Goal: Contribute content: Contribute content

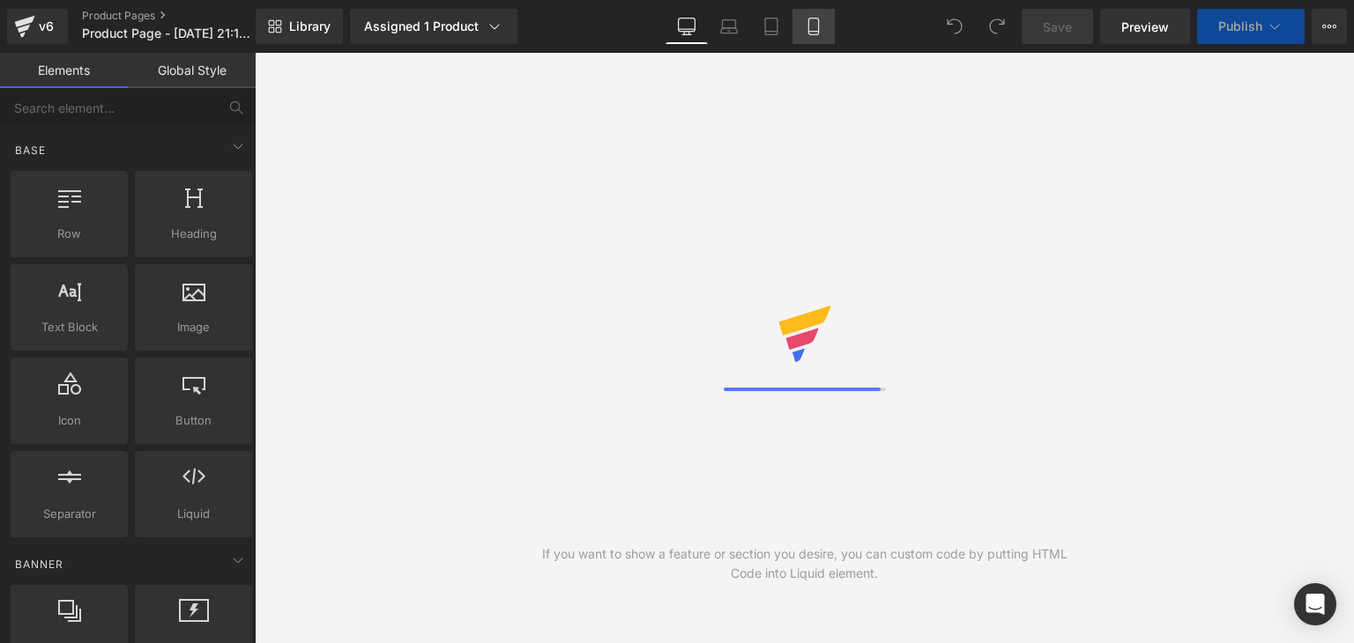
drag, startPoint x: 814, startPoint y: 33, endPoint x: 747, endPoint y: 219, distance: 198.0
click at [814, 33] on icon at bounding box center [814, 27] width 18 height 18
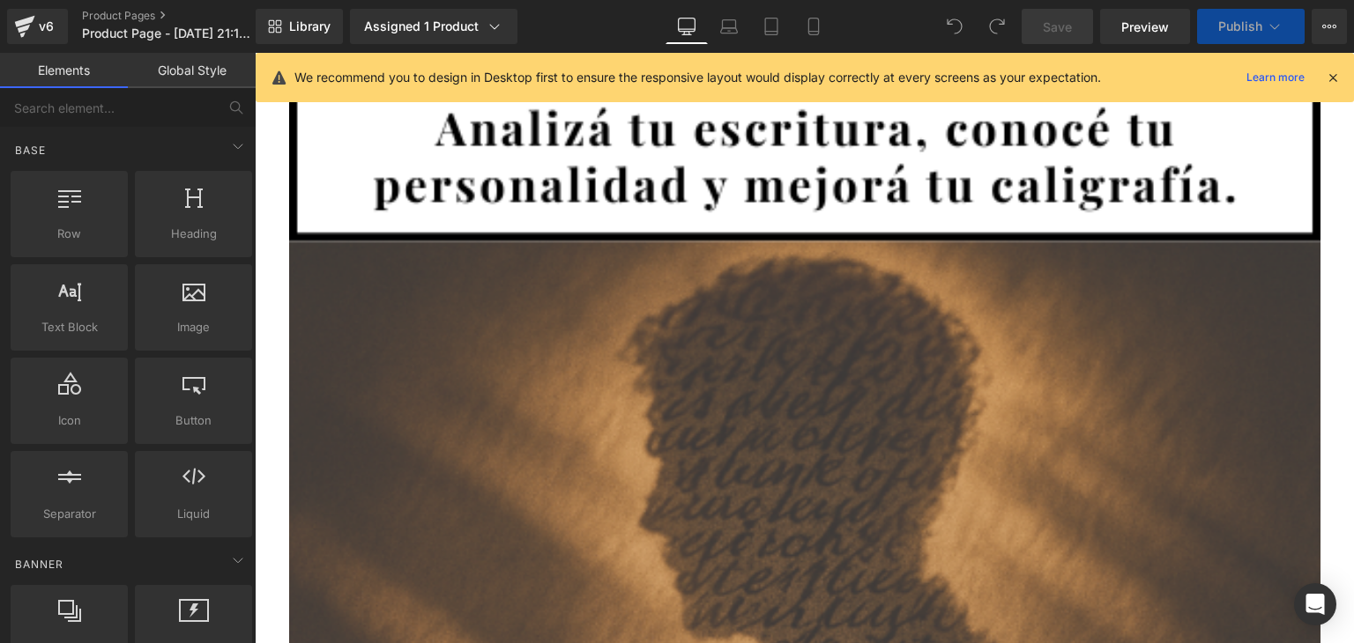
click at [1339, 78] on icon at bounding box center [1333, 78] width 16 height 16
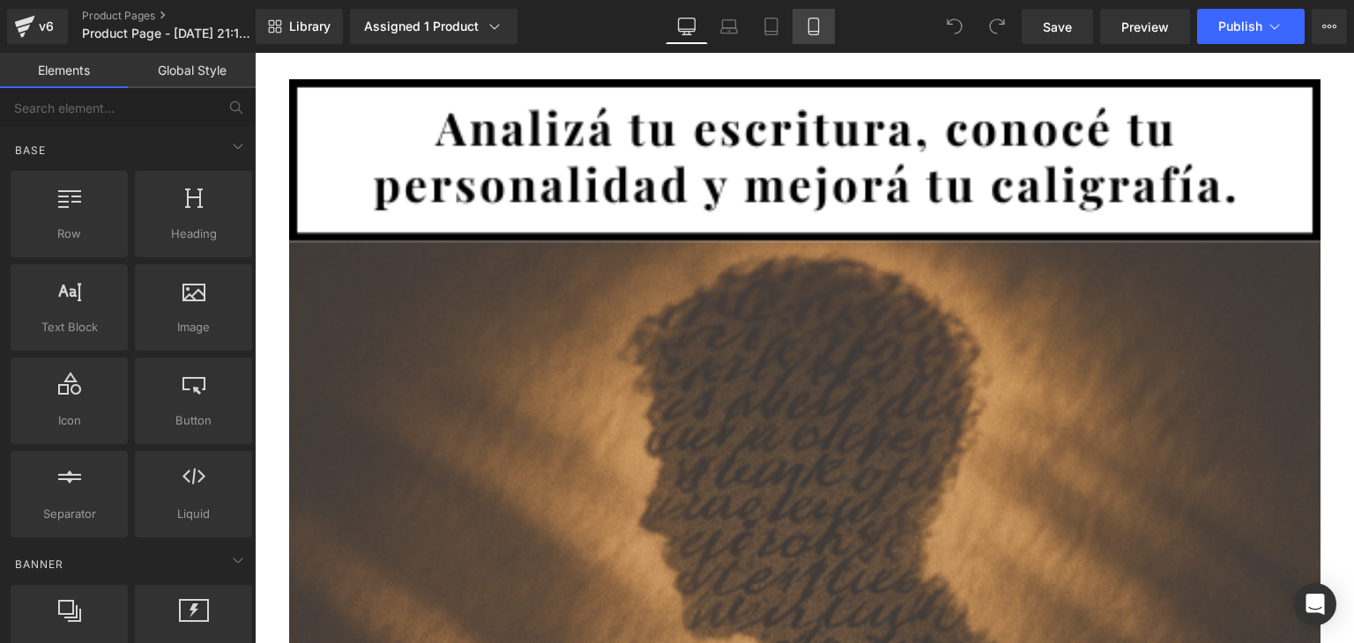
click at [799, 26] on link "Mobile" at bounding box center [813, 26] width 42 height 35
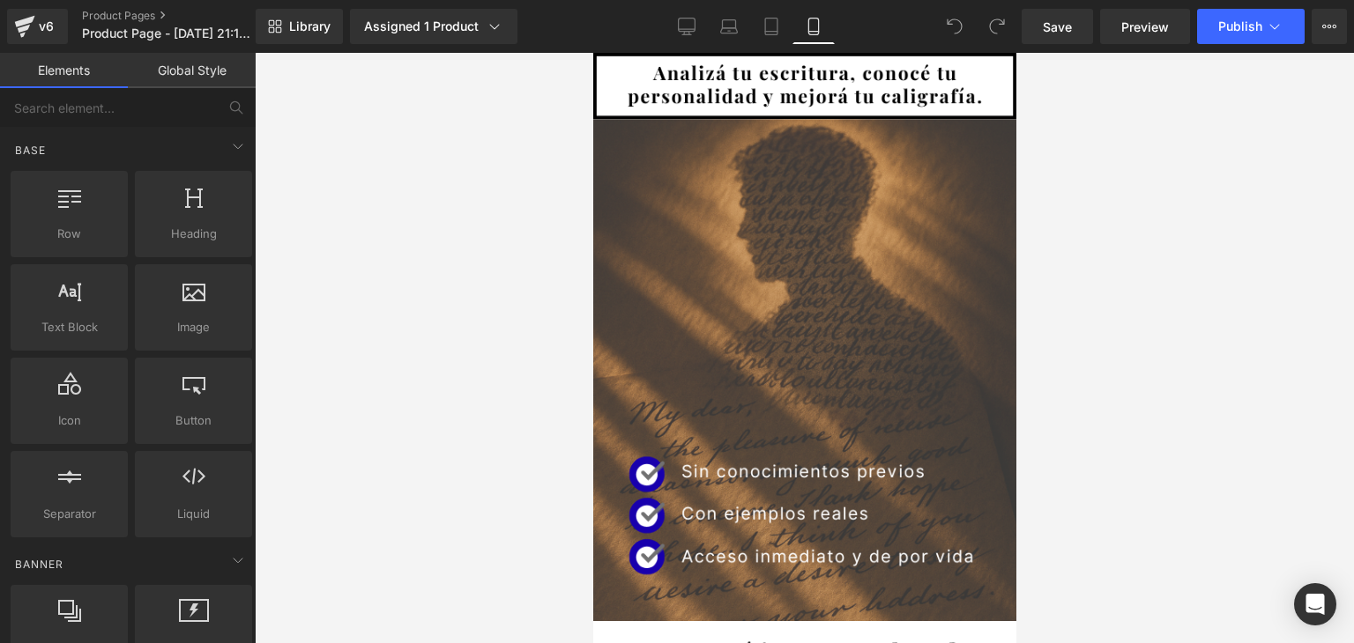
drag, startPoint x: 1009, startPoint y: 237, endPoint x: 1727, endPoint y: 174, distance: 721.1
click at [1163, 30] on span "Preview" at bounding box center [1145, 27] width 48 height 19
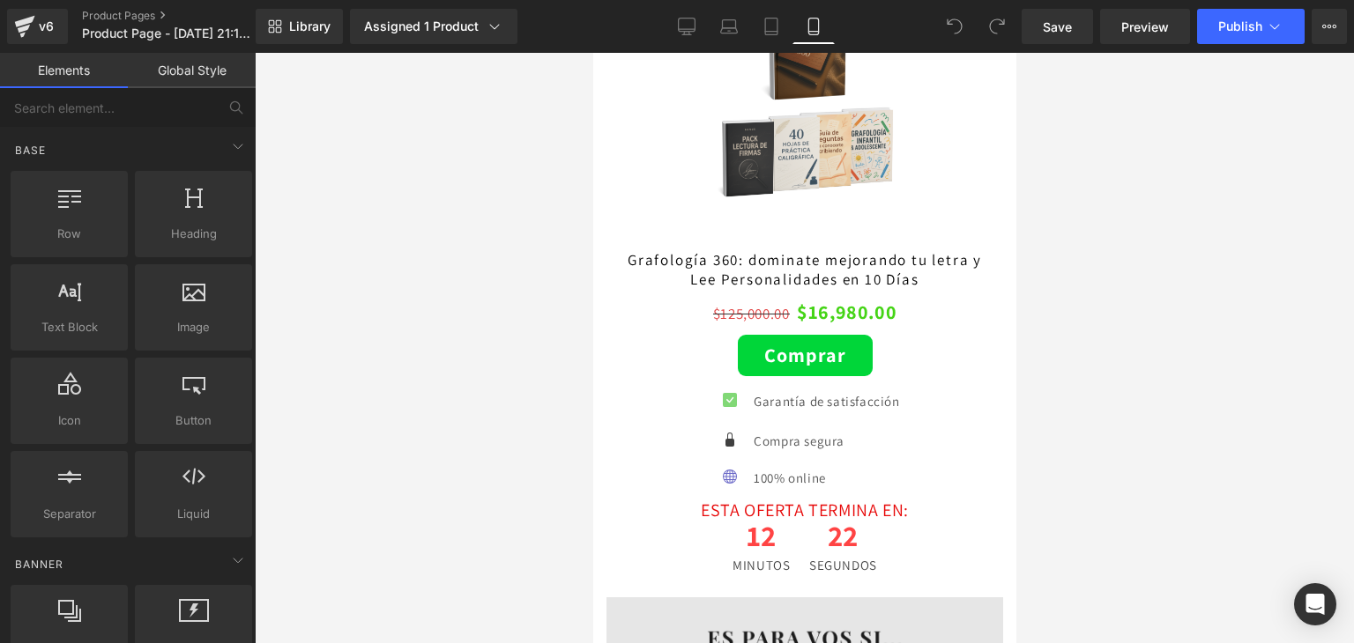
scroll to position [2556, 0]
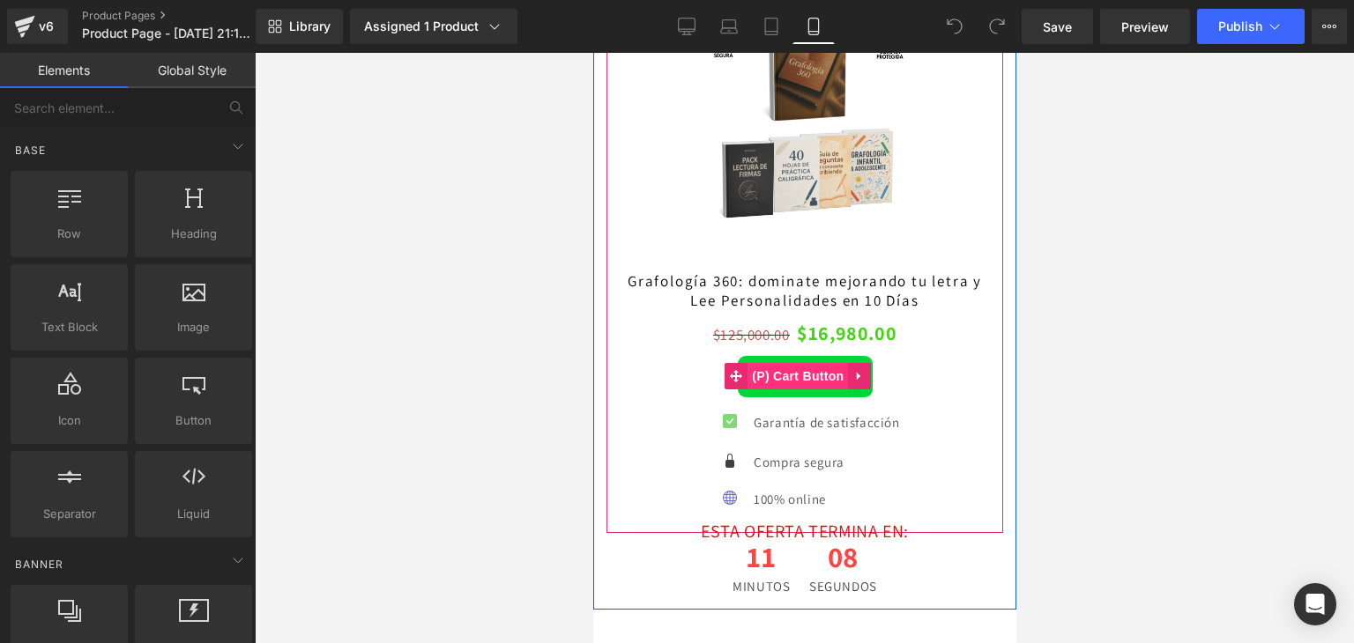
click at [780, 363] on span "(P) Cart Button" at bounding box center [797, 376] width 100 height 26
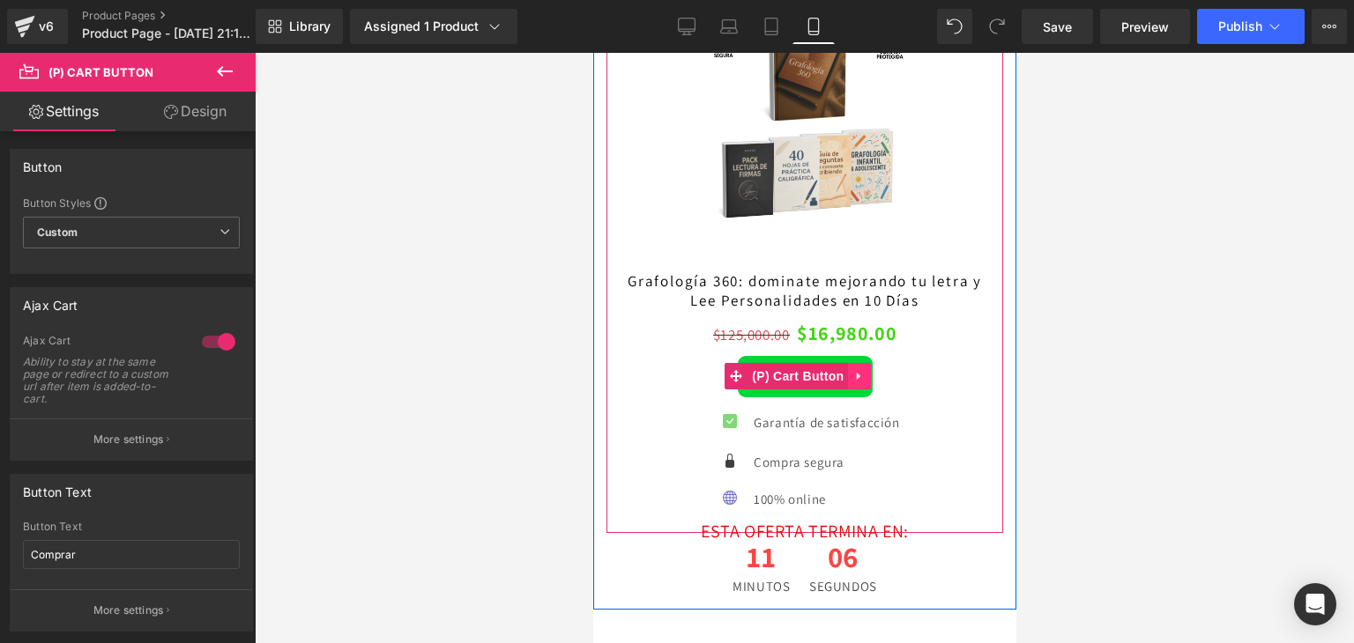
click at [852, 370] on icon at bounding box center [858, 376] width 12 height 13
click at [769, 364] on span "(P) Cart Button" at bounding box center [797, 377] width 100 height 26
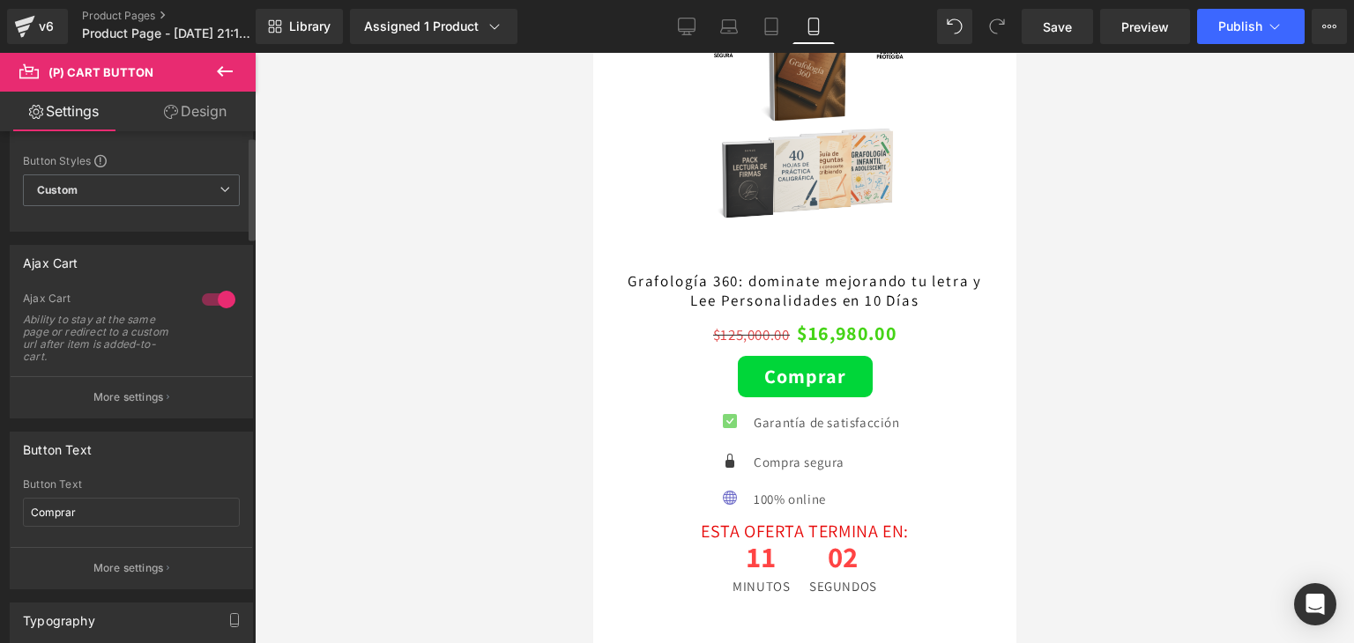
scroll to position [176, 0]
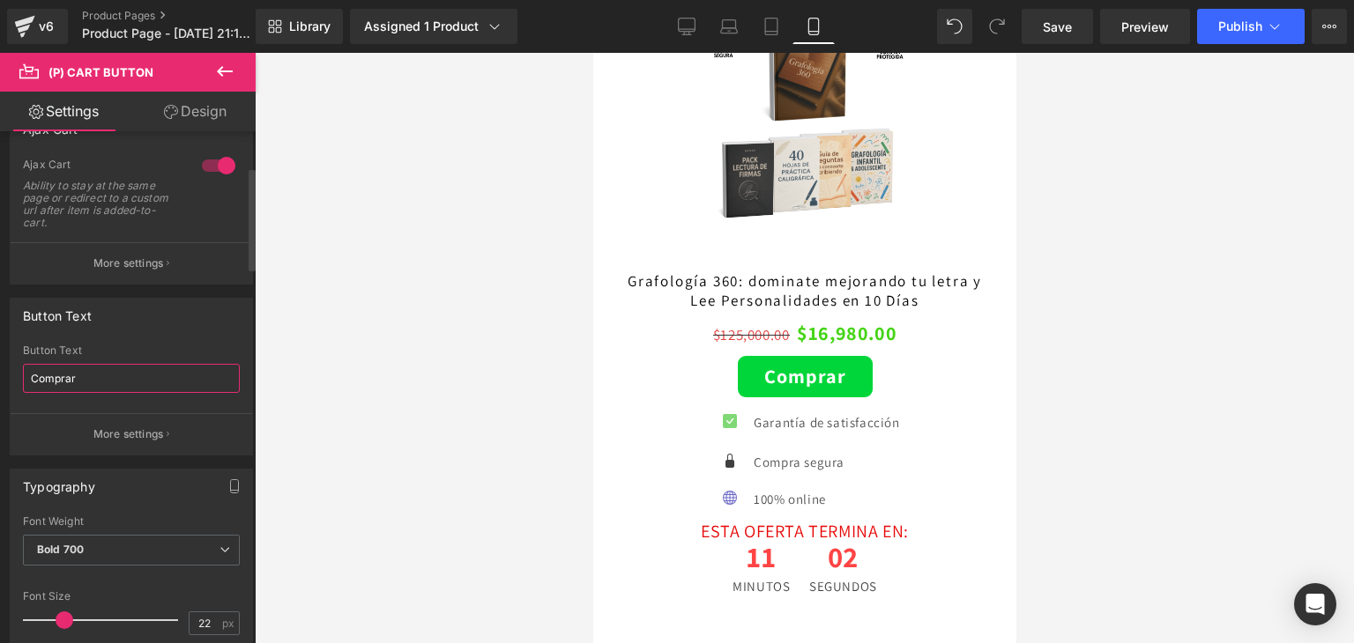
click at [78, 375] on input "Comprar" at bounding box center [131, 378] width 217 height 29
click at [76, 375] on input "Comprar" at bounding box center [131, 378] width 217 height 29
type input "S"
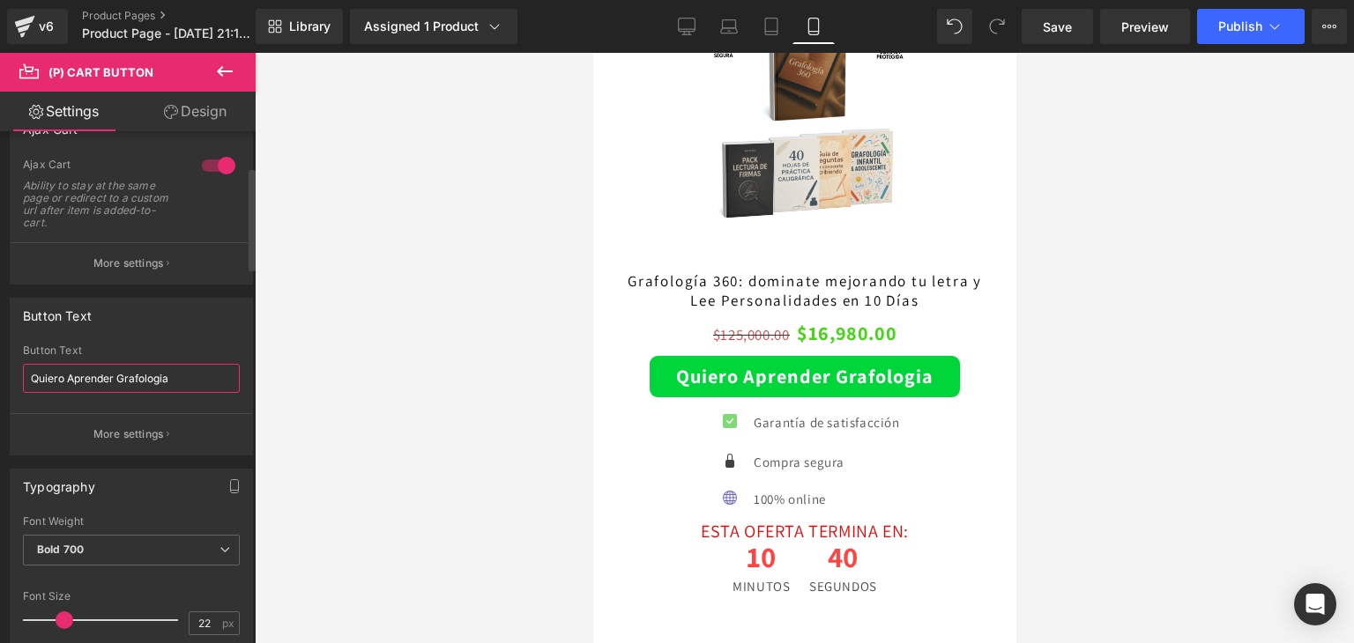
drag, startPoint x: 180, startPoint y: 375, endPoint x: 116, endPoint y: 372, distance: 63.5
click at [116, 372] on input "Quiero Aprender Grafologia" at bounding box center [131, 378] width 217 height 29
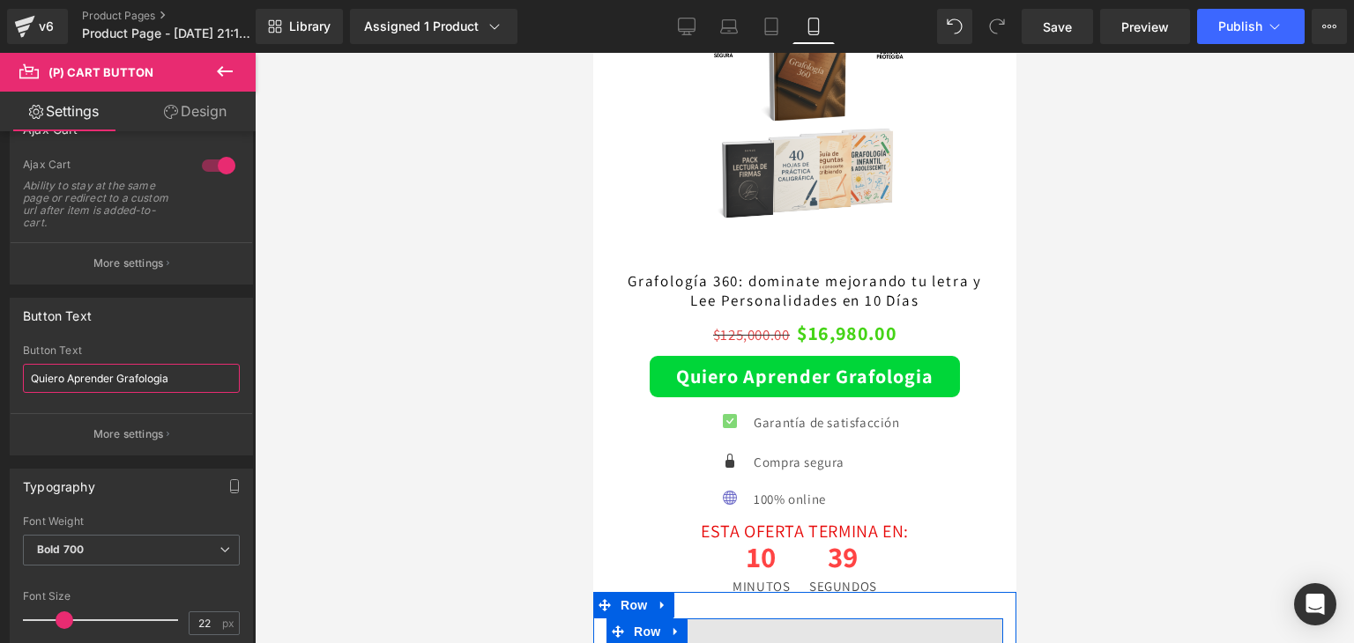
type input "Quiero Aprender Grafologia"
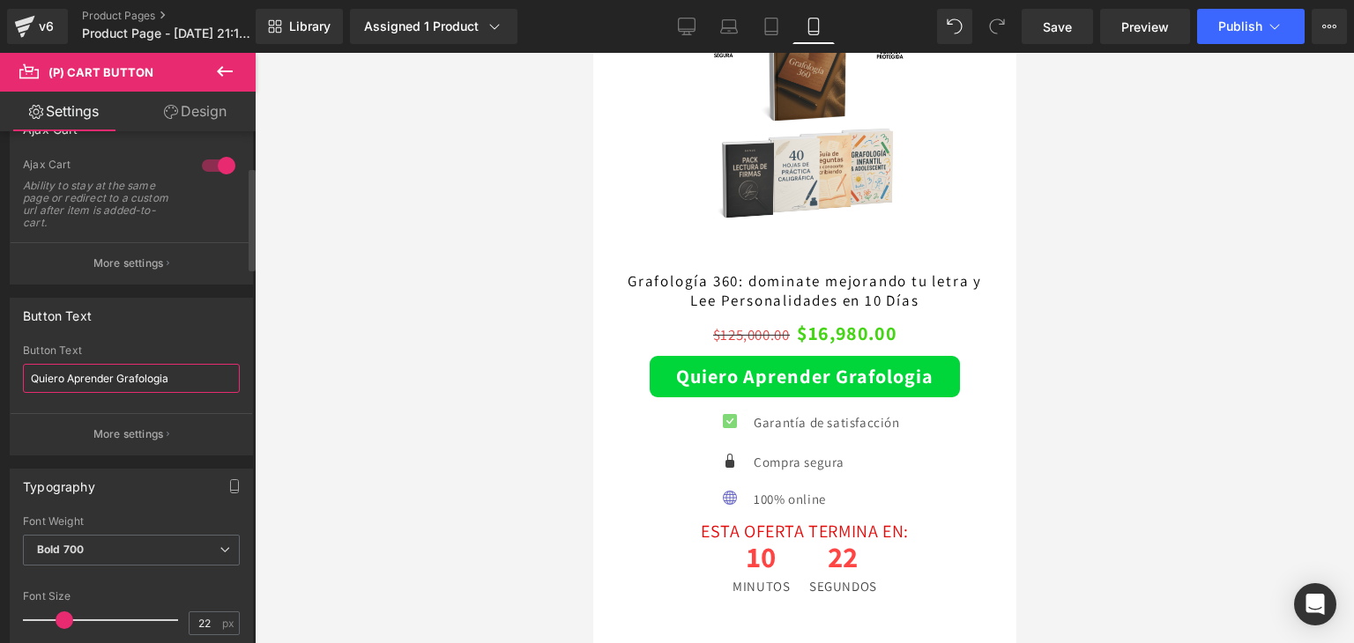
click at [204, 368] on input "Quiero Aprender Grafologia" at bounding box center [131, 378] width 217 height 29
click at [1068, 20] on span "Save" at bounding box center [1057, 27] width 29 height 19
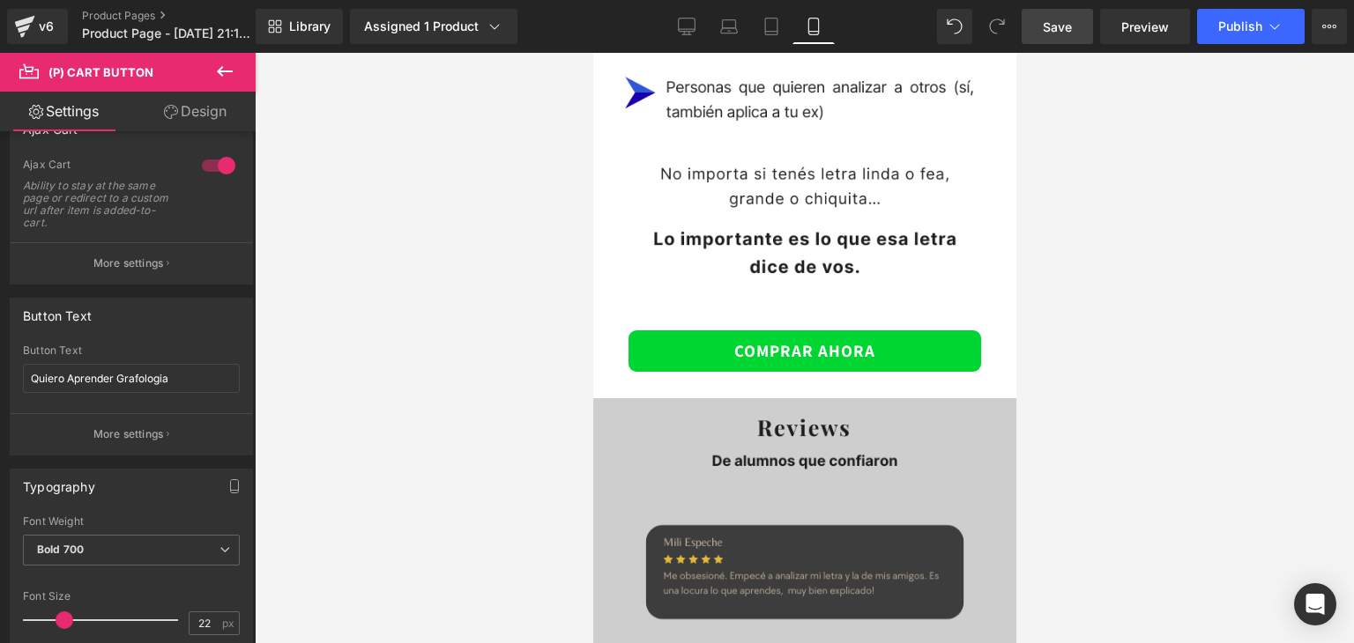
scroll to position [3484, 0]
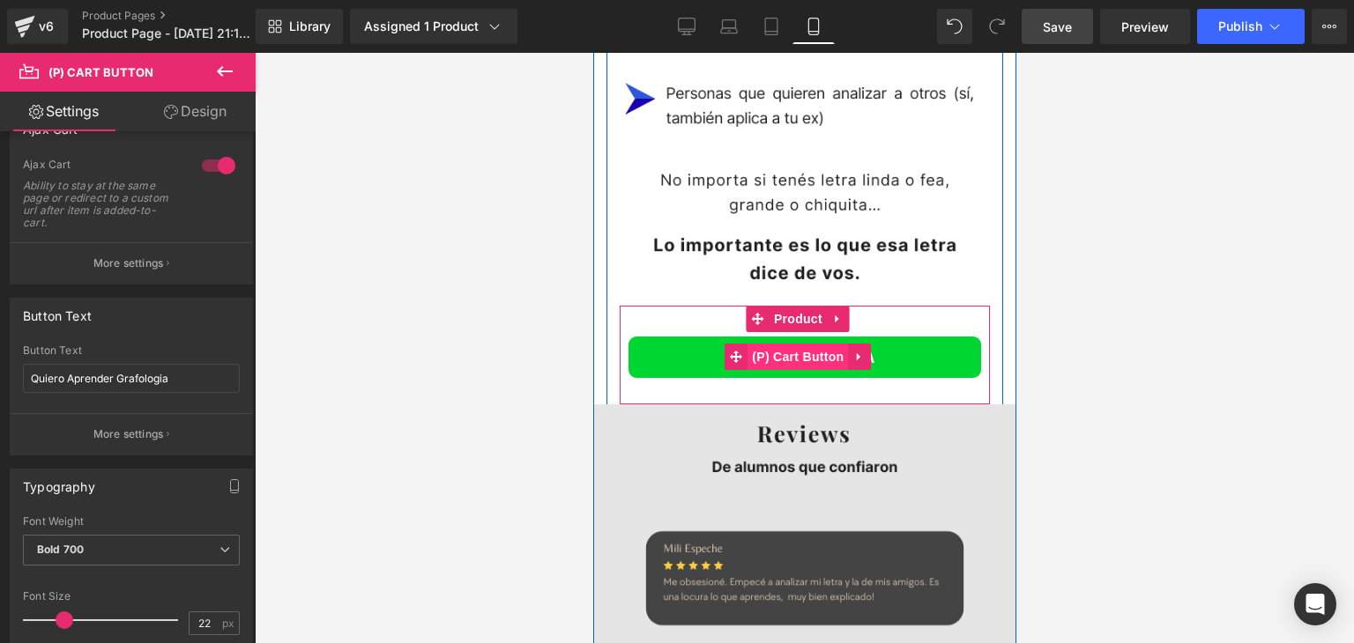
drag, startPoint x: 783, startPoint y: 234, endPoint x: 888, endPoint y: 420, distance: 213.2
click at [783, 344] on span "(P) Cart Button" at bounding box center [797, 357] width 100 height 26
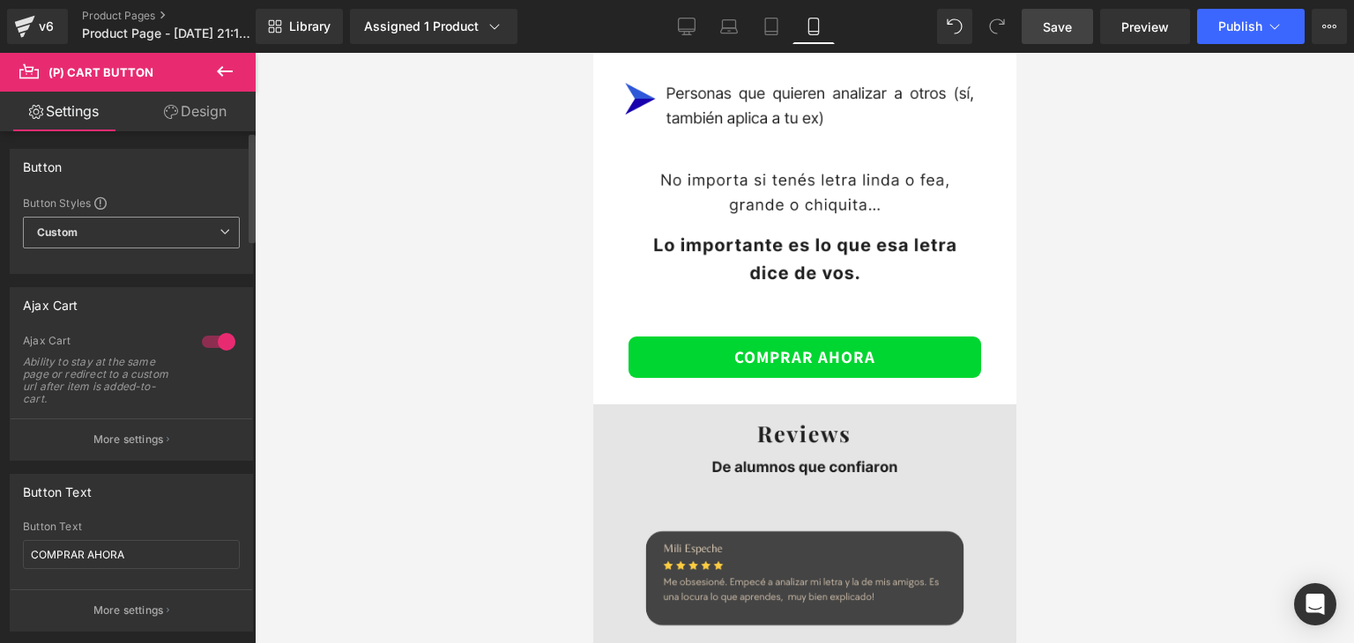
click at [122, 230] on span "Custom Setup Global Style" at bounding box center [131, 233] width 217 height 32
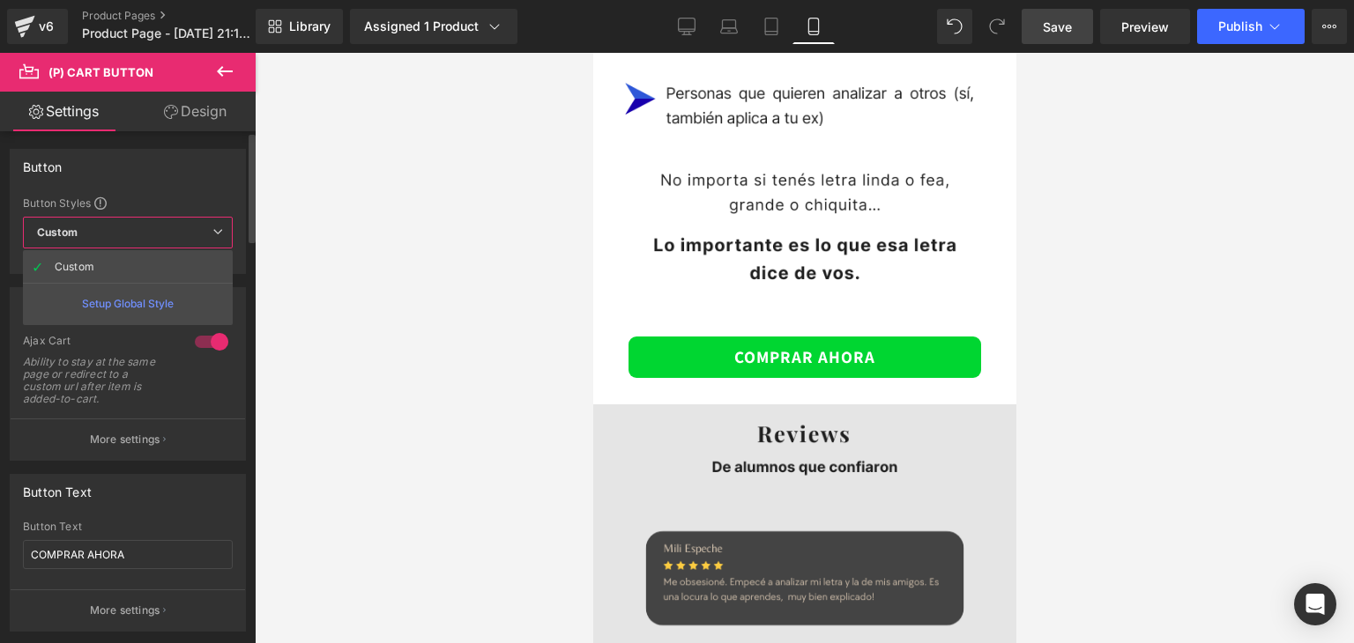
click at [122, 230] on span "Custom Setup Global Style" at bounding box center [128, 233] width 210 height 32
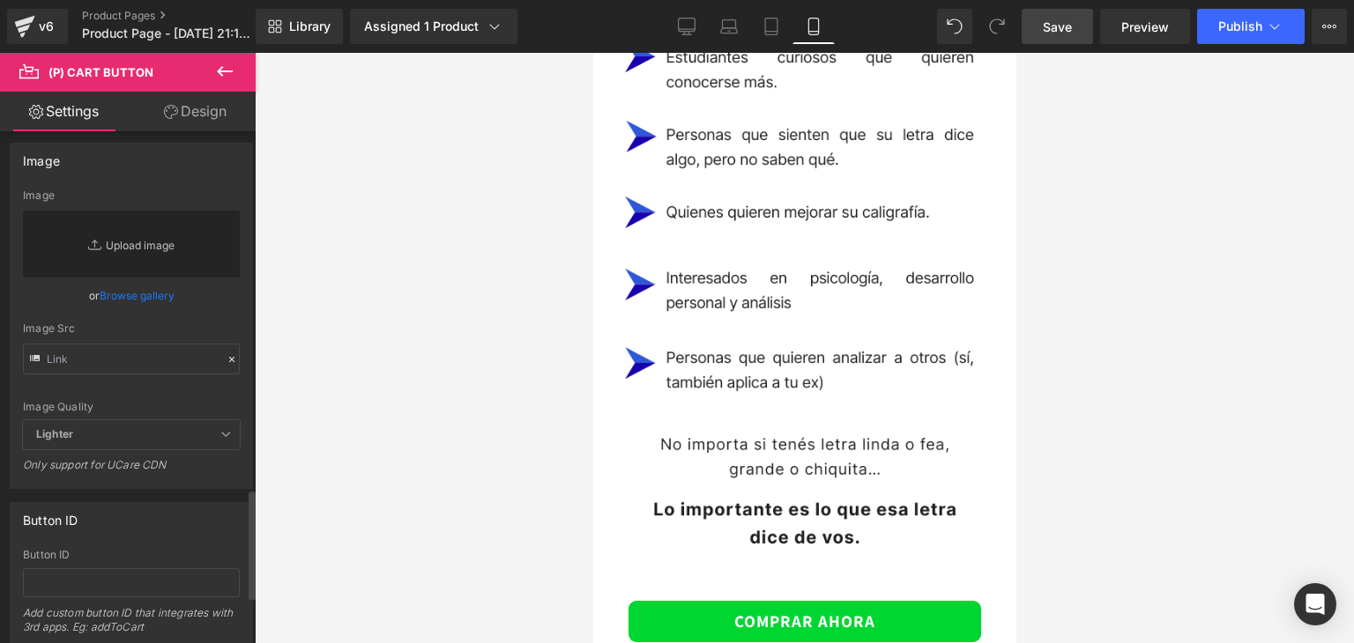
scroll to position [1675, 0]
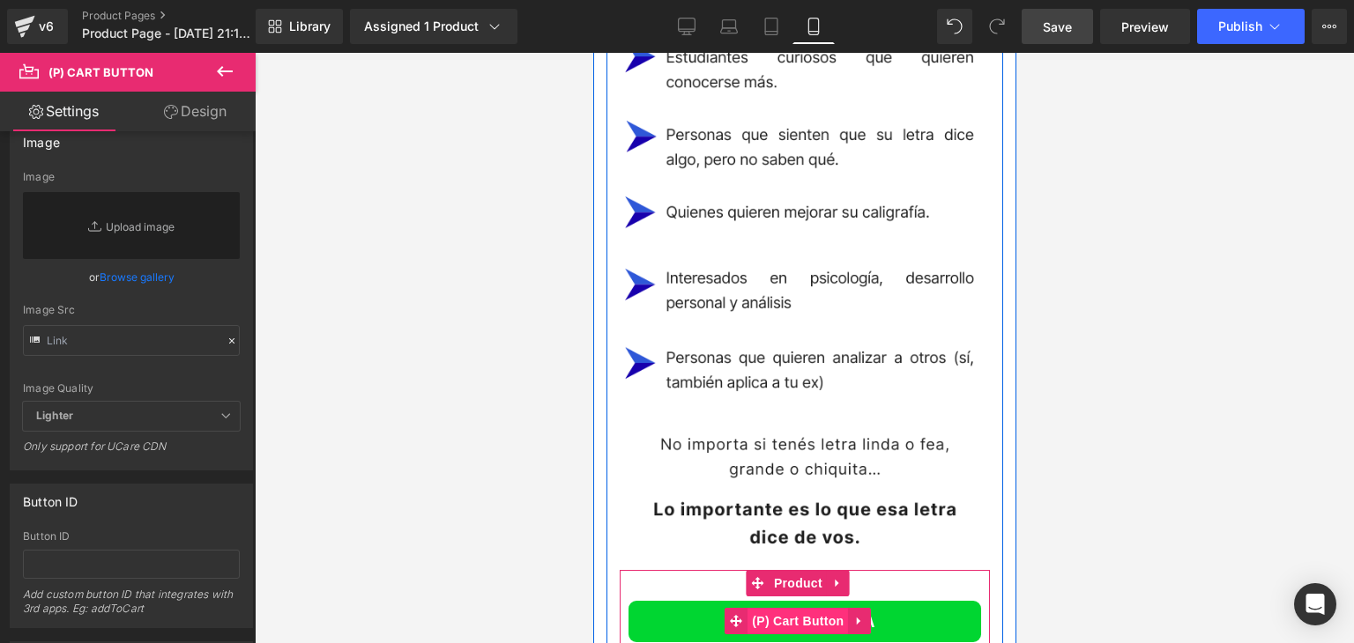
click at [786, 608] on span "(P) Cart Button" at bounding box center [797, 621] width 100 height 26
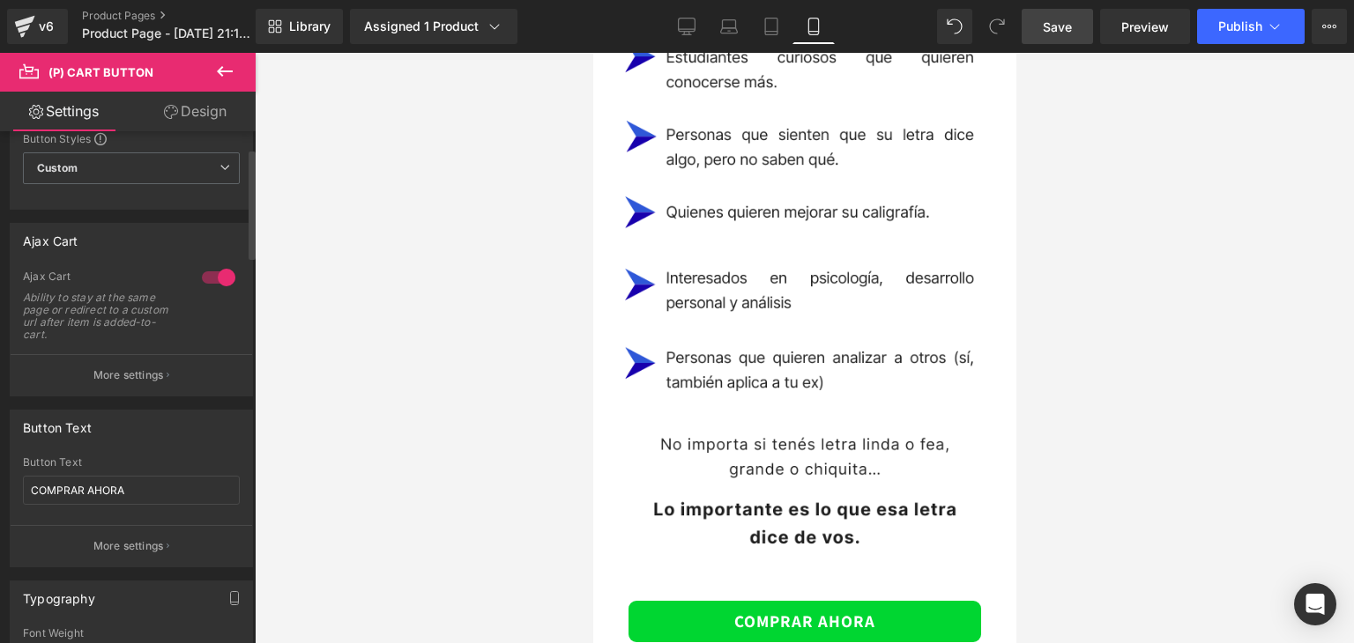
scroll to position [264, 0]
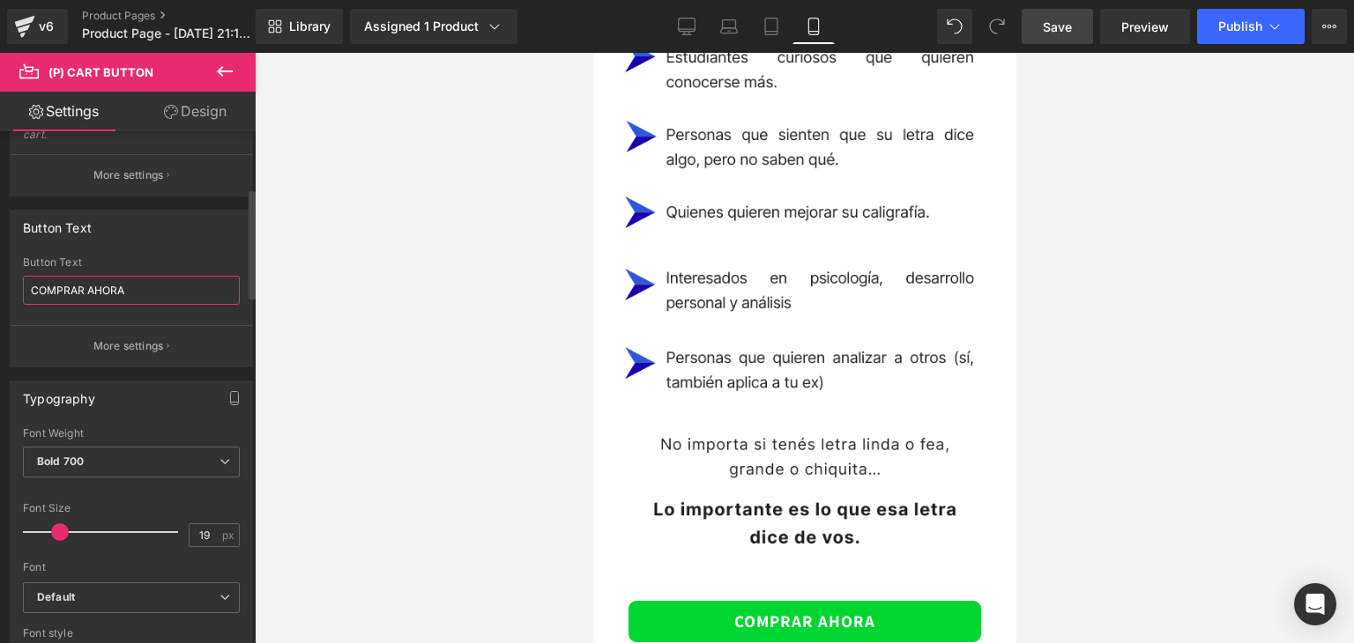
click at [146, 286] on input "COMPRAR AHORA" at bounding box center [131, 290] width 217 height 29
type input "A"
type input "EMPEZAR AHORA"
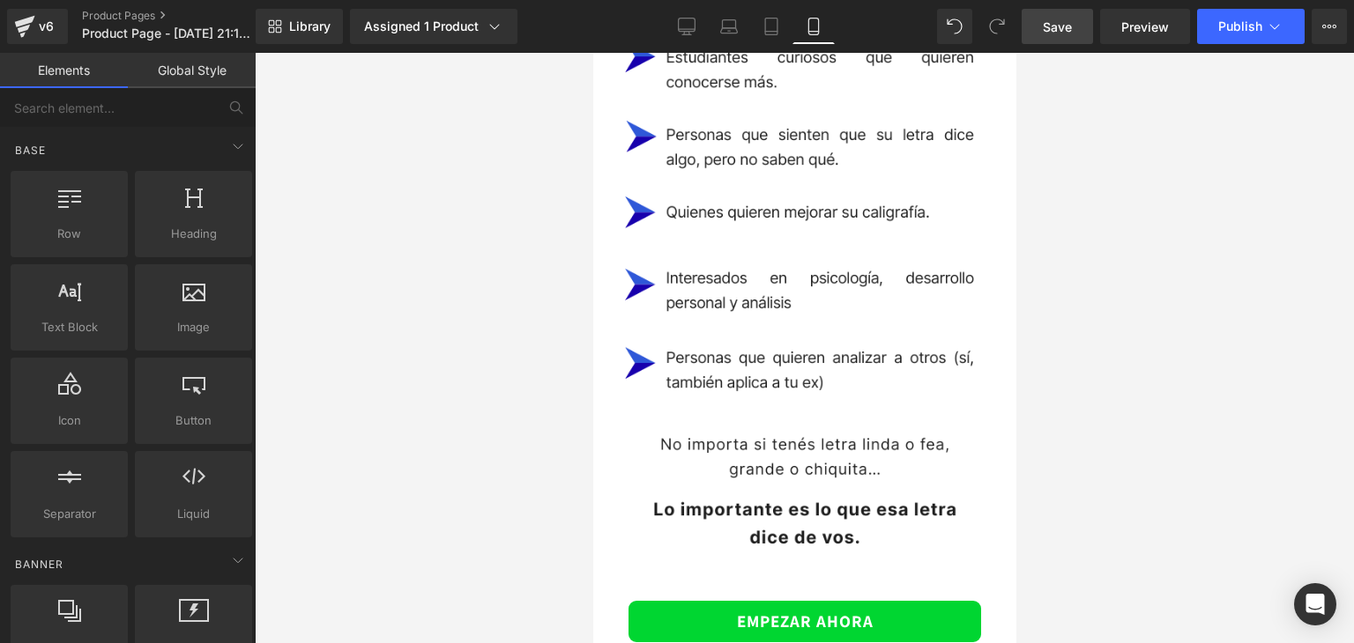
drag, startPoint x: 360, startPoint y: 262, endPoint x: 585, endPoint y: 264, distance: 225.6
click at [364, 262] on div at bounding box center [804, 348] width 1099 height 591
click at [1051, 21] on span "Save" at bounding box center [1057, 27] width 29 height 19
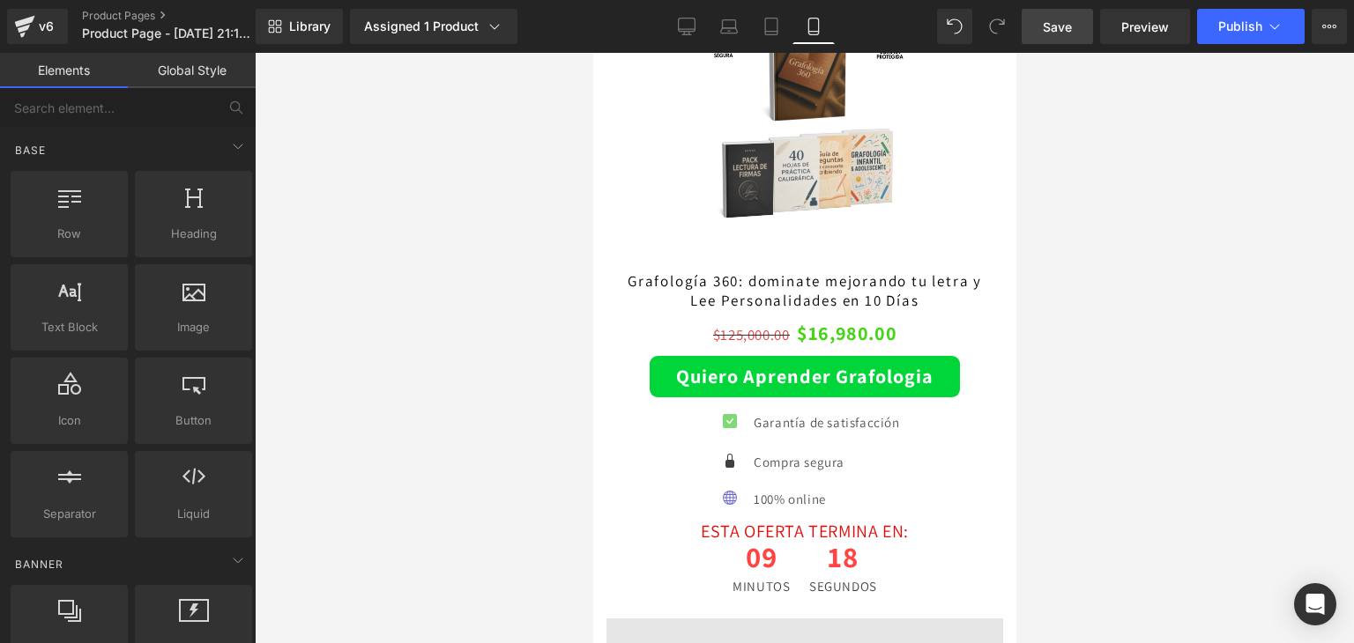
scroll to position [2514, 0]
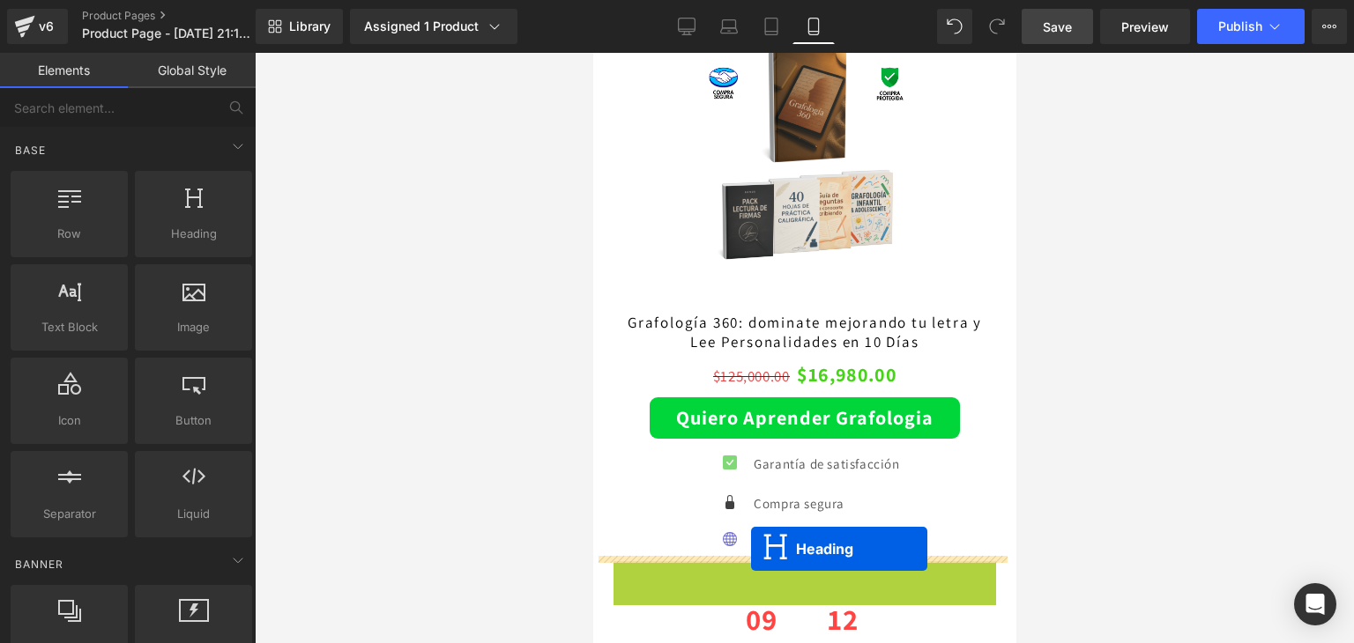
drag, startPoint x: 759, startPoint y: 473, endPoint x: 748, endPoint y: 547, distance: 74.8
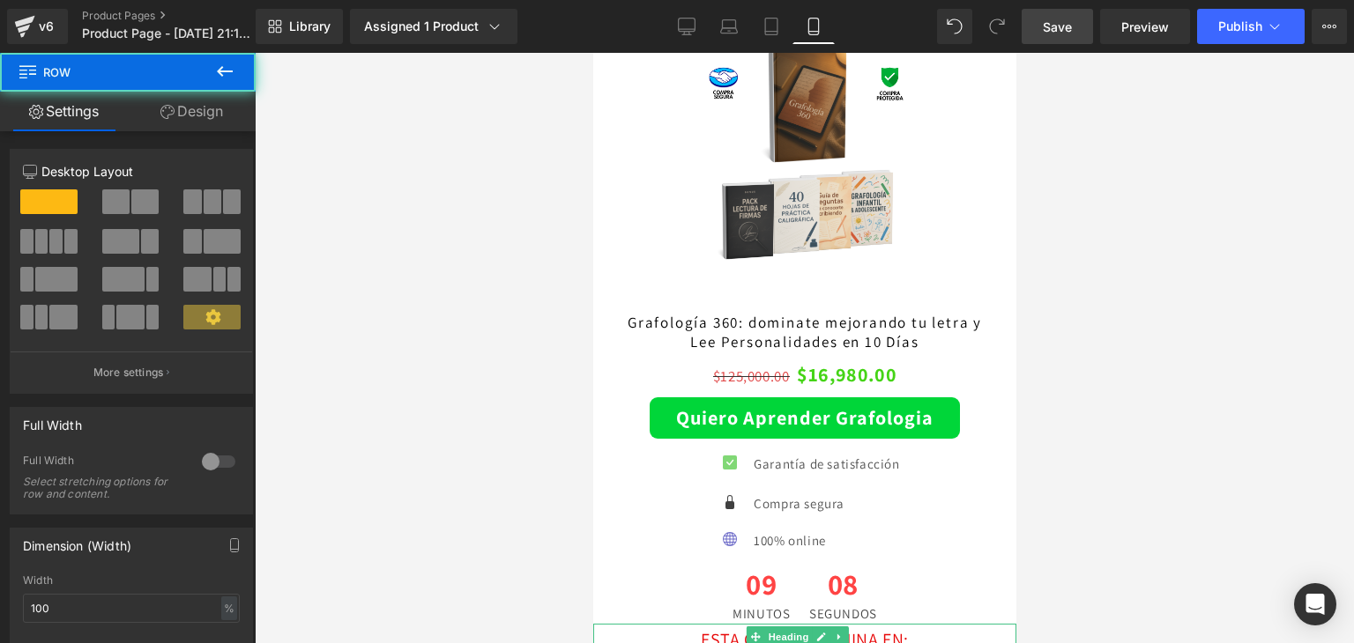
click at [753, 633] on icon at bounding box center [755, 638] width 10 height 10
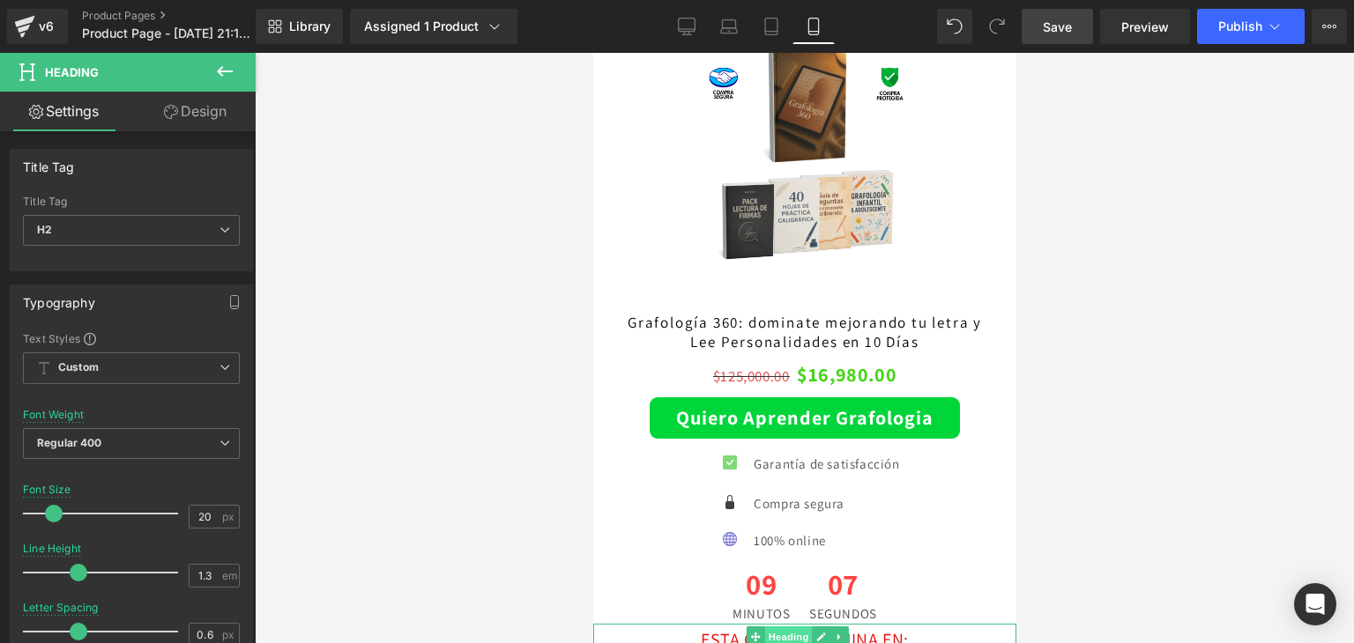
click at [777, 627] on span "Heading" at bounding box center [788, 637] width 48 height 21
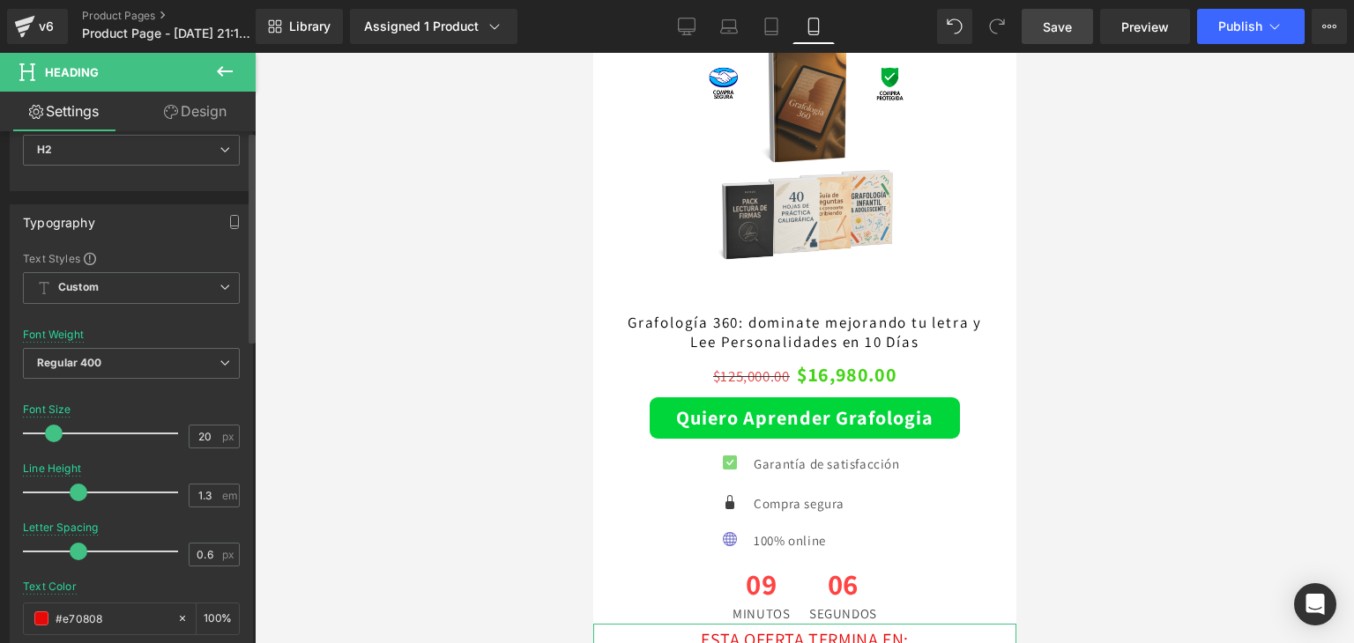
scroll to position [353, 0]
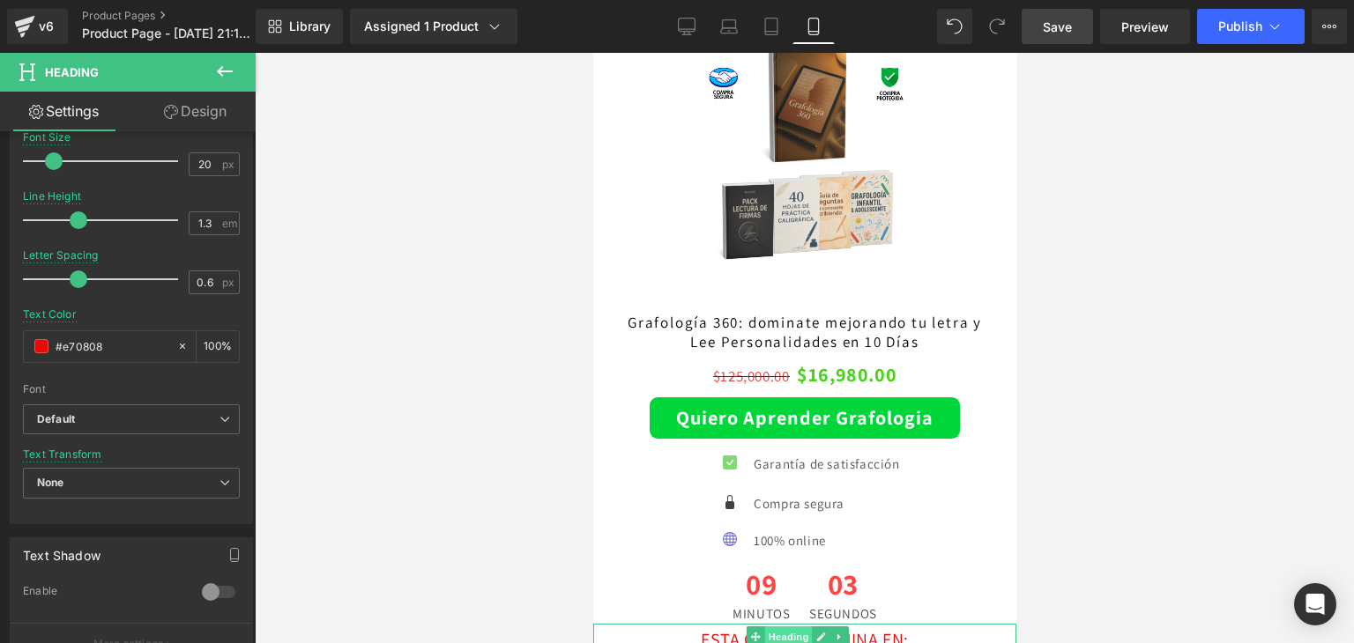
click at [782, 627] on span "Heading" at bounding box center [788, 637] width 48 height 21
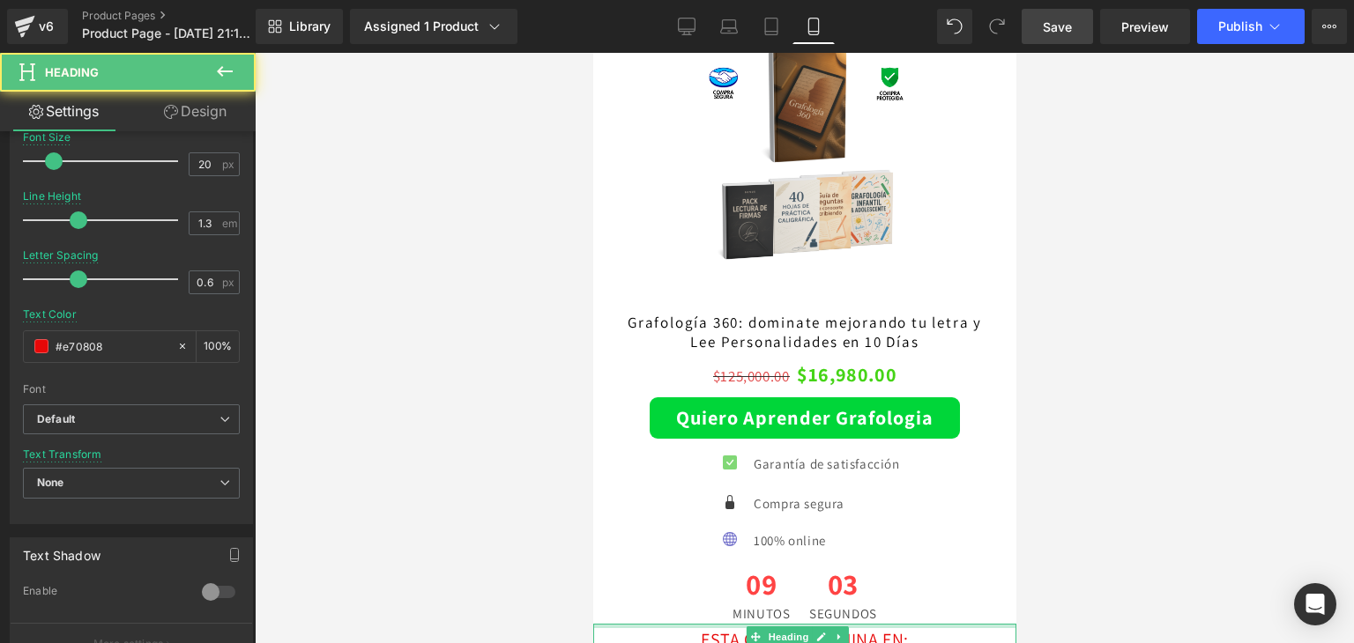
click at [890, 561] on div "09 Minutos 03 segundos" at bounding box center [803, 594] width 397 height 67
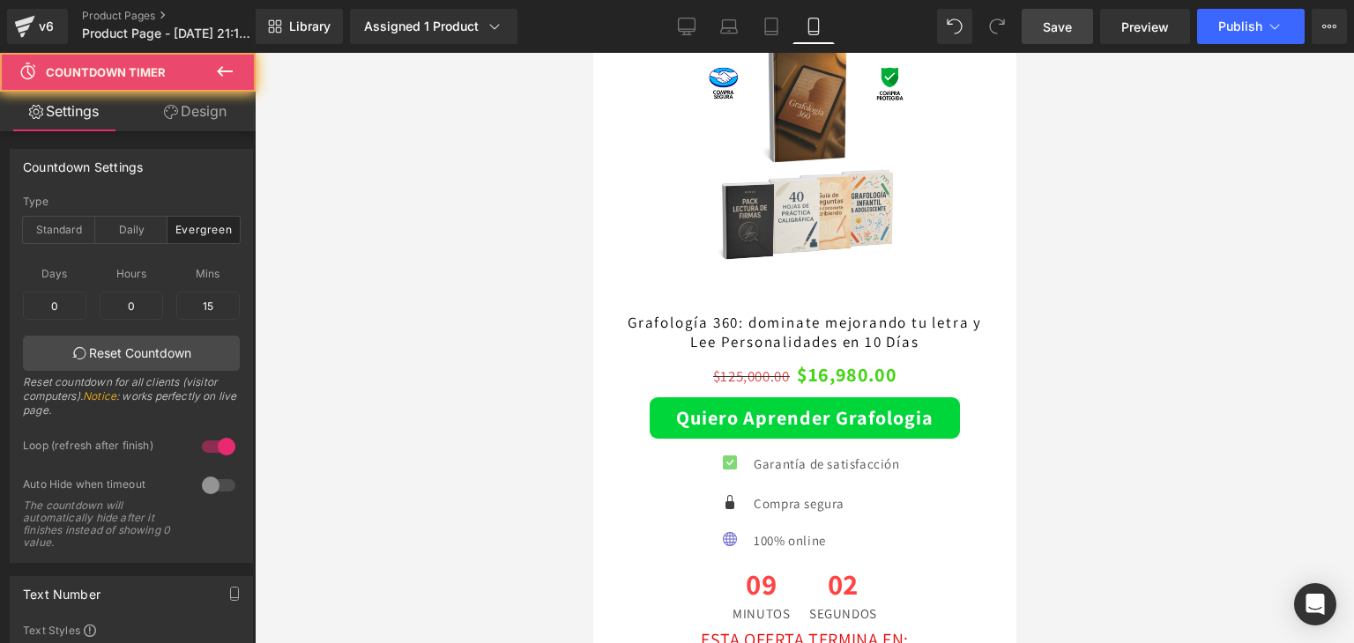
click at [592, 53] on div at bounding box center [592, 53] width 0 height 0
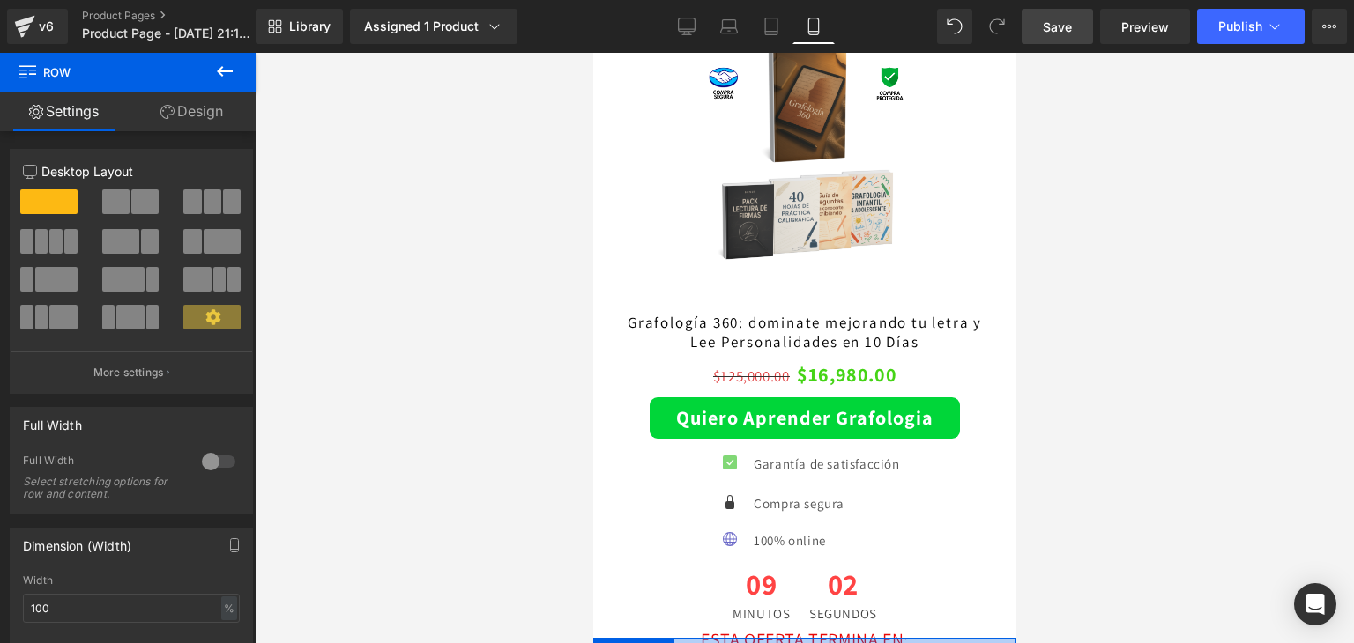
click at [882, 638] on div at bounding box center [803, 651] width 423 height 26
click at [794, 627] on span "Heading" at bounding box center [788, 637] width 48 height 21
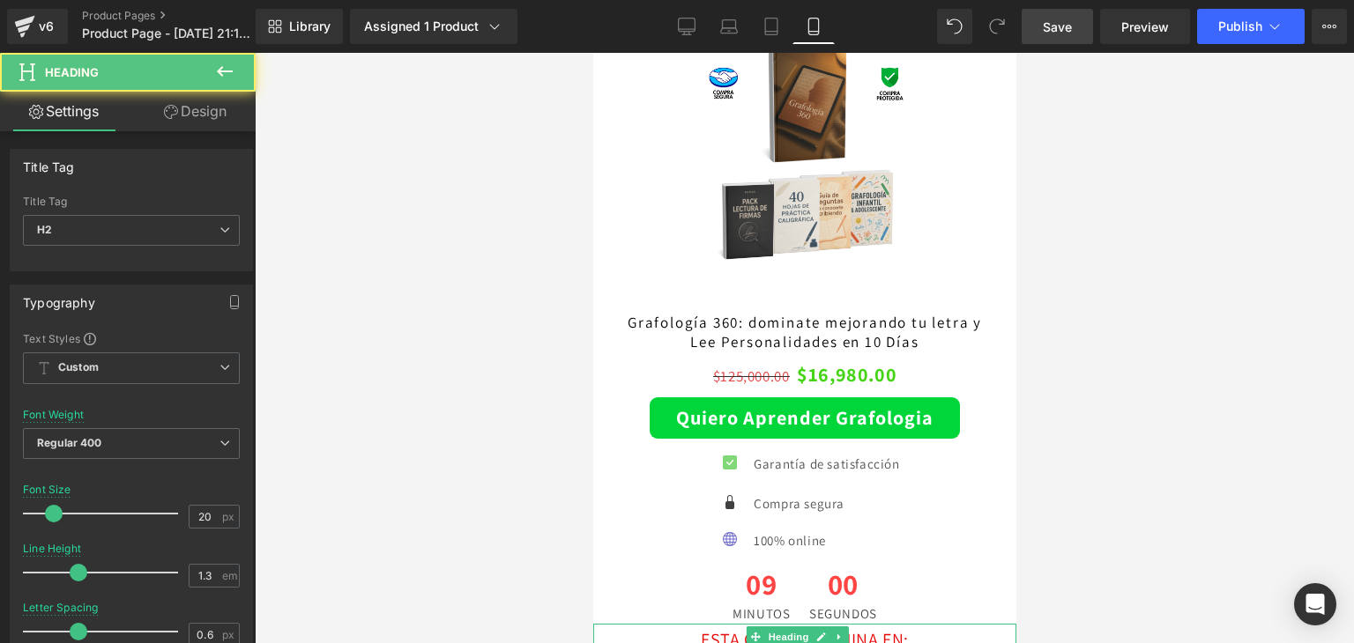
click at [702, 624] on h2 "ESTA OFERTA TERMINA EN:" at bounding box center [803, 637] width 423 height 27
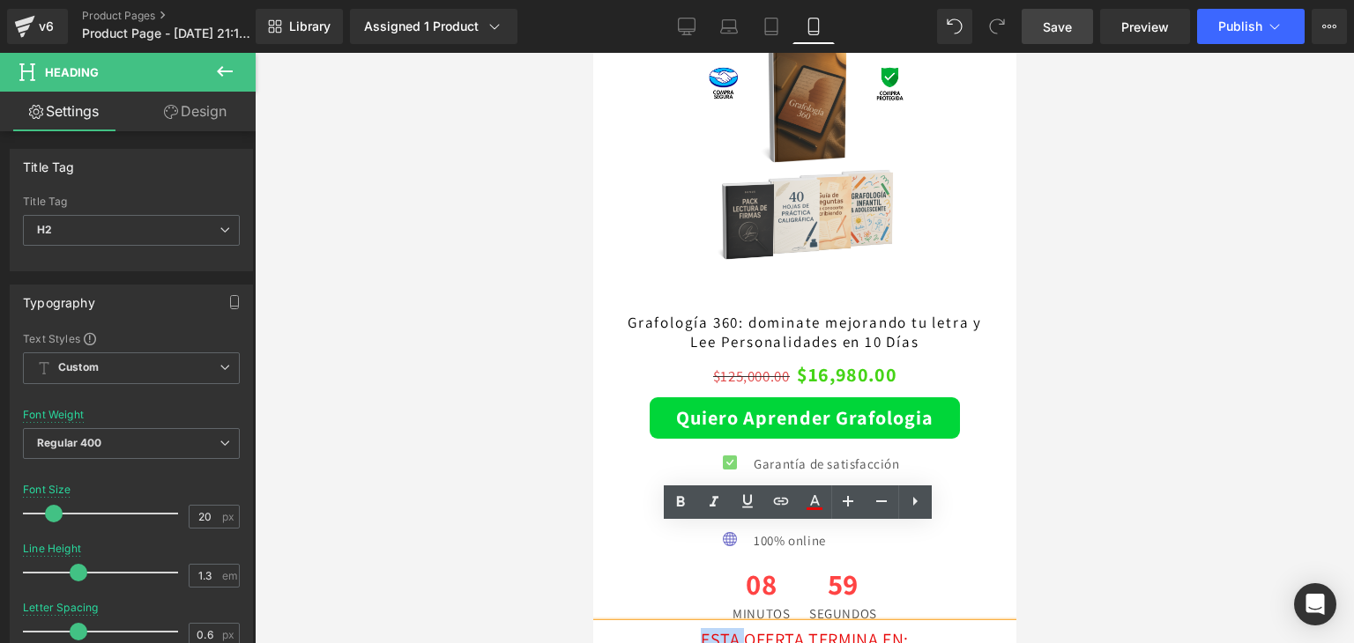
click at [702, 624] on h2 "ESTA OFERTA TERMINA EN:" at bounding box center [803, 637] width 423 height 27
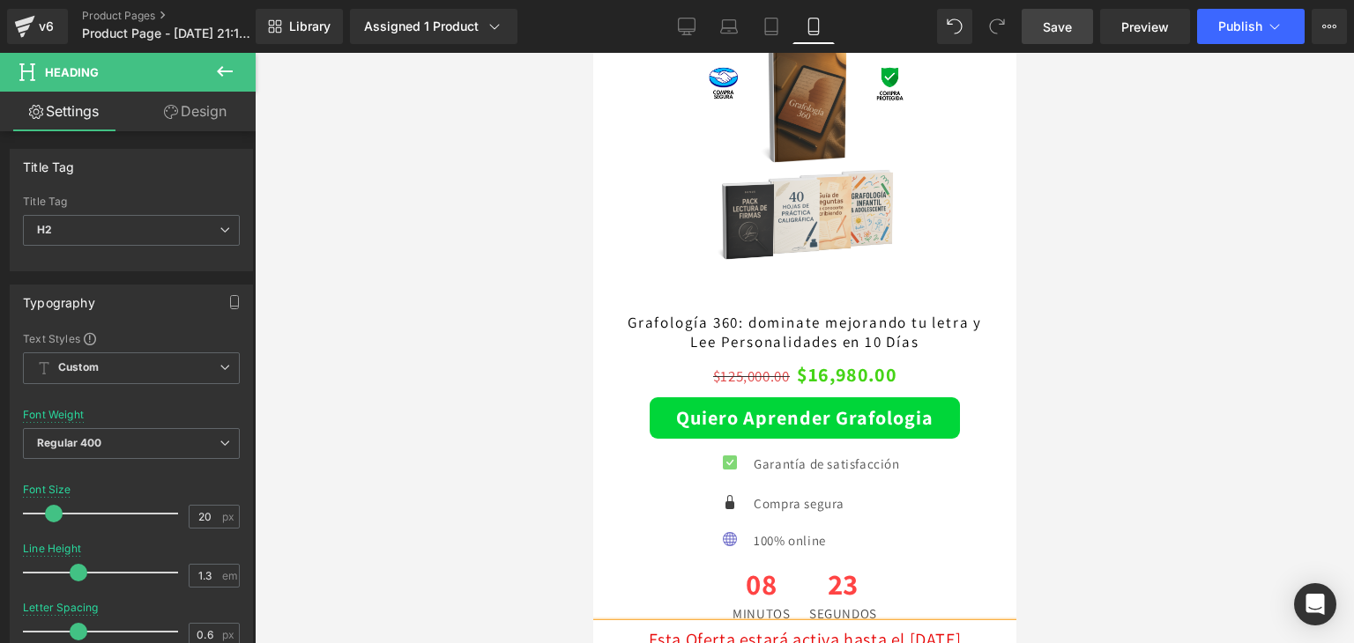
click at [892, 624] on h2 "Esta Oferta estará activa hasta el [DATE][PERSON_NAME] hasta las" at bounding box center [803, 649] width 423 height 50
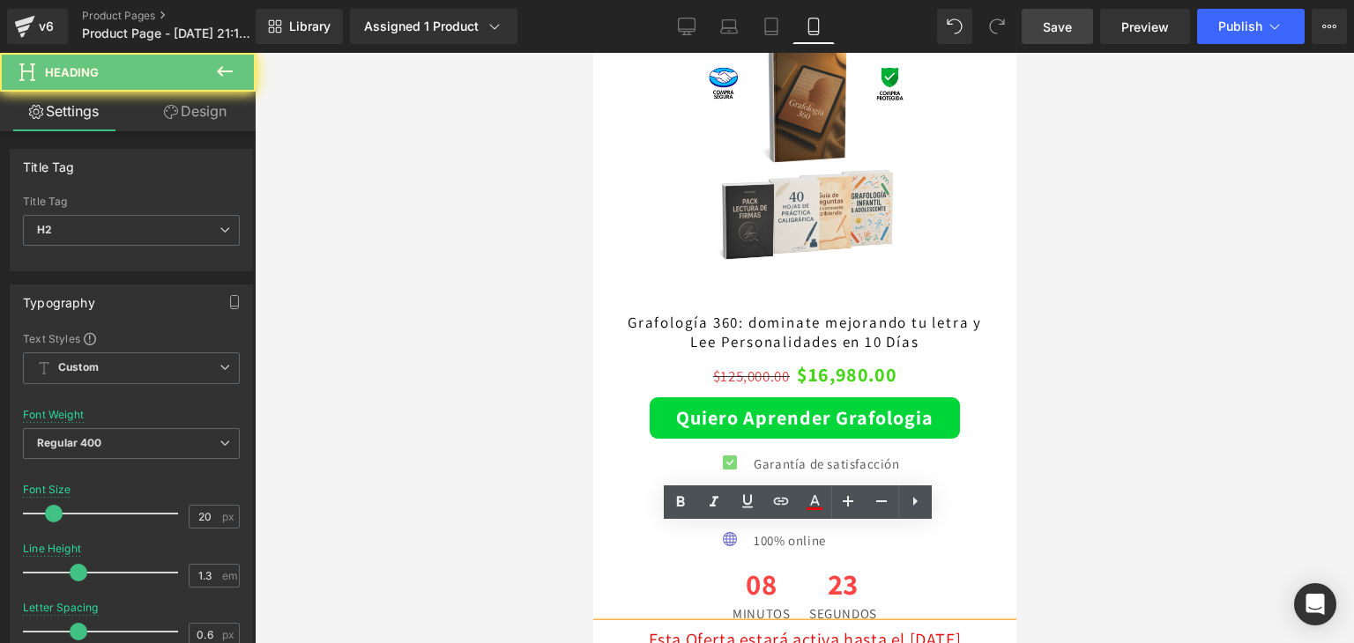
click at [908, 624] on h2 "Esta Oferta estará activa hasta el [DATE][PERSON_NAME] hasta las" at bounding box center [803, 649] width 423 height 50
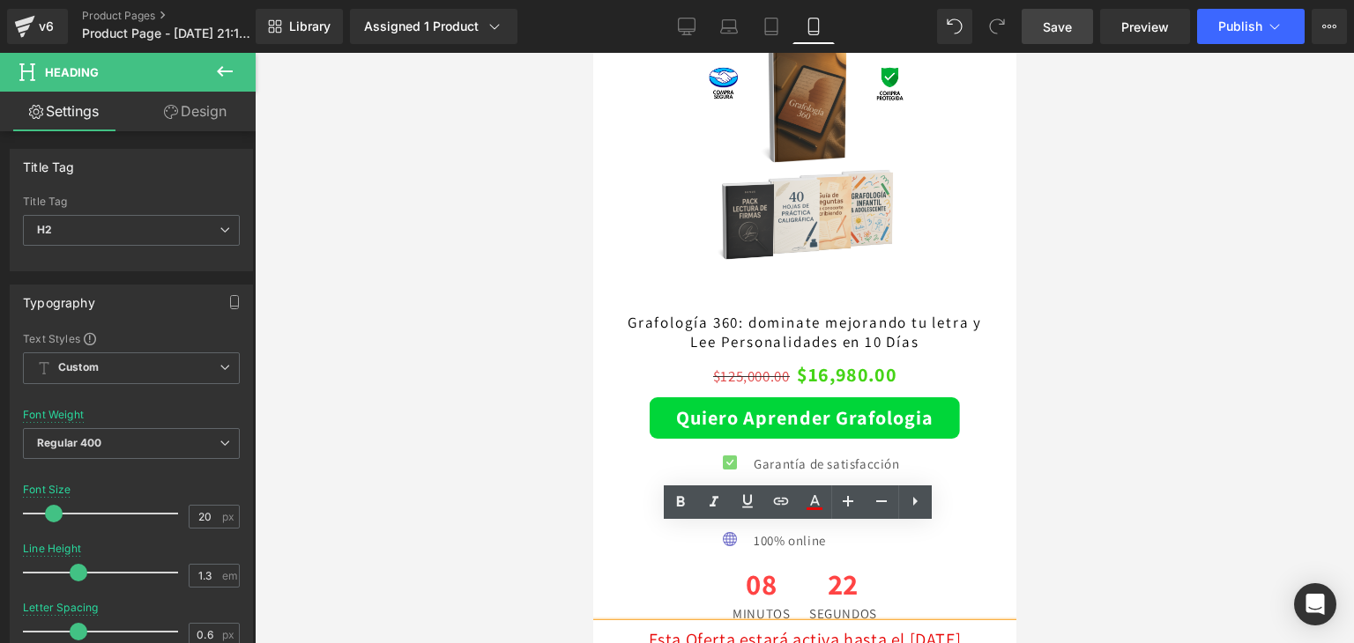
click at [903, 624] on h2 "Esta Oferta estará activa hasta el [DATE][PERSON_NAME] hasta las" at bounding box center [803, 649] width 423 height 50
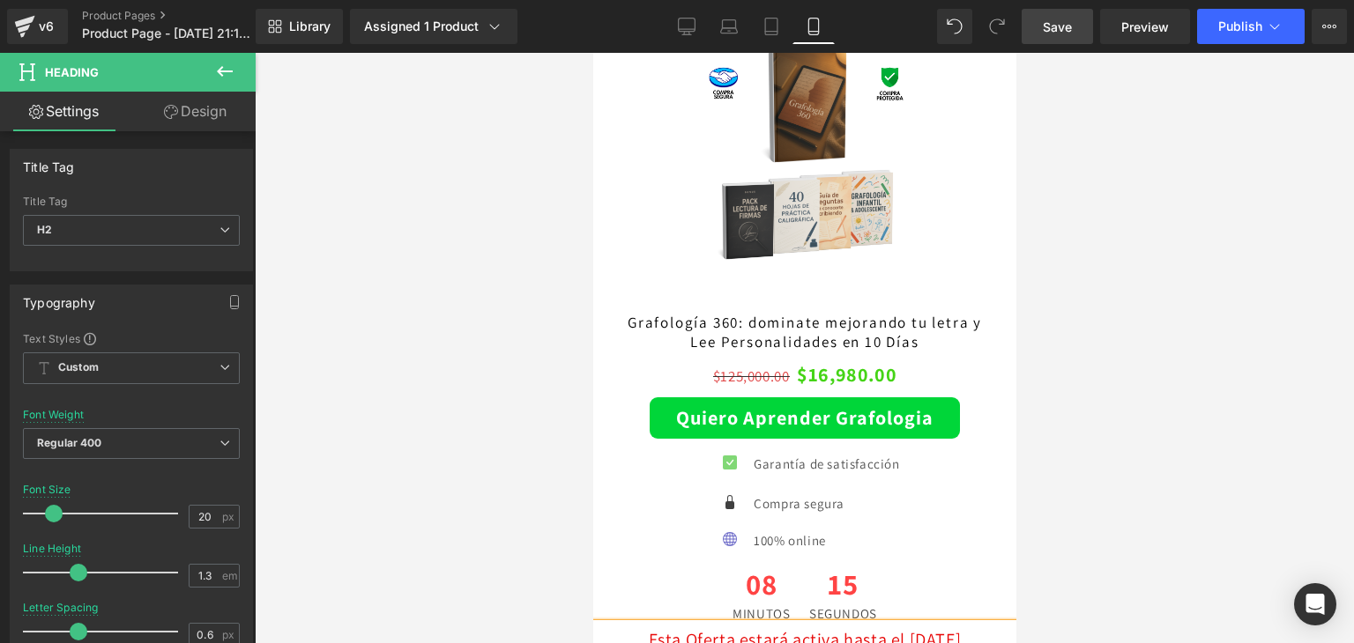
click at [836, 624] on h2 "Esta Oferta estará activa hasta el [DATE][PERSON_NAME] hasta las" at bounding box center [803, 649] width 423 height 50
click at [1072, 30] on span "Save" at bounding box center [1057, 27] width 29 height 19
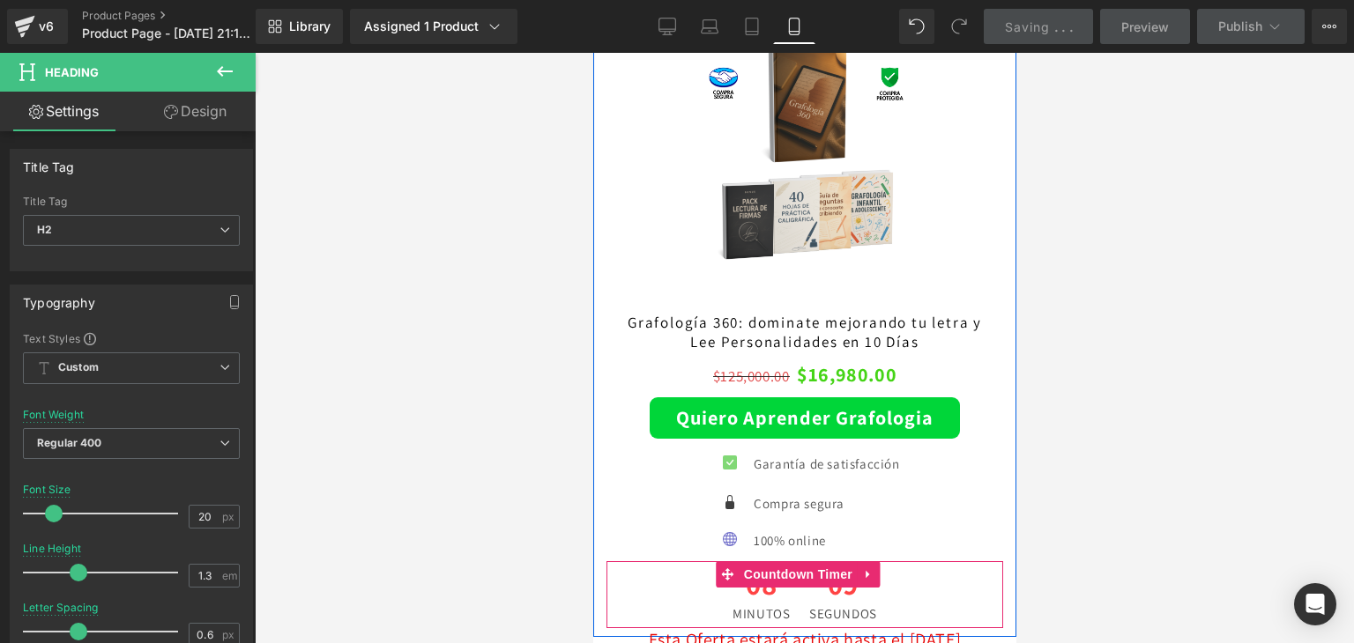
click at [843, 569] on span "09" at bounding box center [842, 588] width 68 height 38
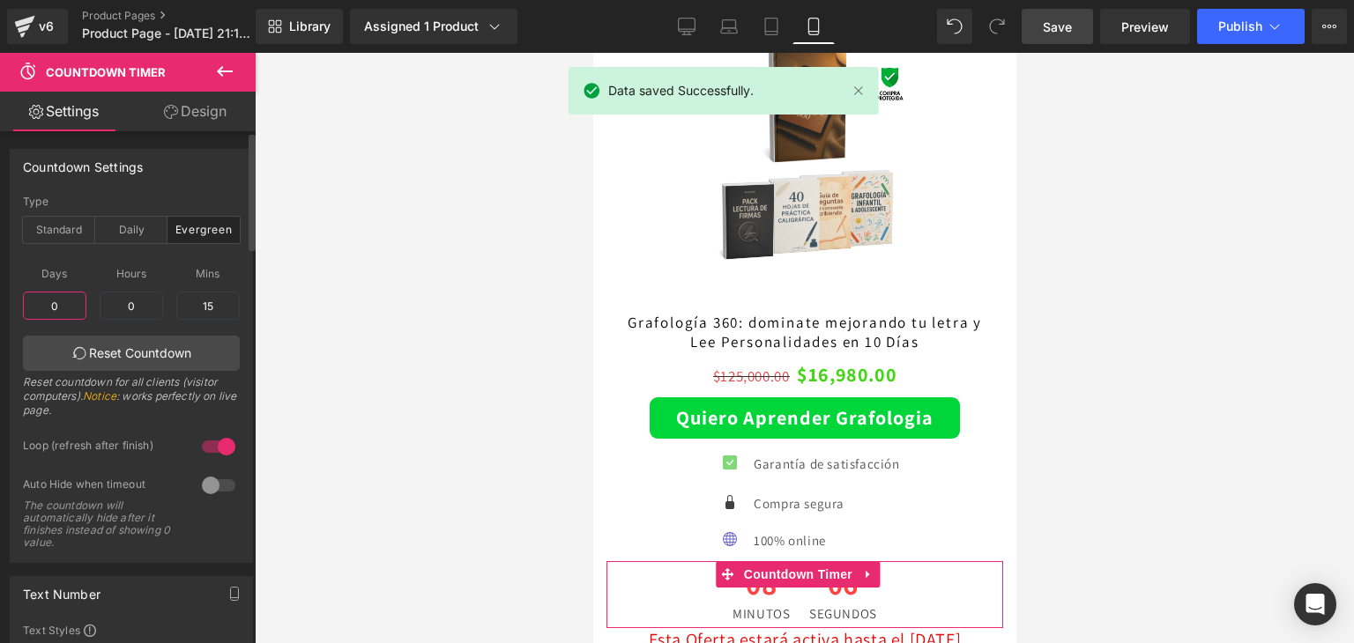
click at [43, 303] on input "0" at bounding box center [54, 306] width 63 height 28
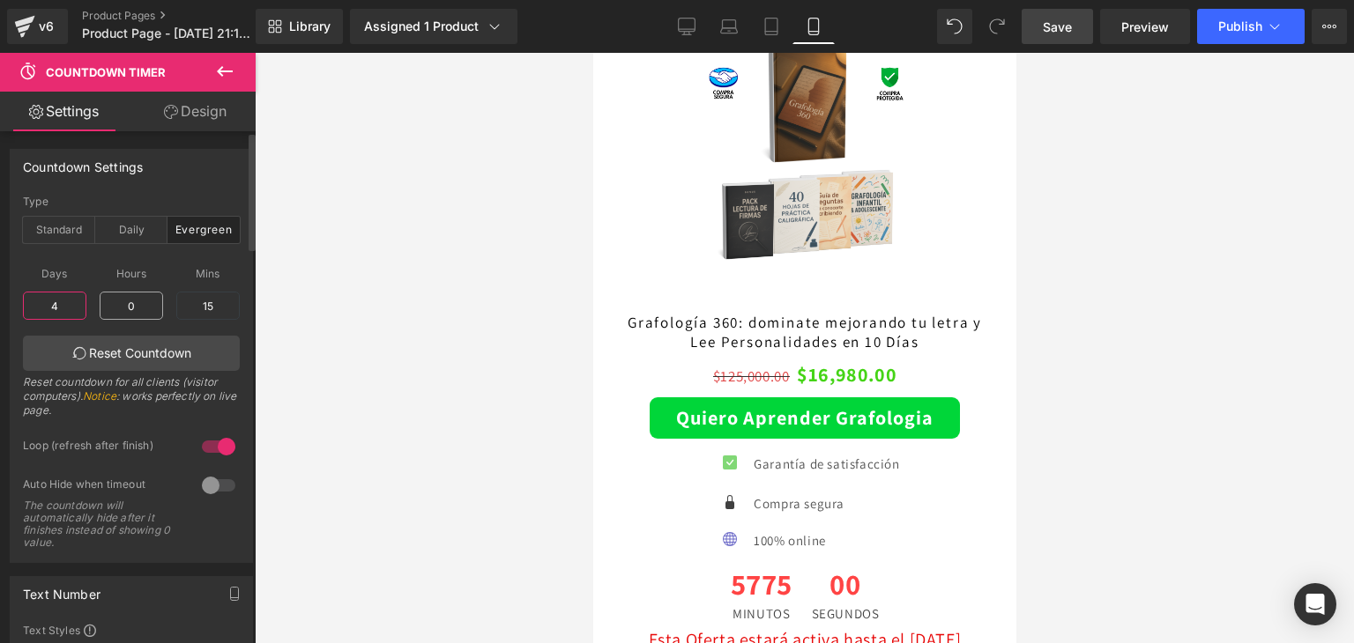
type input "4"
click at [123, 313] on input "0" at bounding box center [131, 306] width 63 height 28
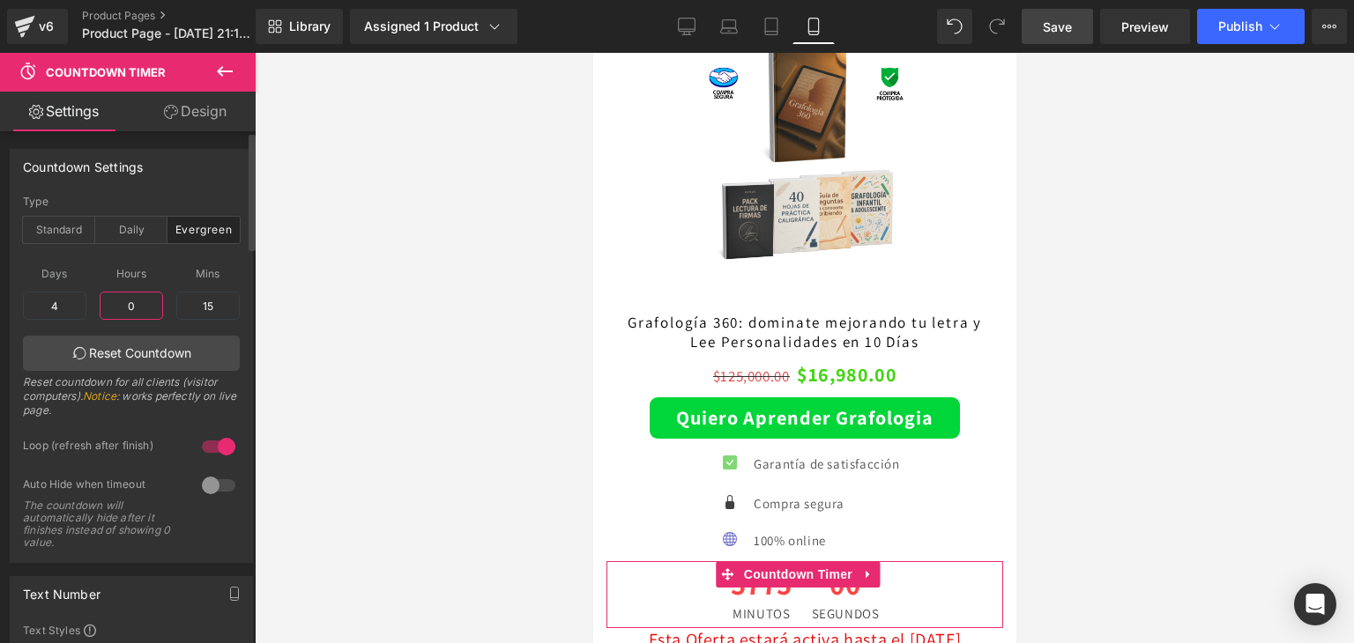
drag, startPoint x: 139, startPoint y: 306, endPoint x: 30, endPoint y: 322, distance: 110.4
click at [30, 322] on div "Days 4 4 Hours 0 0 Mins 15 15 Reset Countdown Reset countdown for all clients (…" at bounding box center [131, 341] width 217 height 175
click at [56, 239] on div "Standard" at bounding box center [59, 230] width 72 height 26
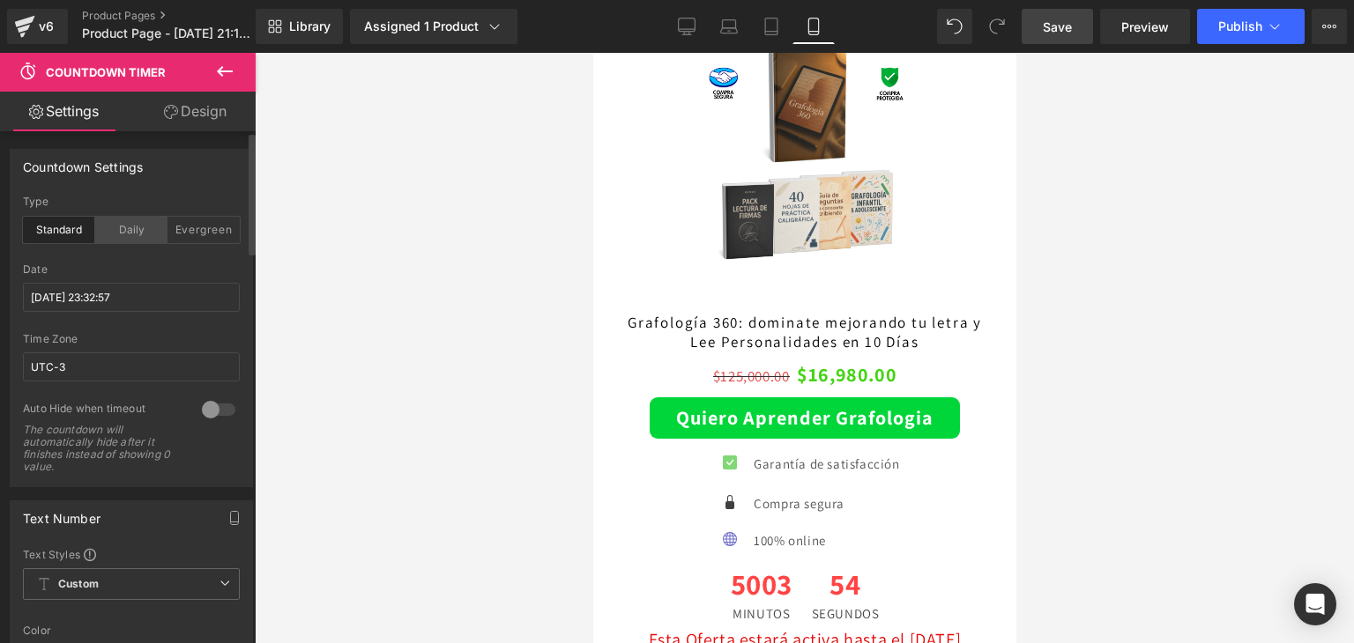
click at [158, 228] on div "Daily" at bounding box center [131, 230] width 72 height 26
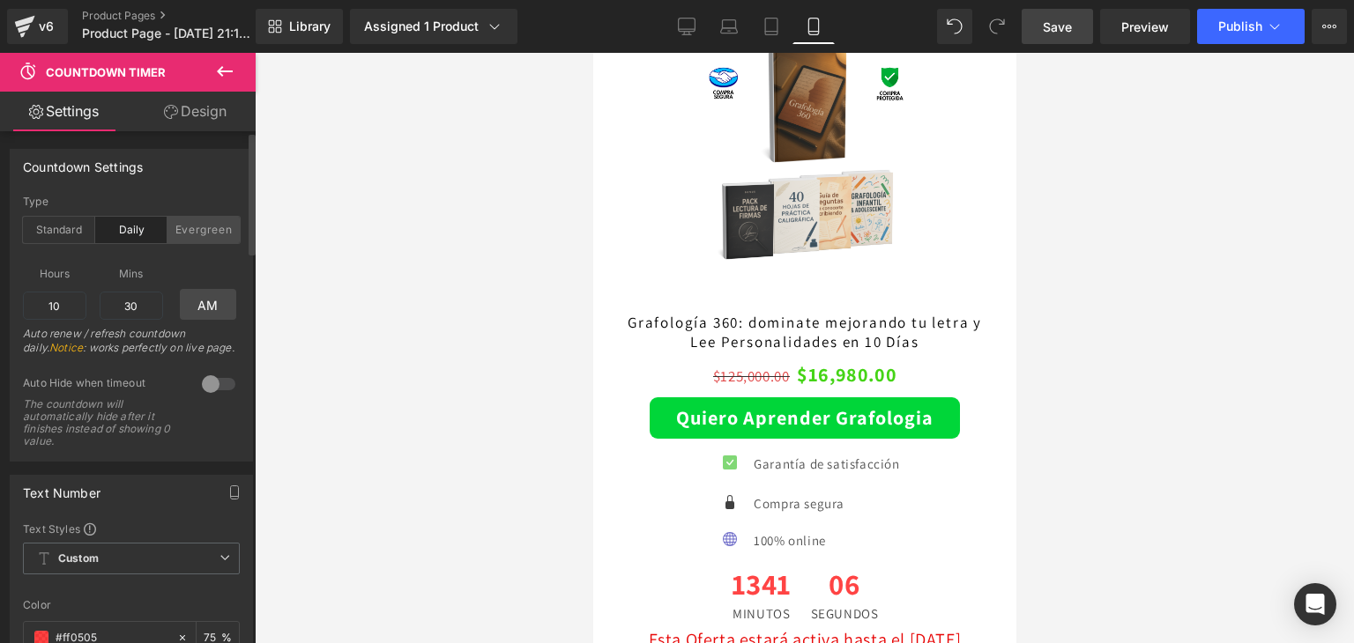
drag, startPoint x: 187, startPoint y: 224, endPoint x: 197, endPoint y: 225, distance: 9.7
click at [190, 224] on div "Evergreen" at bounding box center [203, 230] width 72 height 26
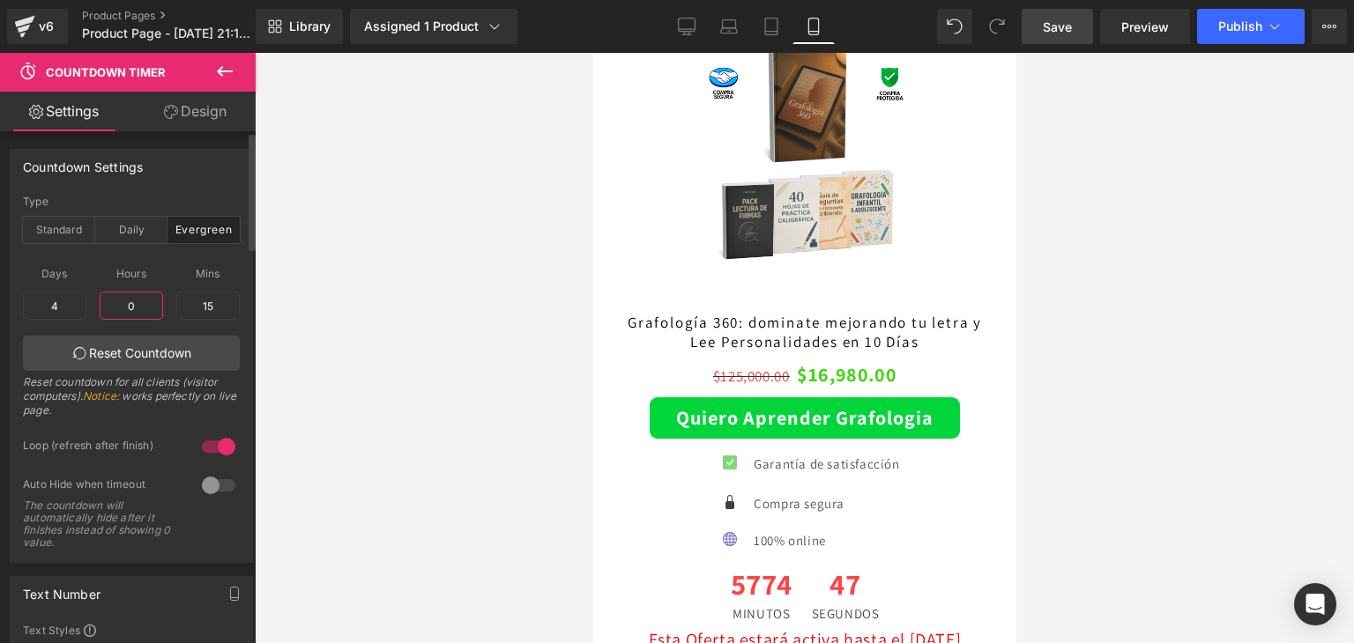
click at [143, 308] on input "0" at bounding box center [131, 306] width 63 height 28
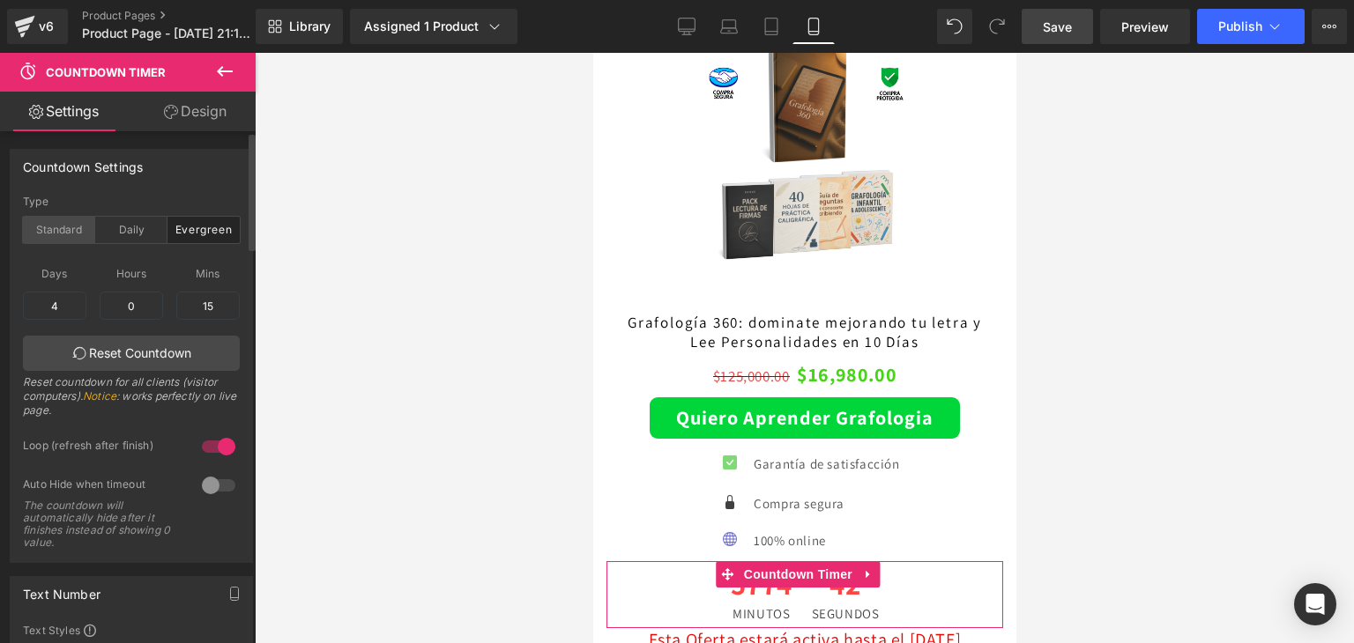
click at [71, 228] on div "Standard" at bounding box center [59, 230] width 72 height 26
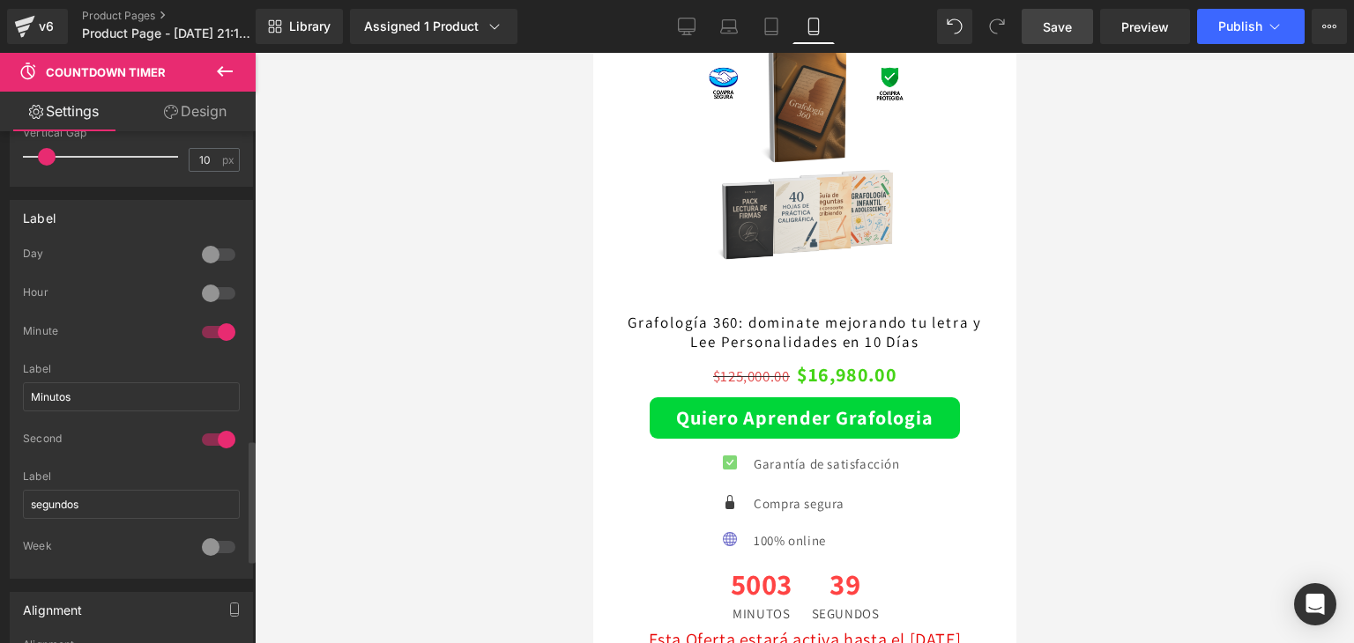
scroll to position [1116, 0]
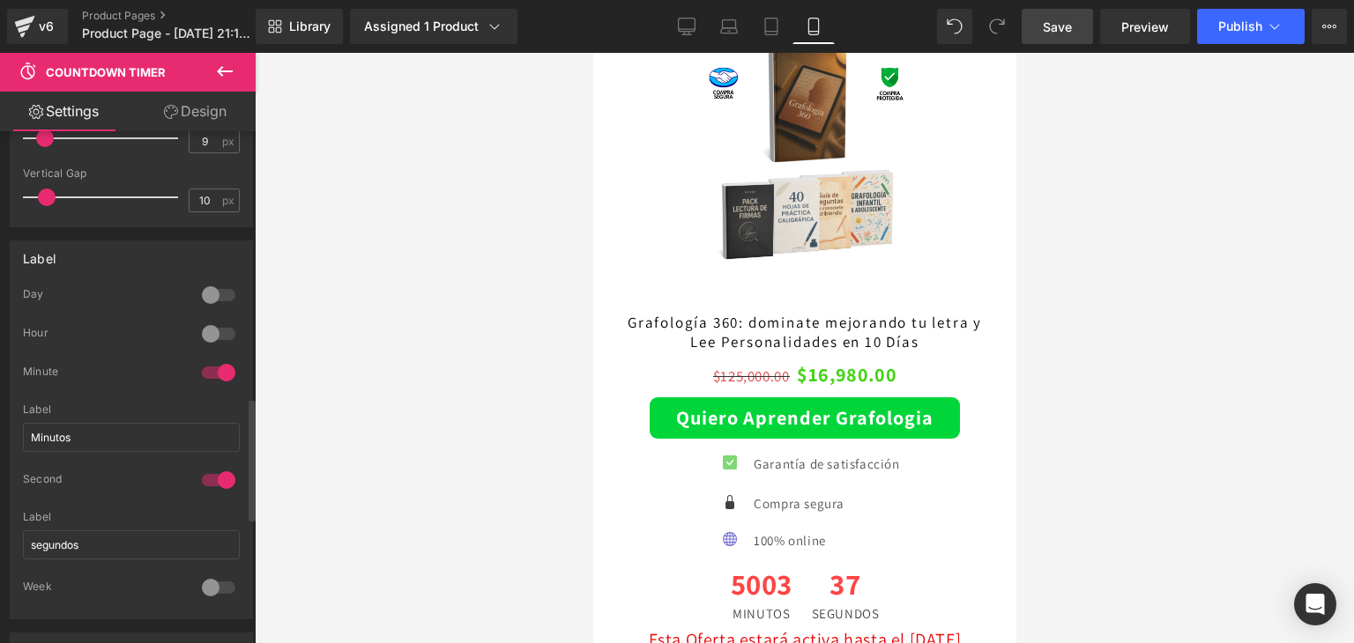
click at [215, 281] on div at bounding box center [218, 295] width 42 height 28
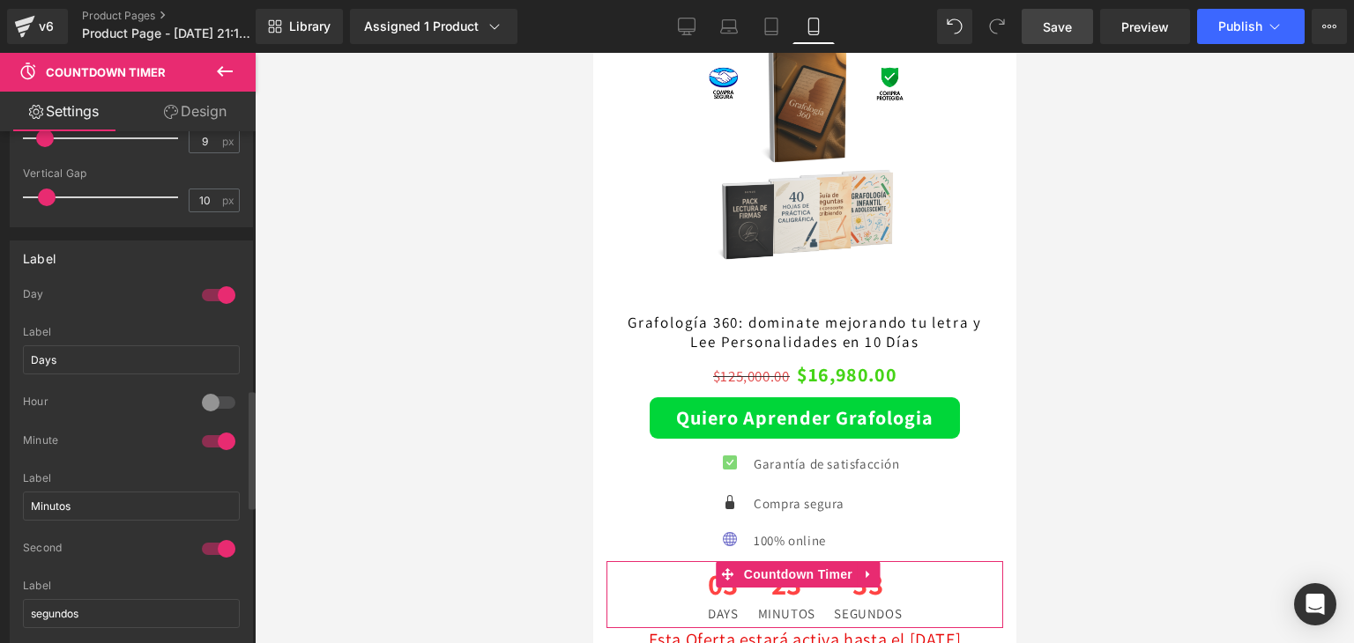
click at [203, 401] on div at bounding box center [218, 403] width 42 height 28
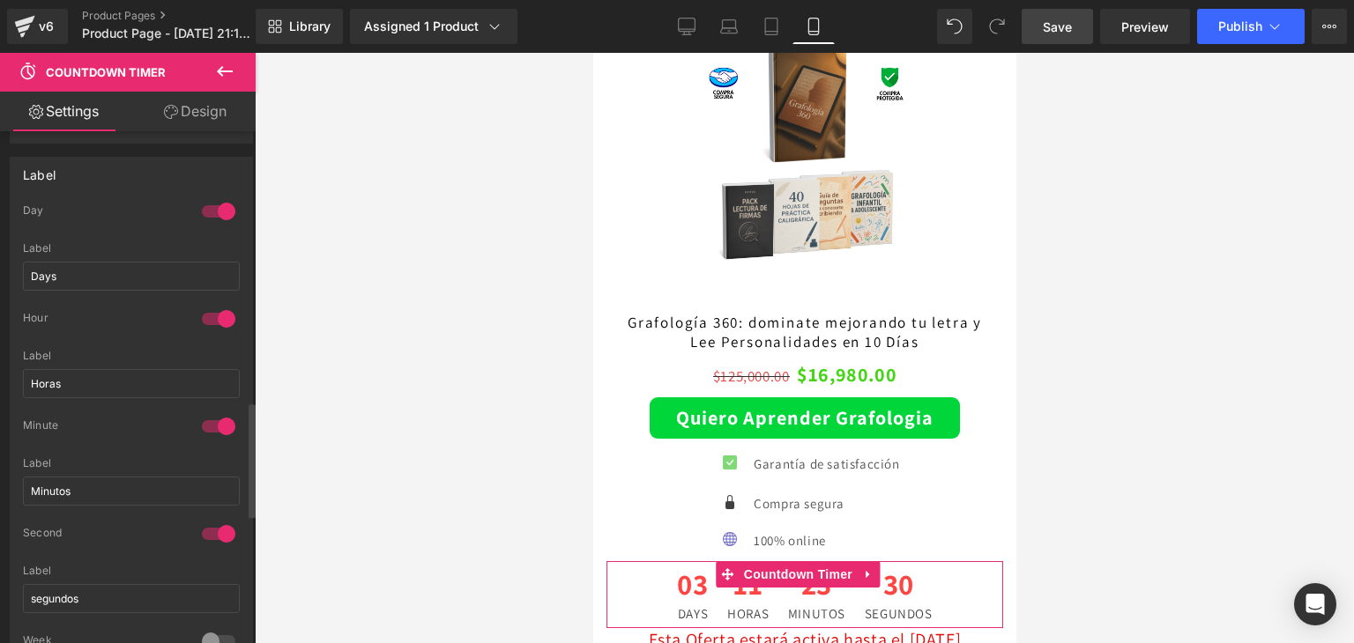
scroll to position [1204, 0]
click at [211, 523] on div at bounding box center [218, 530] width 42 height 28
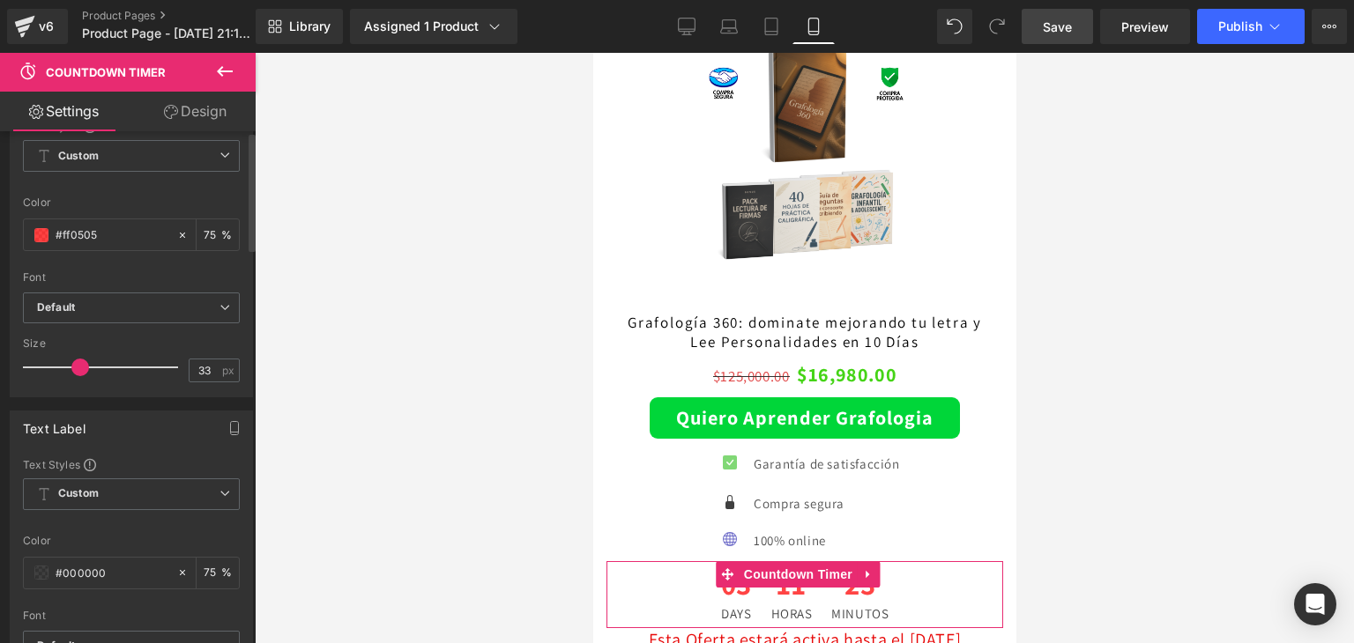
scroll to position [441, 0]
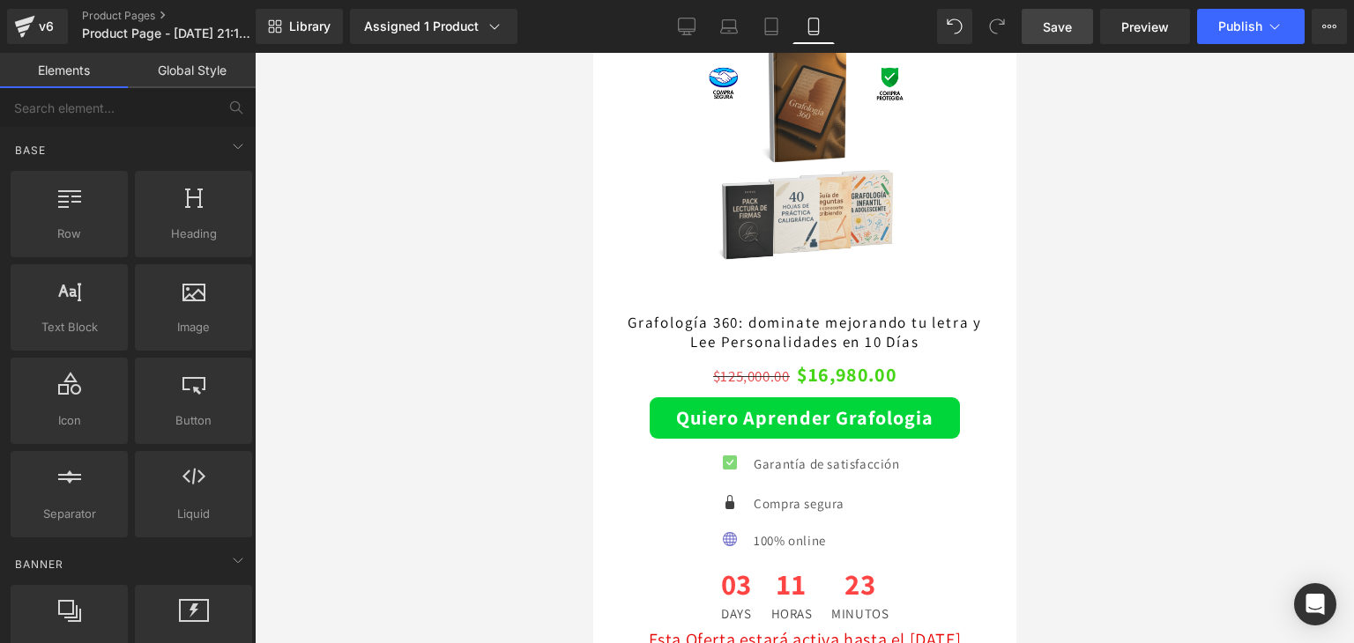
click at [452, 471] on div at bounding box center [804, 348] width 1099 height 591
click at [1072, 21] on span "Save" at bounding box center [1057, 27] width 29 height 19
click at [903, 624] on h2 "Esta Oferta estará activa hasta el [DATE][PERSON_NAME] hasta las 23:59" at bounding box center [803, 649] width 423 height 50
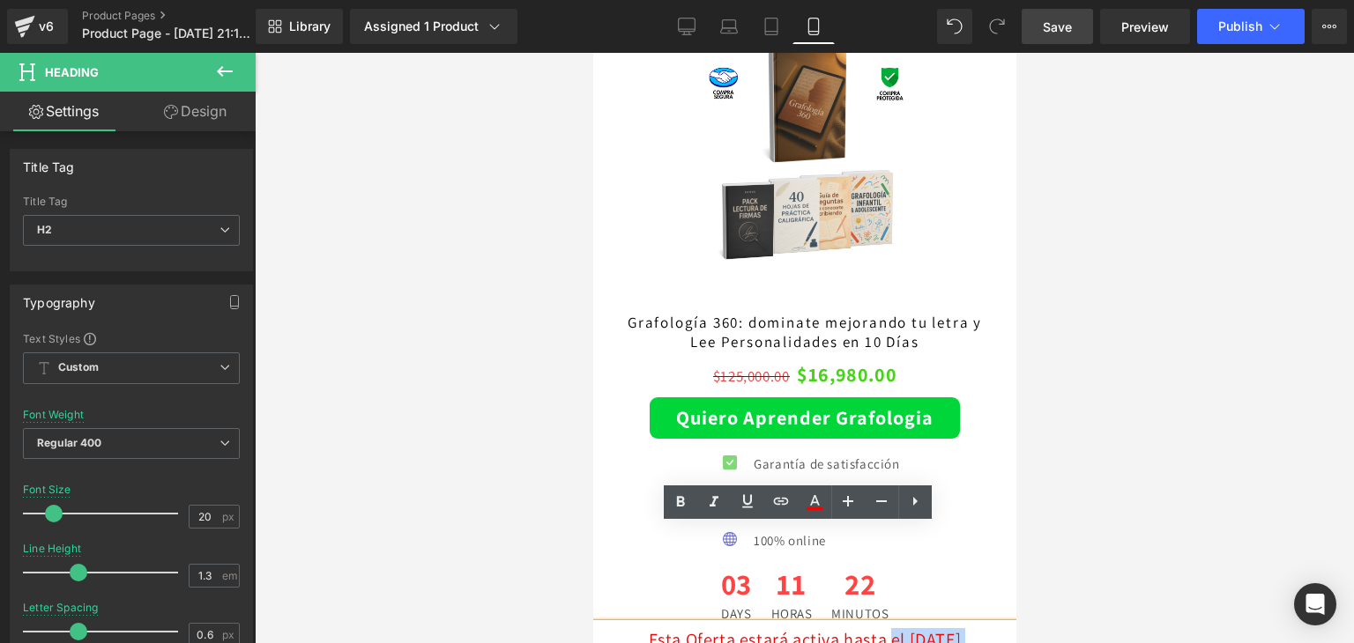
drag, startPoint x: 868, startPoint y: 558, endPoint x: 863, endPoint y: 539, distance: 20.1
click at [863, 624] on h2 "Esta Oferta estará activa hasta el [DATE][PERSON_NAME] hasta las 23:59" at bounding box center [803, 649] width 423 height 50
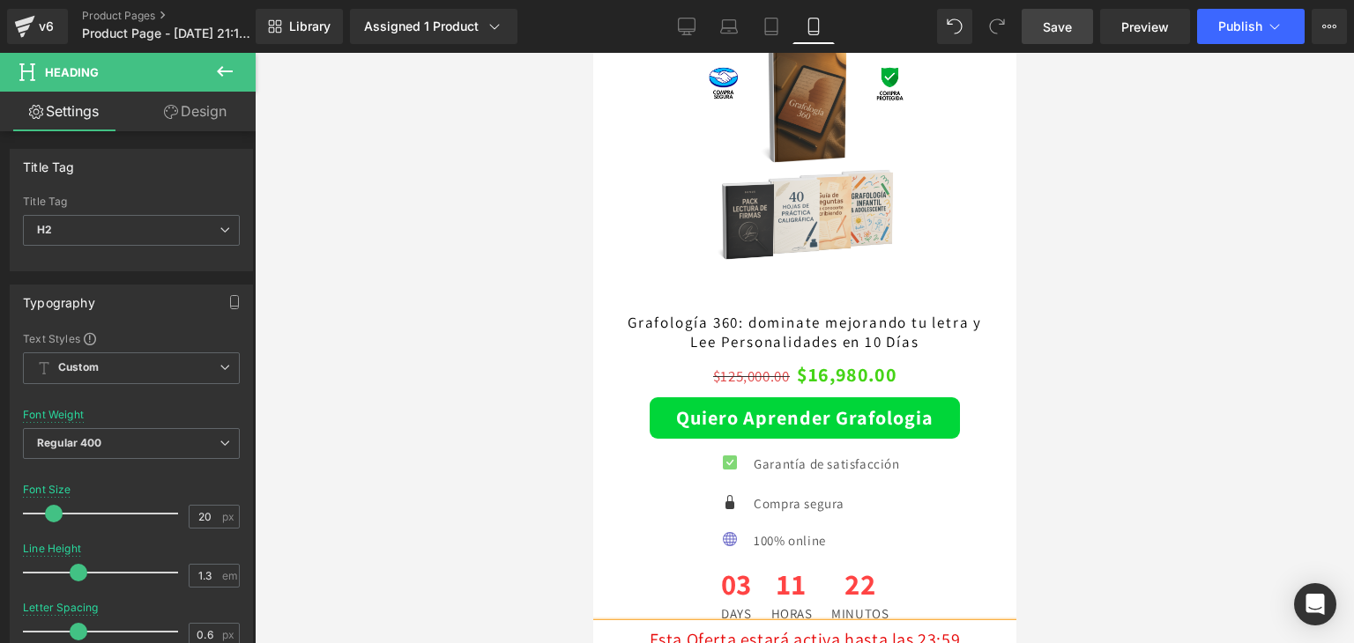
click at [1067, 507] on div at bounding box center [804, 348] width 1099 height 591
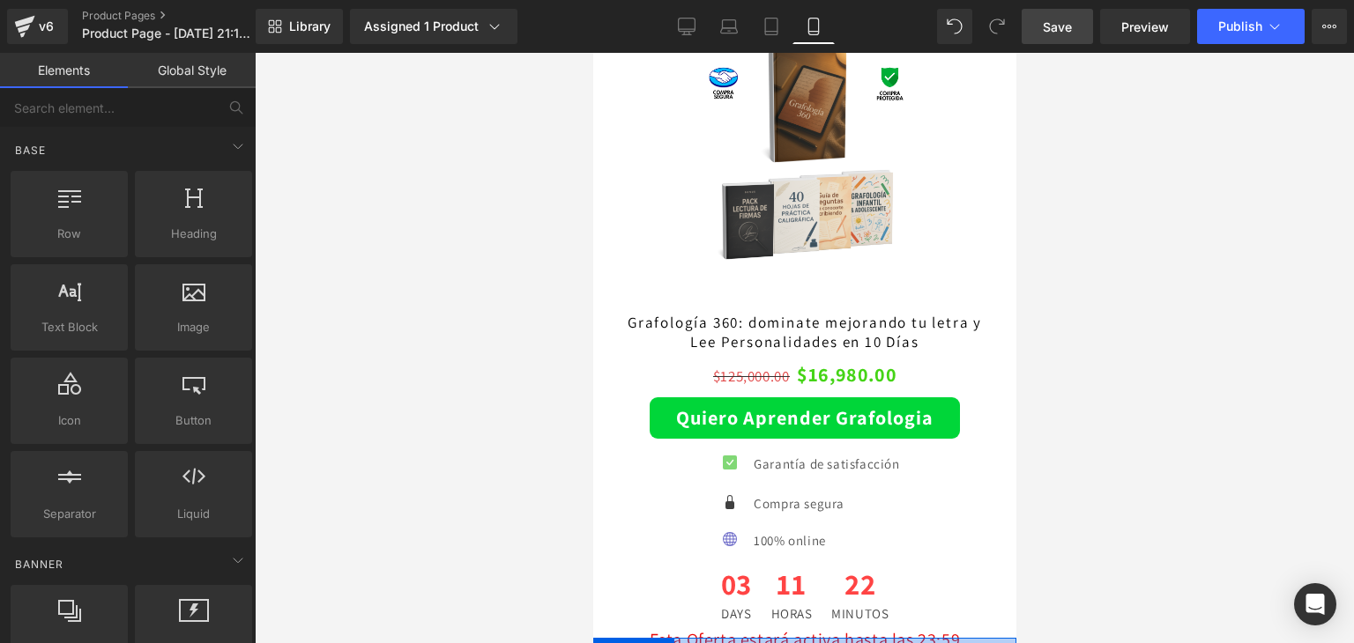
click at [684, 638] on div at bounding box center [803, 651] width 423 height 26
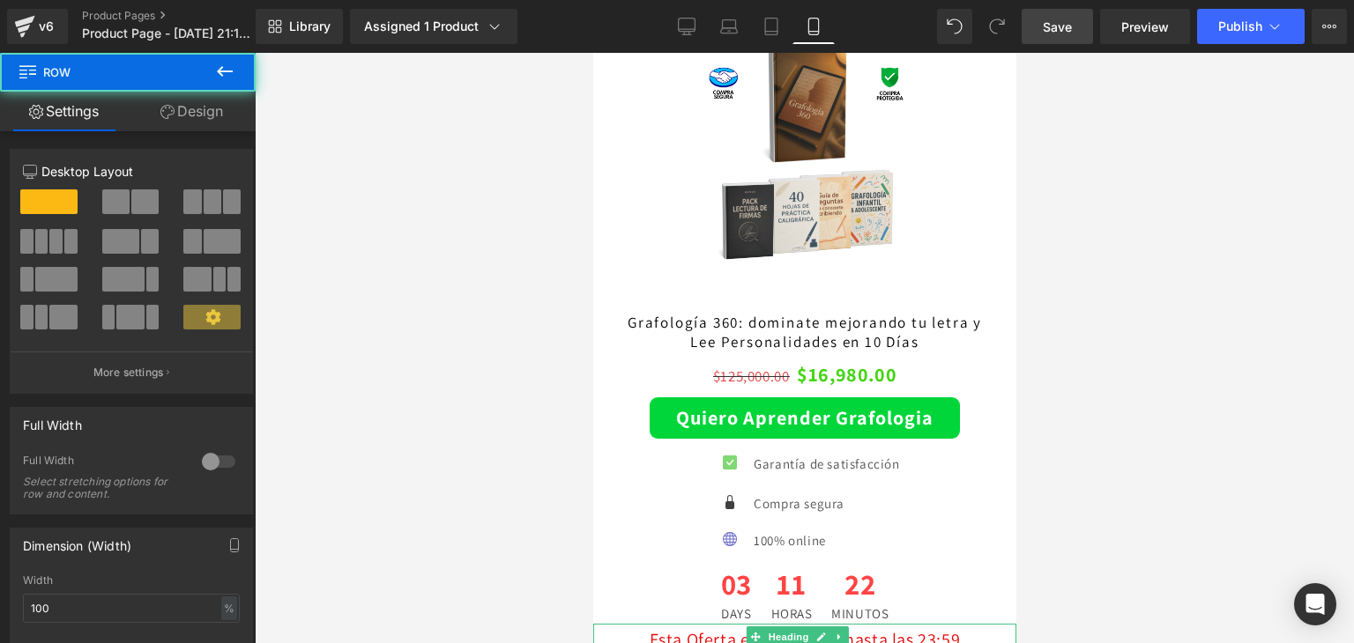
click at [684, 624] on h2 "Esta Oferta estará activa hasta las 23:59" at bounding box center [803, 637] width 423 height 27
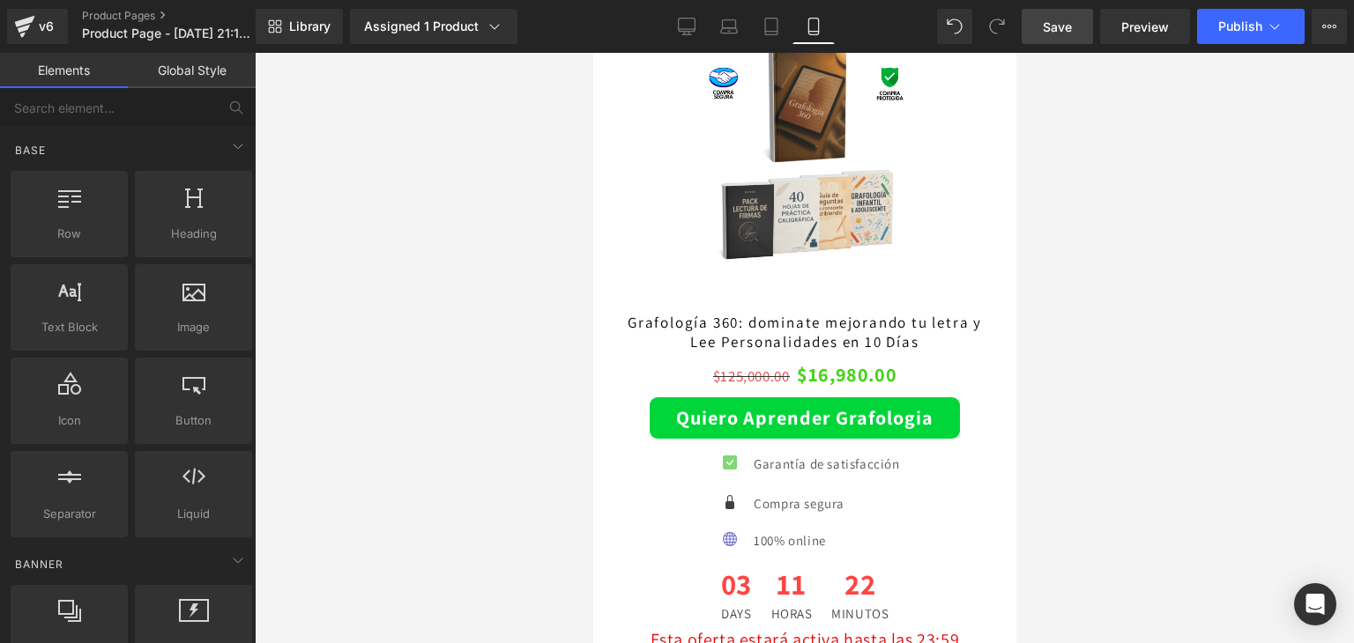
click at [1096, 537] on div at bounding box center [804, 348] width 1099 height 591
click at [772, 628] on span "Heading" at bounding box center [788, 638] width 48 height 21
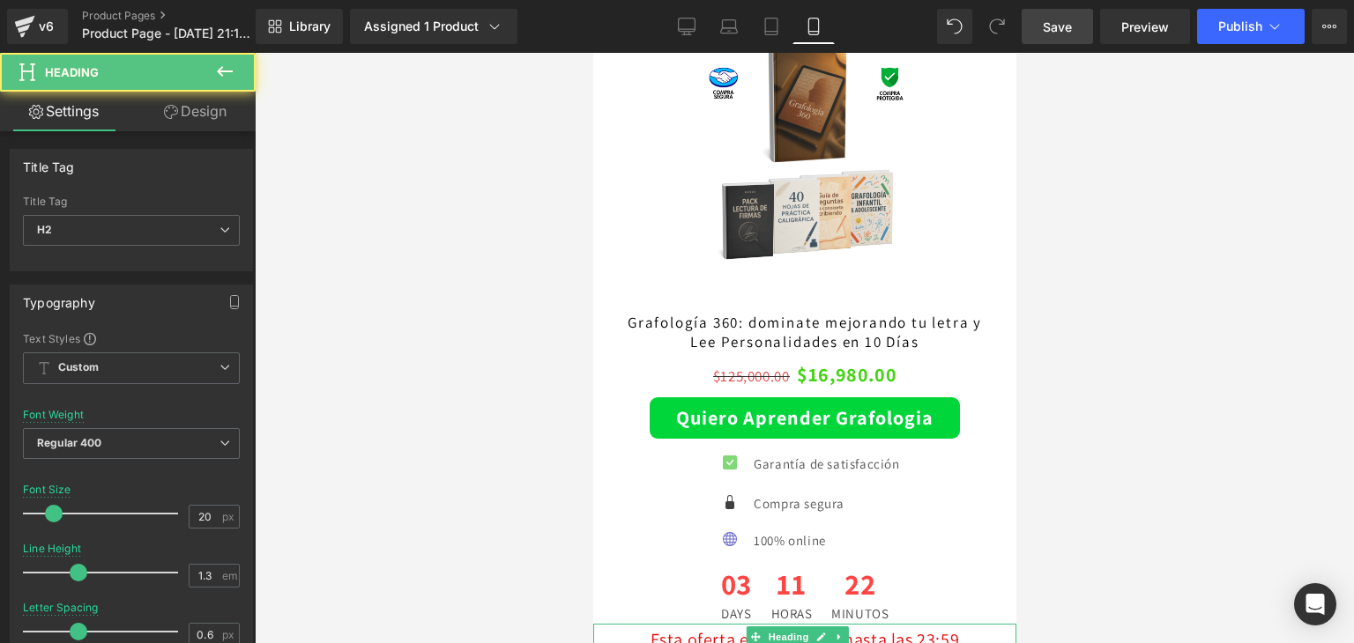
click at [890, 624] on h2 "Esta oferta estará activa hasta las 23:59" at bounding box center [803, 637] width 423 height 27
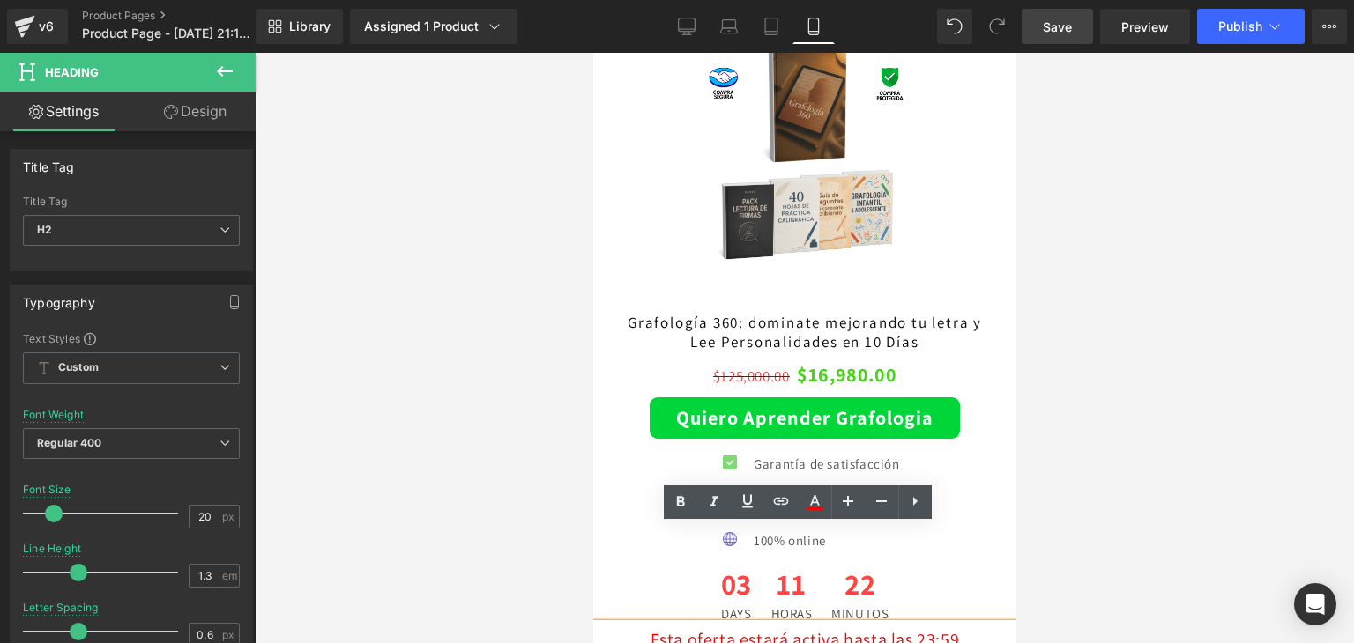
click at [972, 624] on h2 "Esta oferta estará activa hasta las 23:59" at bounding box center [803, 637] width 423 height 27
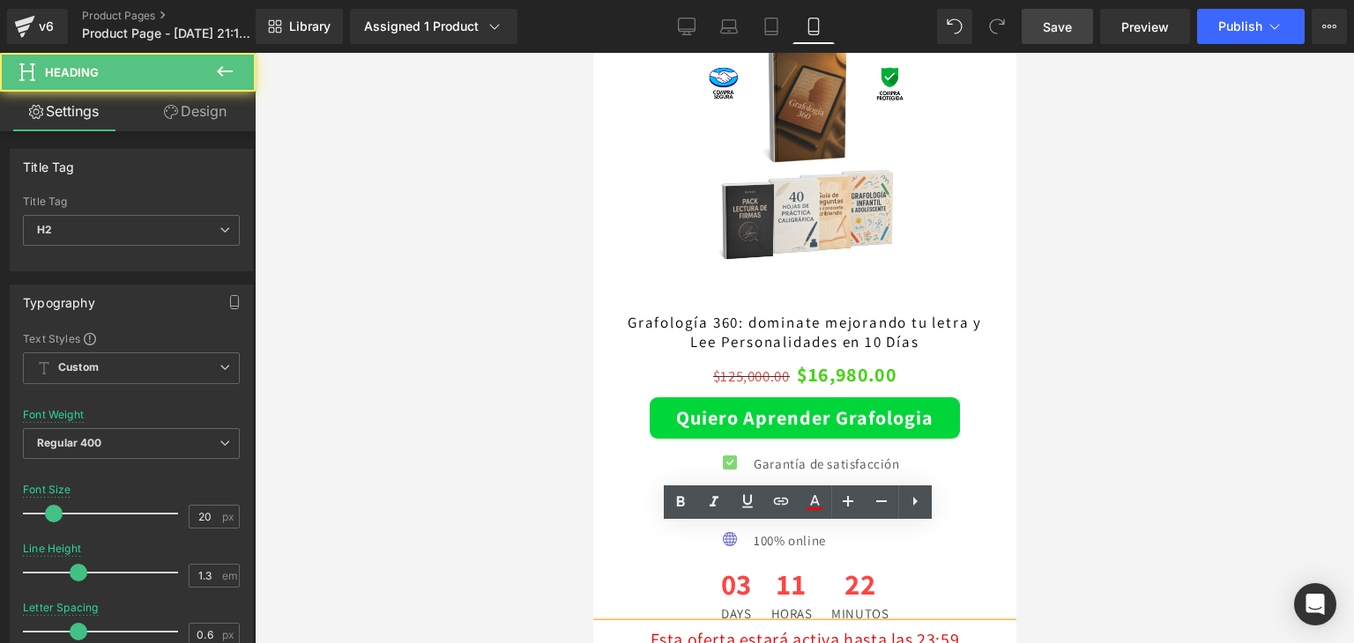
click at [1103, 509] on div at bounding box center [804, 348] width 1099 height 591
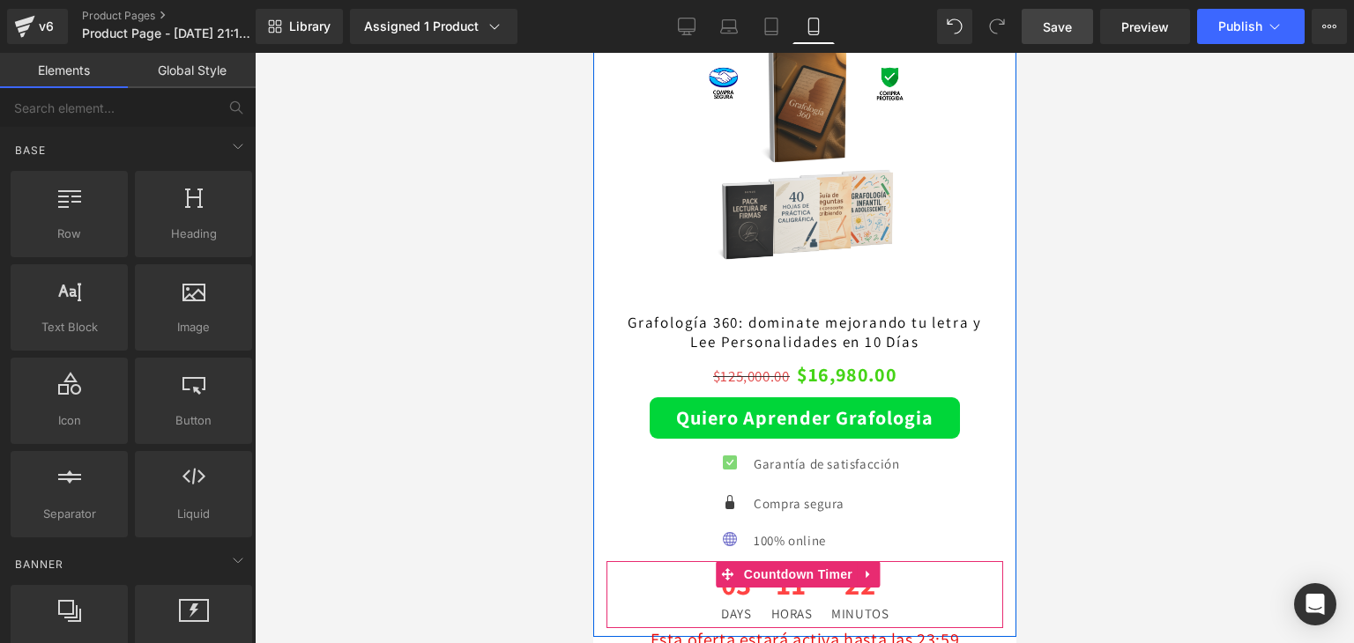
click at [712, 561] on div "03 Days" at bounding box center [735, 594] width 47 height 67
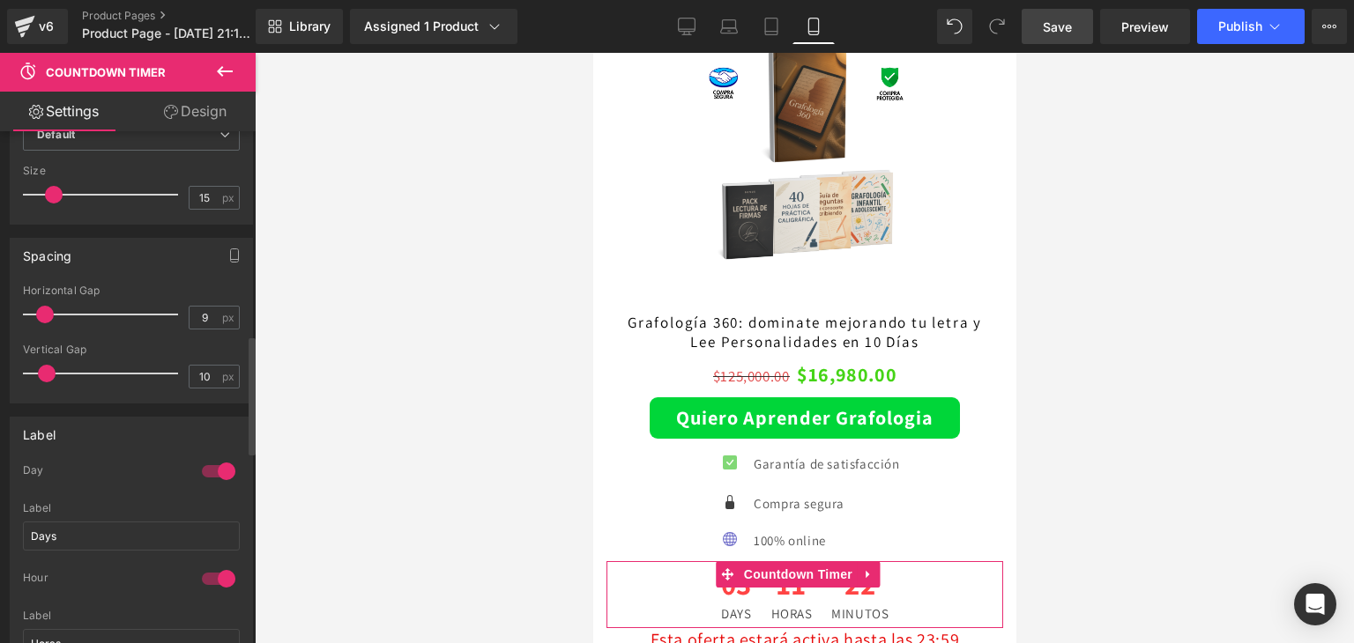
scroll to position [1146, 0]
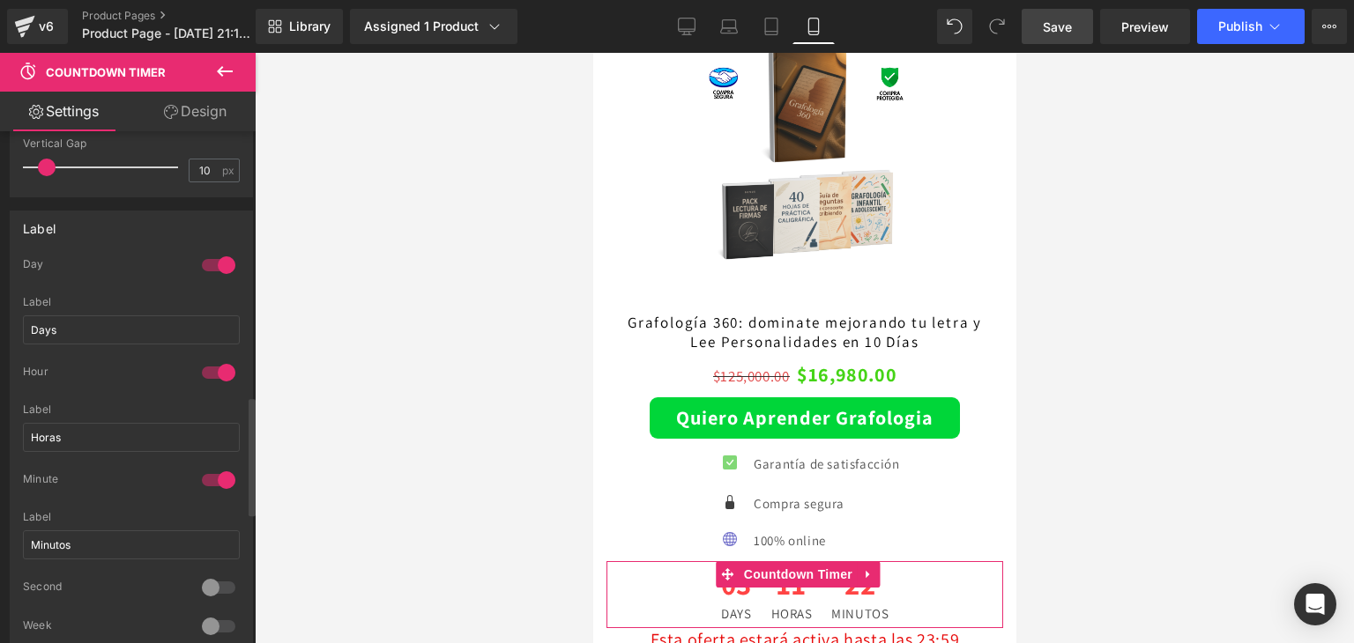
click at [205, 260] on div at bounding box center [218, 265] width 42 height 28
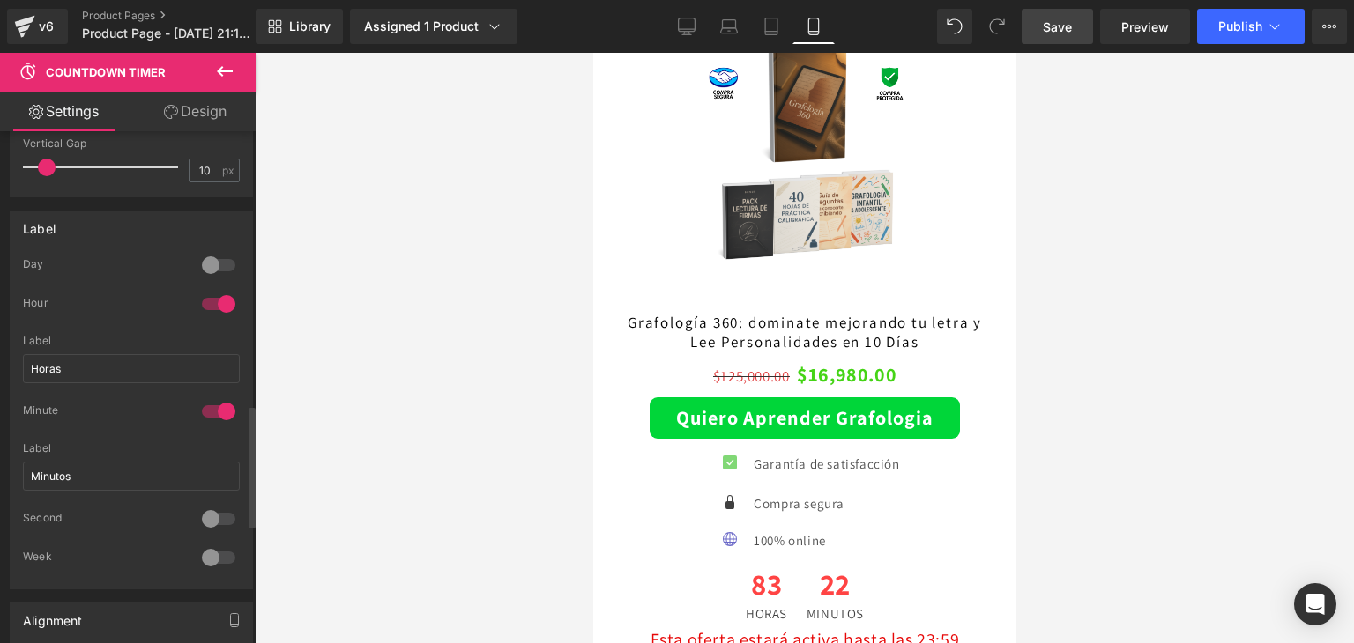
click at [204, 413] on div at bounding box center [218, 411] width 42 height 28
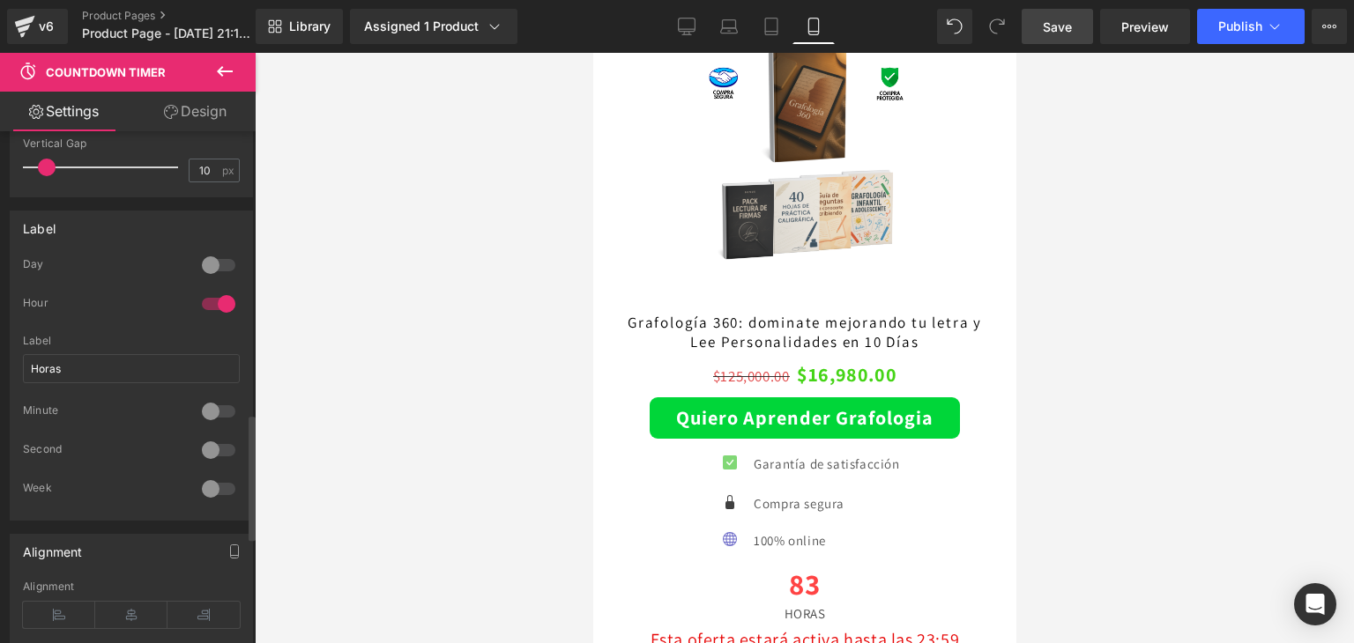
click at [201, 406] on div at bounding box center [218, 411] width 42 height 28
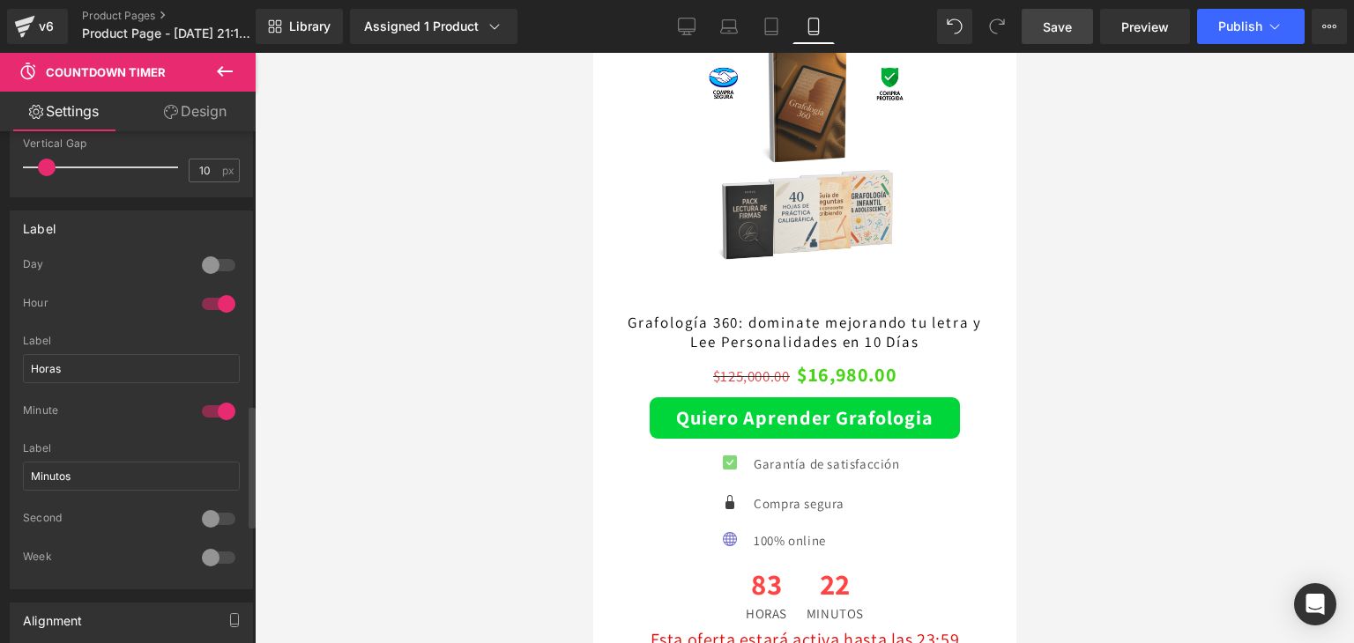
click at [198, 518] on div at bounding box center [218, 519] width 42 height 28
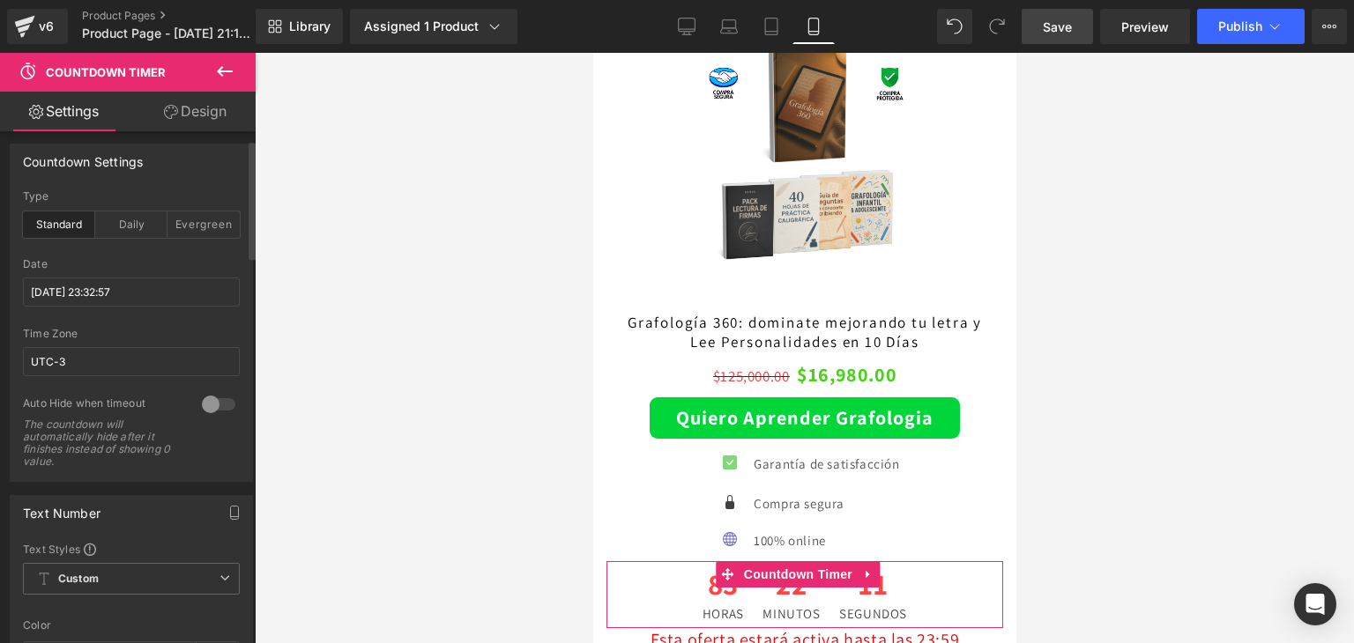
scroll to position [0, 0]
click at [163, 290] on input "[DATE] 23:32:57" at bounding box center [131, 297] width 217 height 29
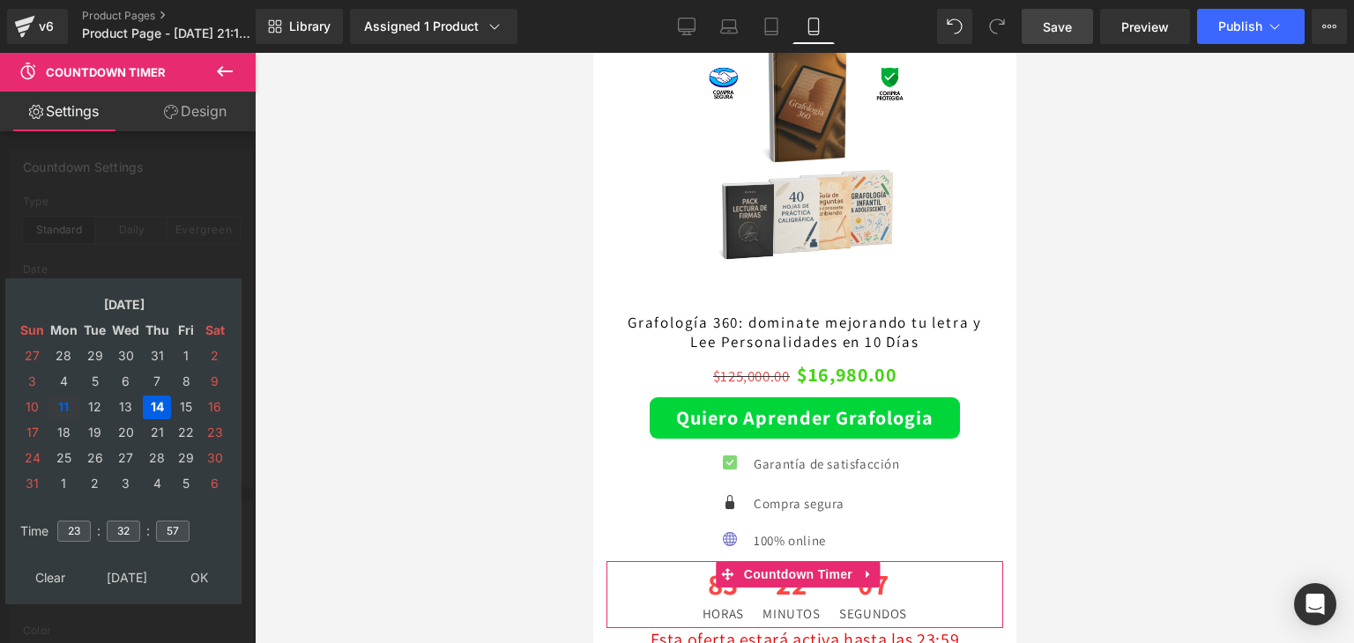
click at [59, 402] on td "11" at bounding box center [63, 408] width 31 height 24
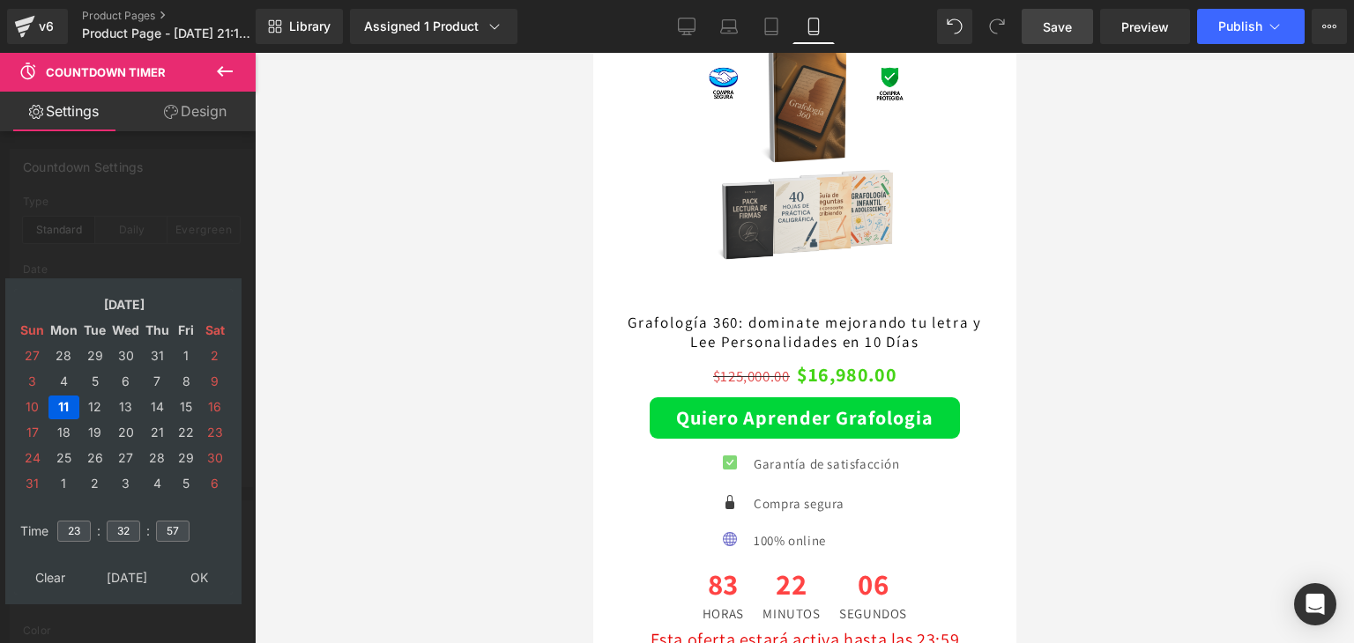
click at [373, 417] on div at bounding box center [804, 348] width 1099 height 591
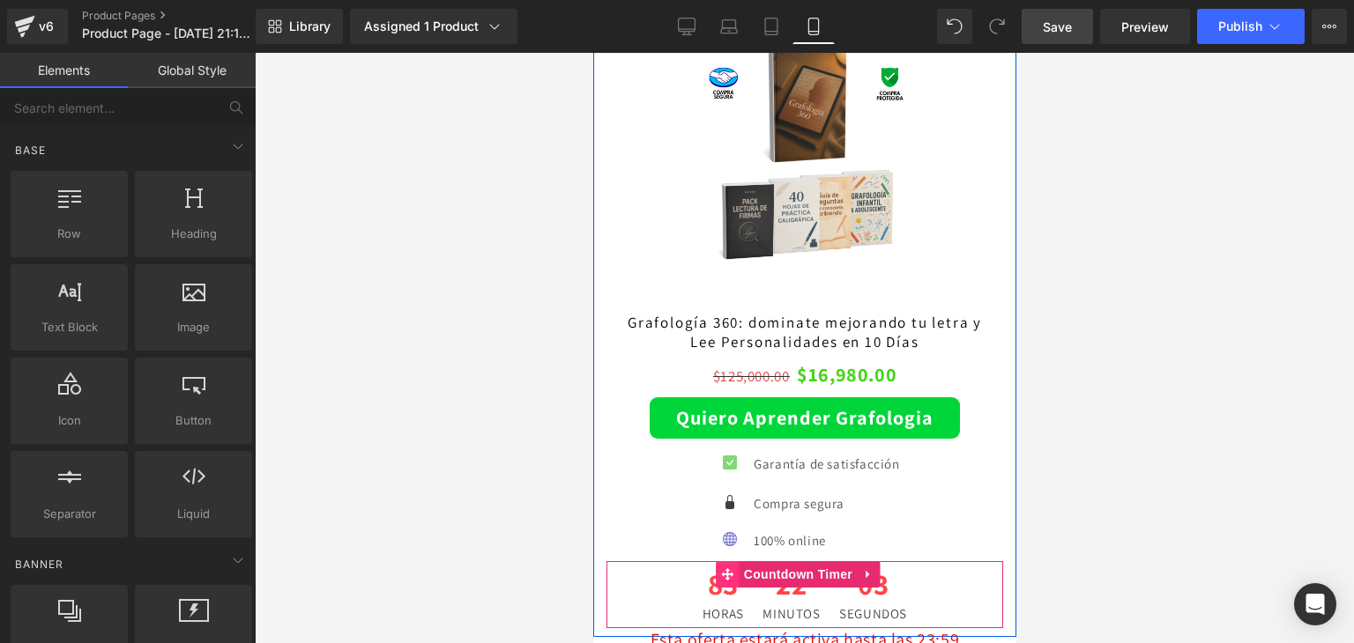
click at [725, 561] on span at bounding box center [727, 574] width 23 height 26
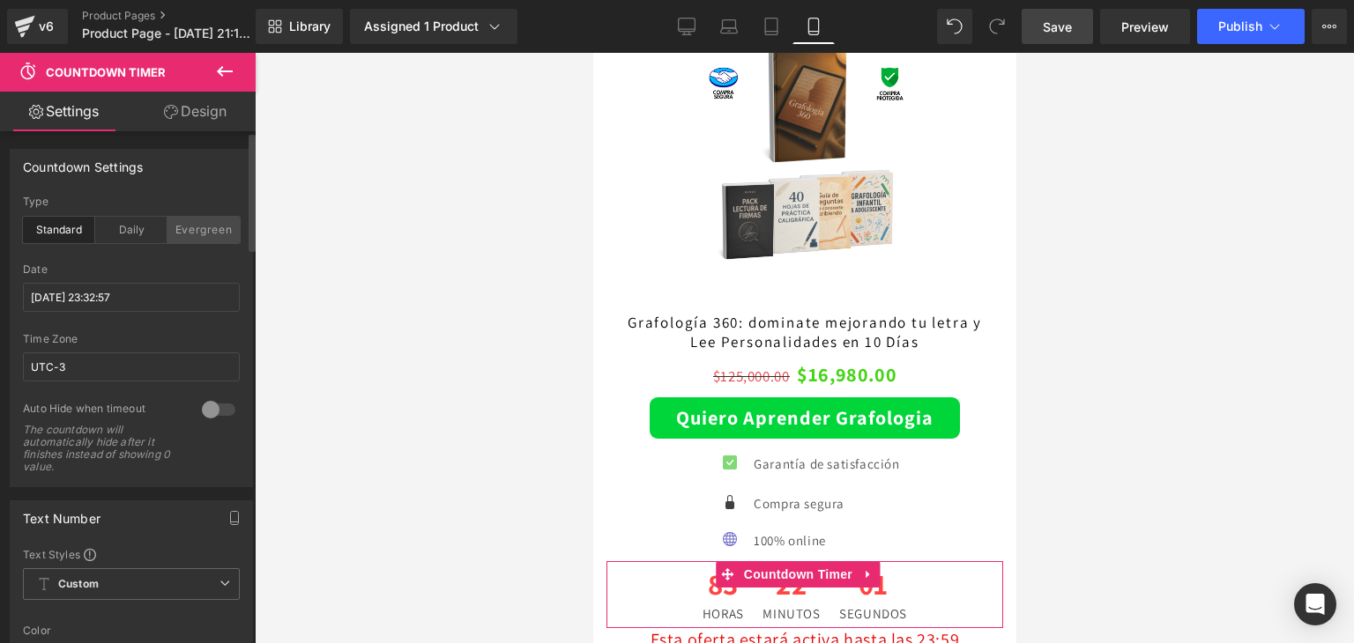
click at [199, 227] on div "Evergreen" at bounding box center [203, 230] width 72 height 26
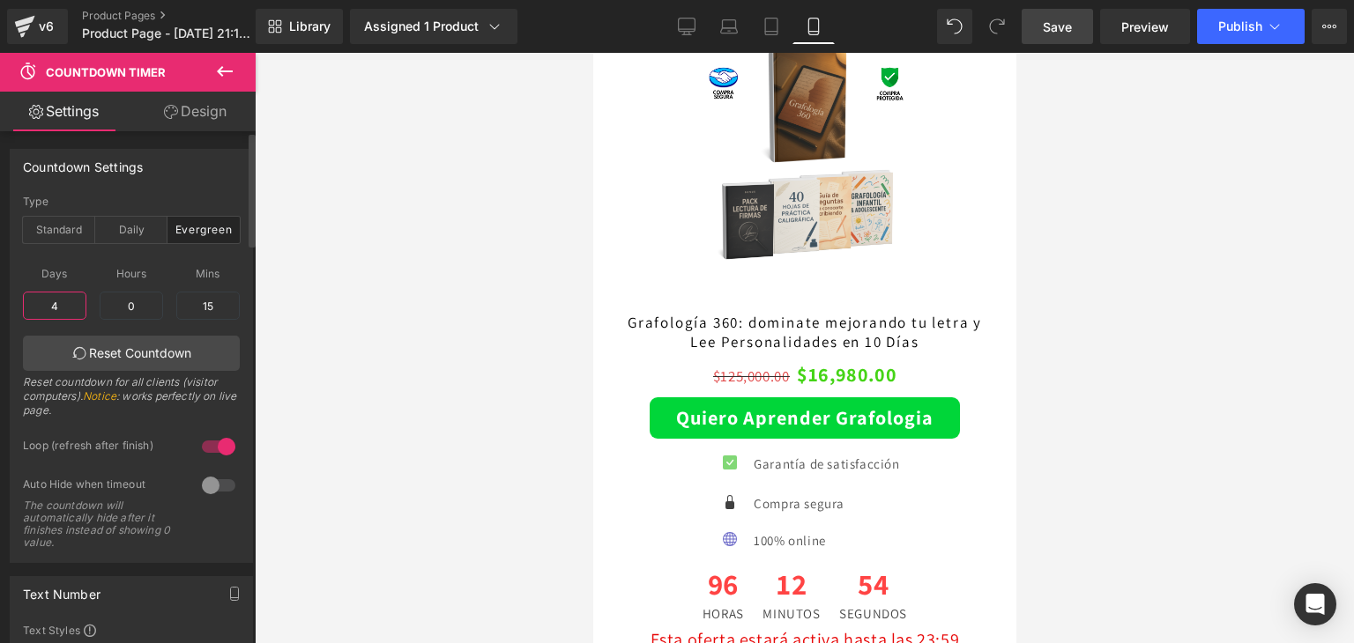
click at [62, 304] on input "4" at bounding box center [54, 306] width 63 height 28
click at [61, 304] on input "4" at bounding box center [54, 306] width 63 height 28
type input "4"
click at [145, 304] on input "0" at bounding box center [131, 306] width 63 height 28
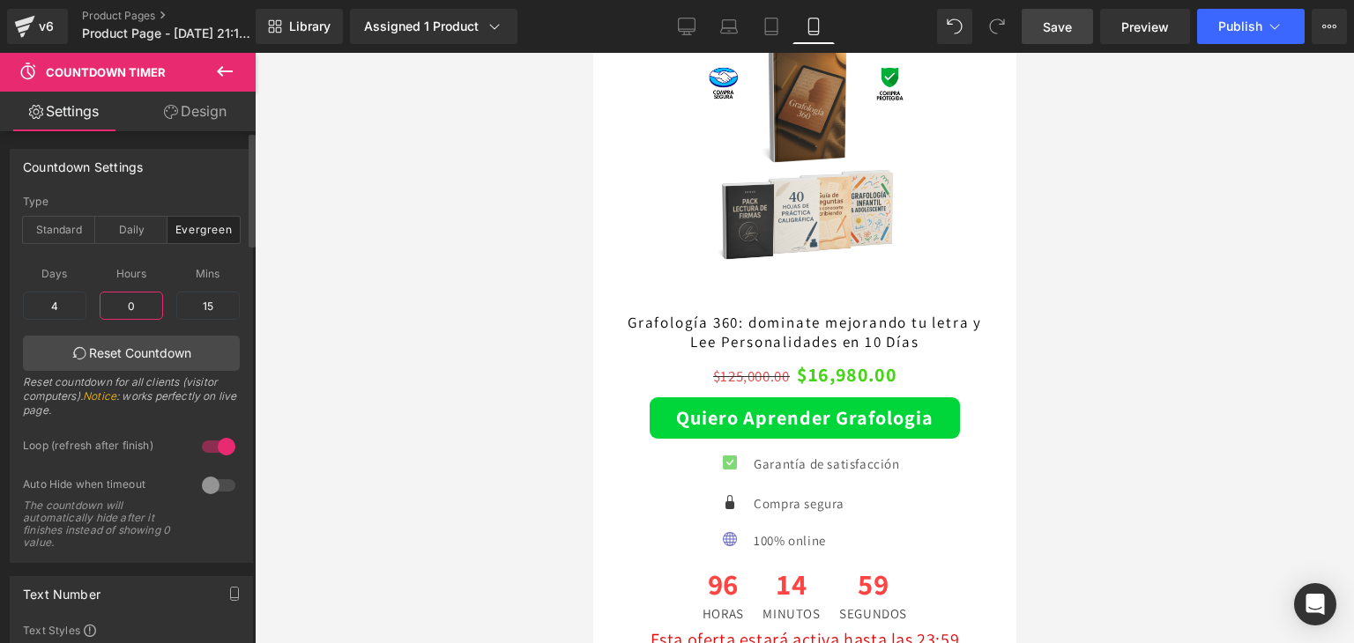
click at [145, 304] on input "0" at bounding box center [131, 306] width 63 height 28
type input "12"
click at [204, 315] on input "15" at bounding box center [207, 306] width 63 height 28
type input "1"
type input "15"
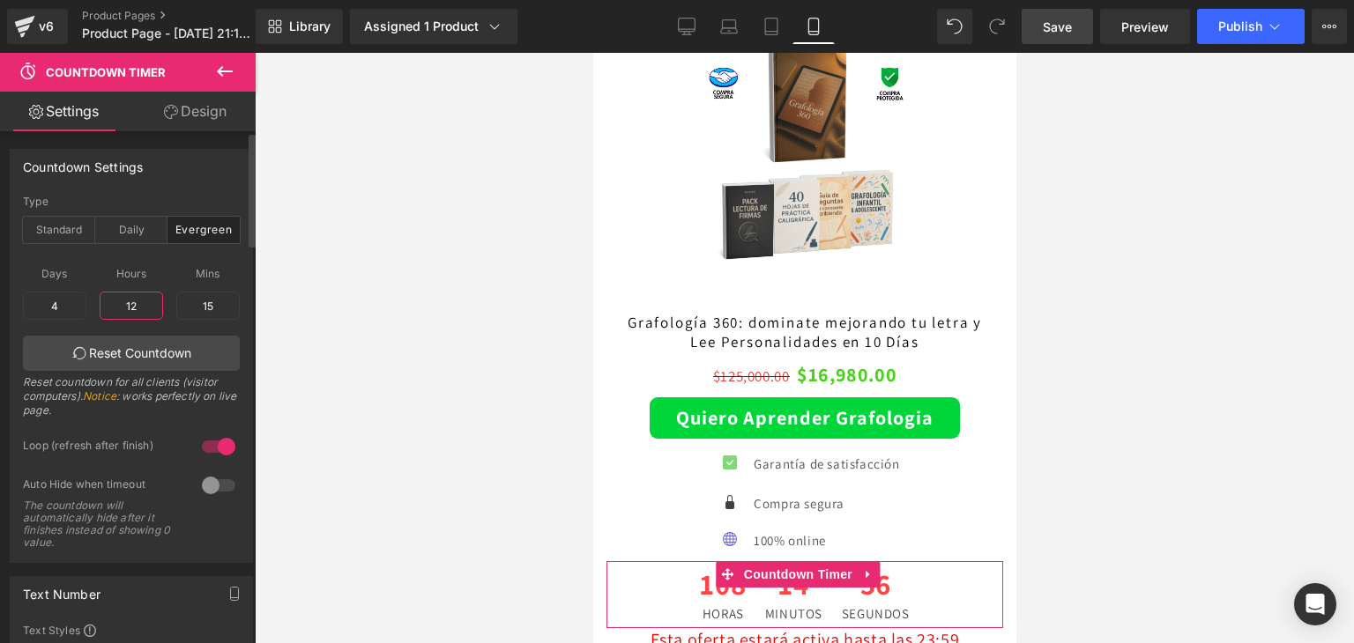
drag, startPoint x: 135, startPoint y: 315, endPoint x: 89, endPoint y: 315, distance: 45.8
click at [89, 315] on div "Days 4 4 Hours 12 12 Mins 15 15 Reset Countdown Reset countdown for all clients…" at bounding box center [131, 341] width 217 height 175
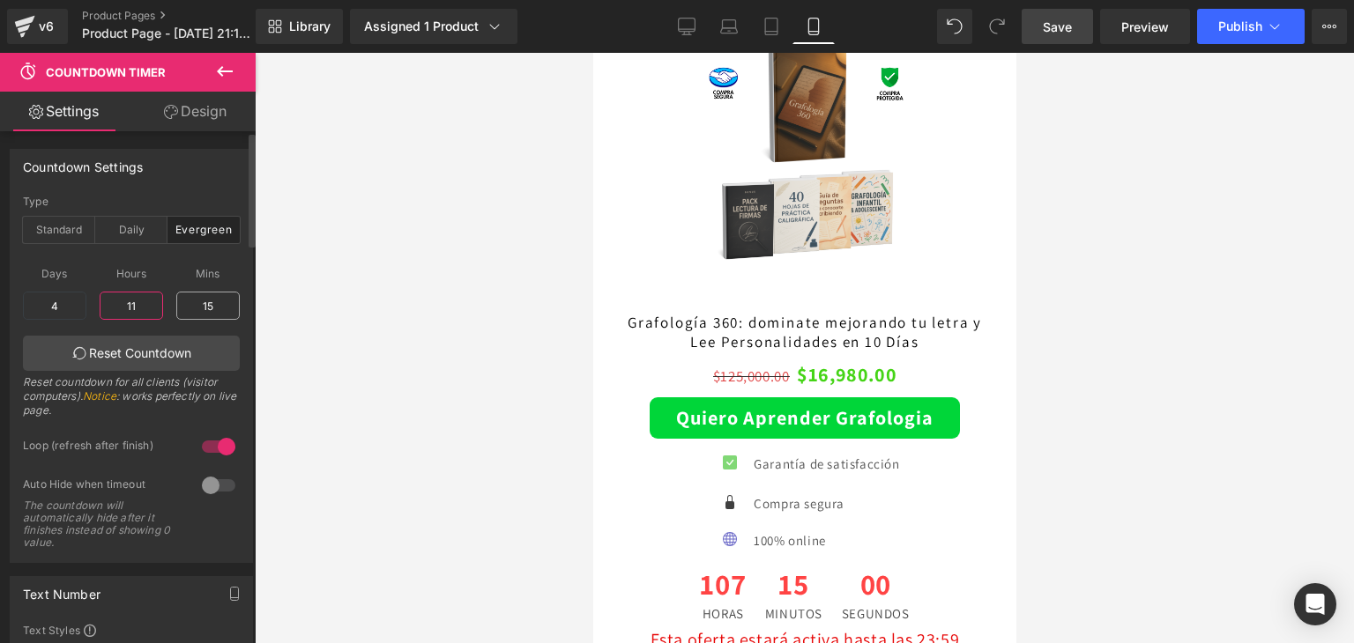
type input "11"
click at [202, 301] on input "15" at bounding box center [207, 306] width 63 height 28
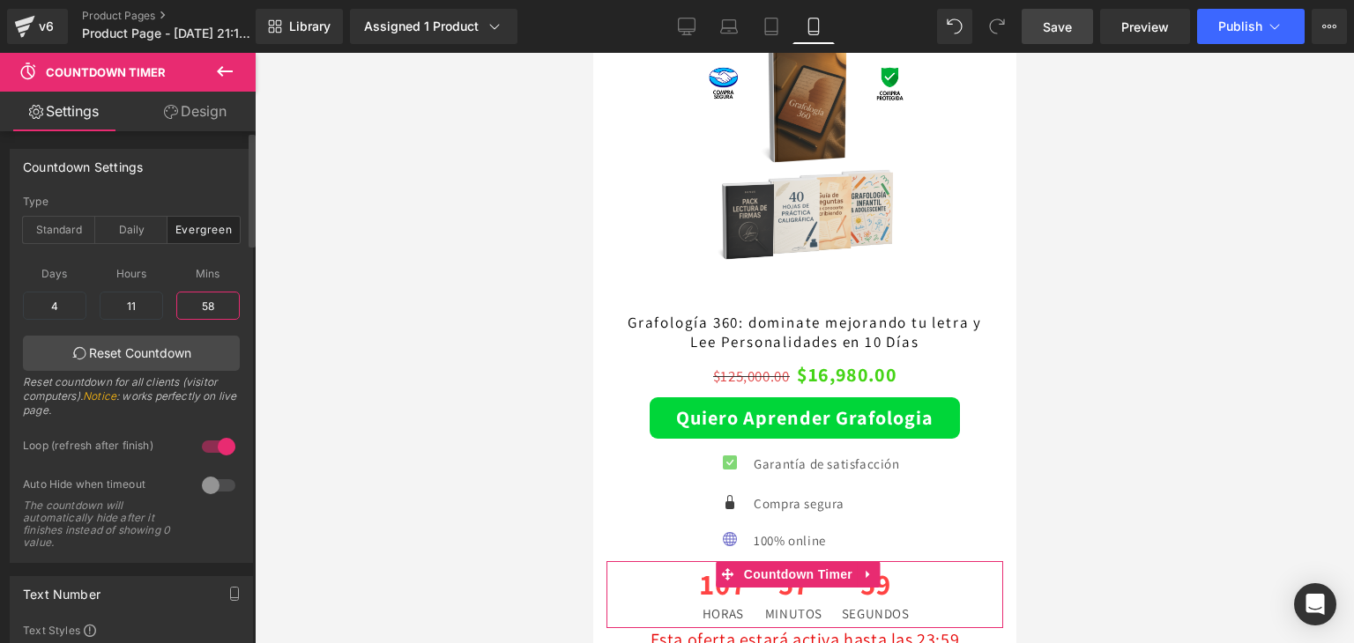
click at [209, 308] on input "58" at bounding box center [207, 306] width 63 height 28
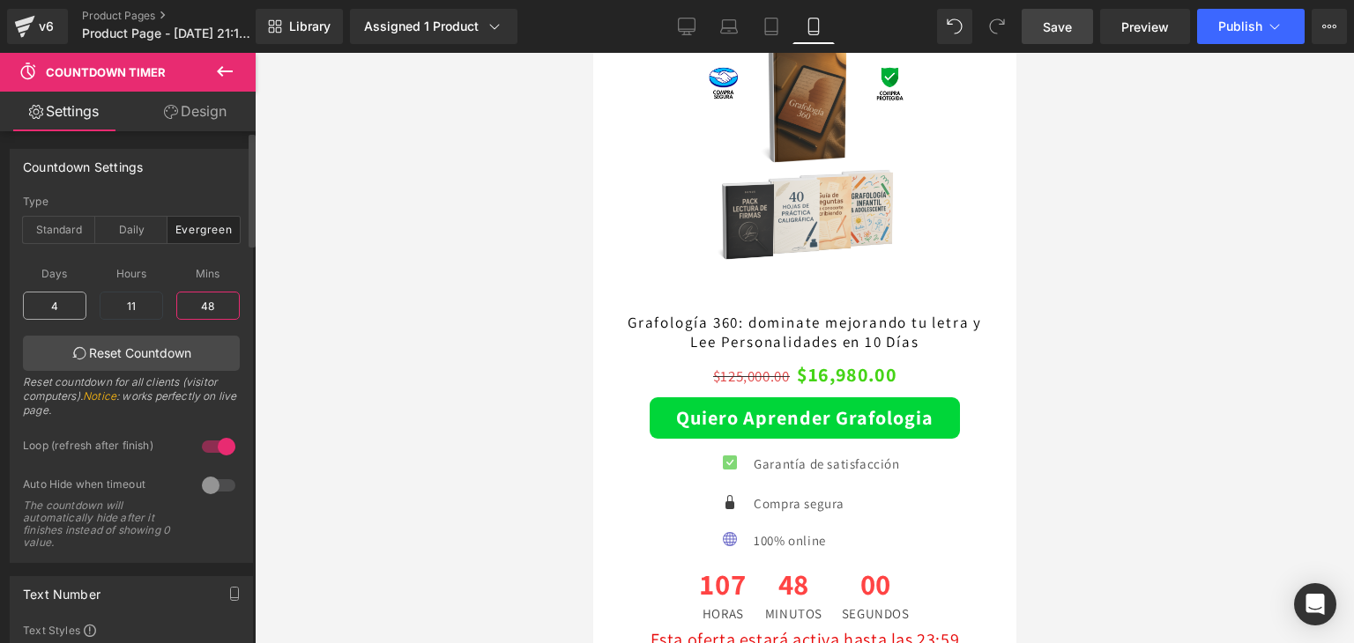
type input "48"
click at [70, 304] on input "4" at bounding box center [54, 306] width 63 height 28
type input "0"
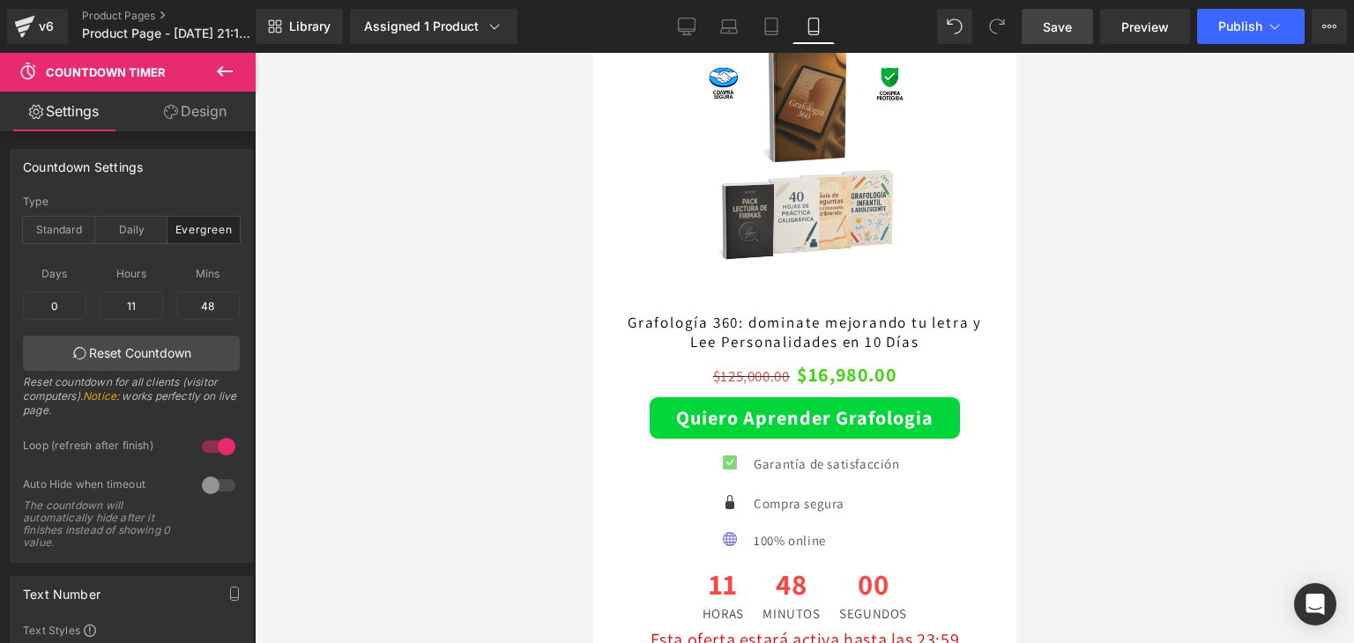
click at [483, 353] on div at bounding box center [804, 348] width 1099 height 591
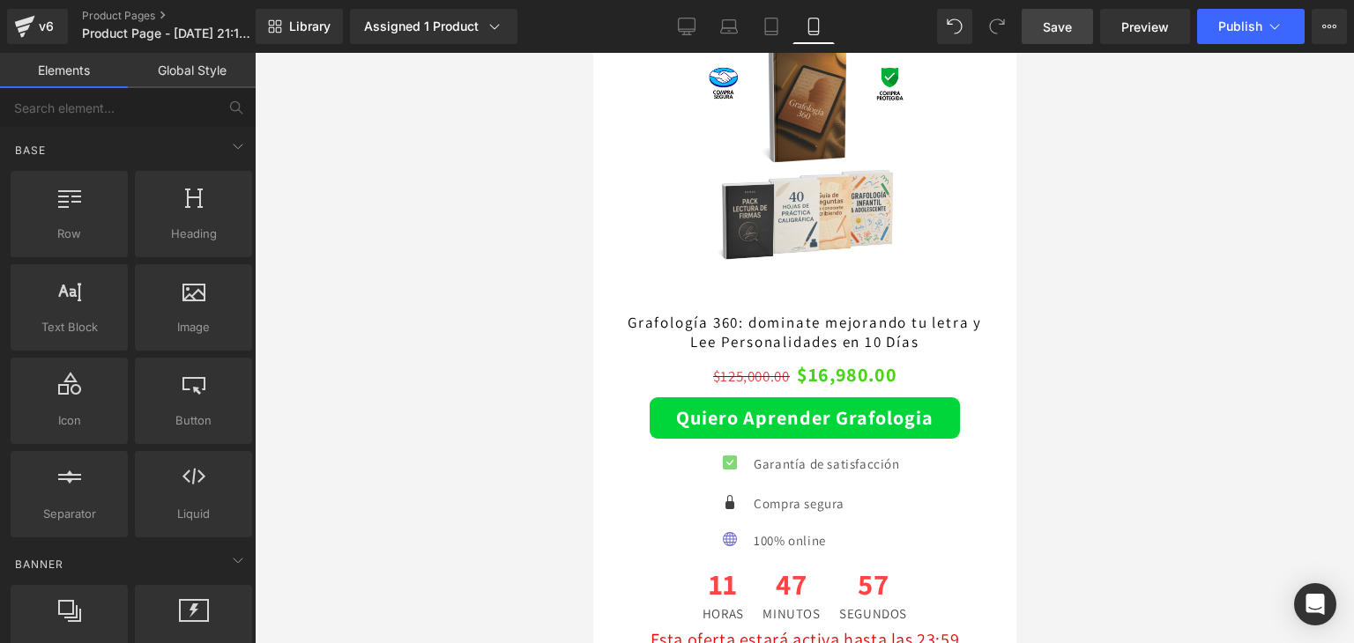
click at [1042, 25] on link "Save" at bounding box center [1056, 26] width 71 height 35
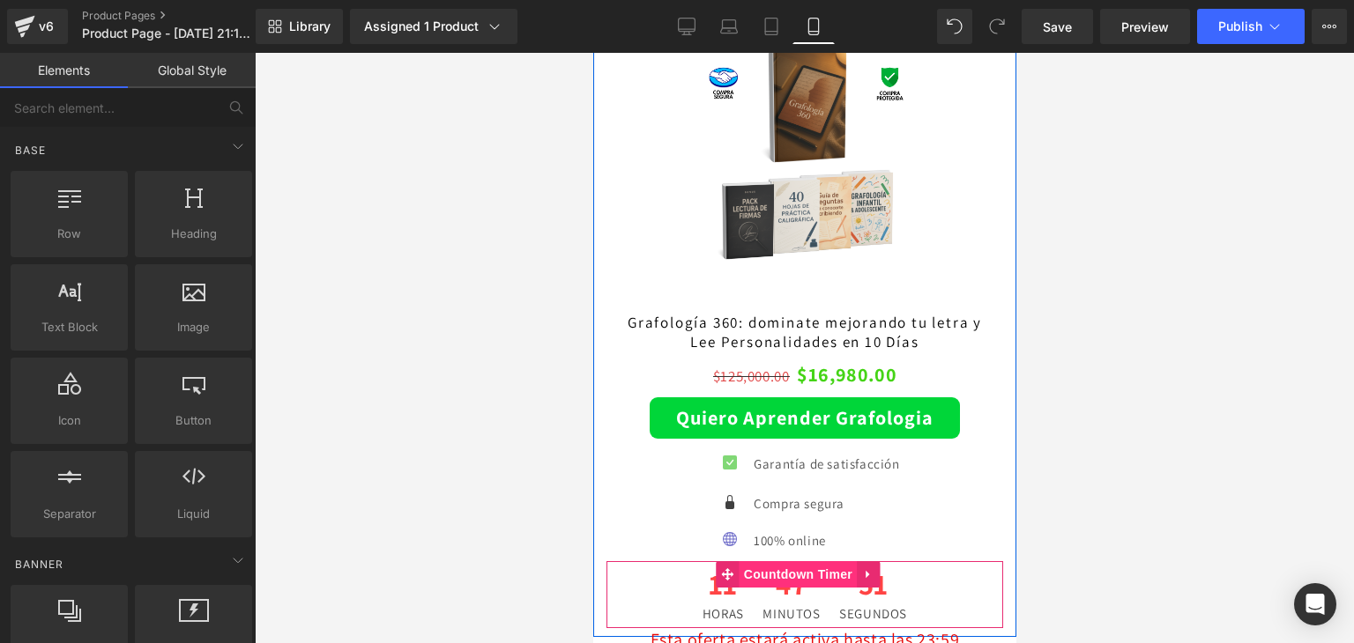
click at [751, 561] on span "Countdown Timer" at bounding box center [797, 574] width 117 height 26
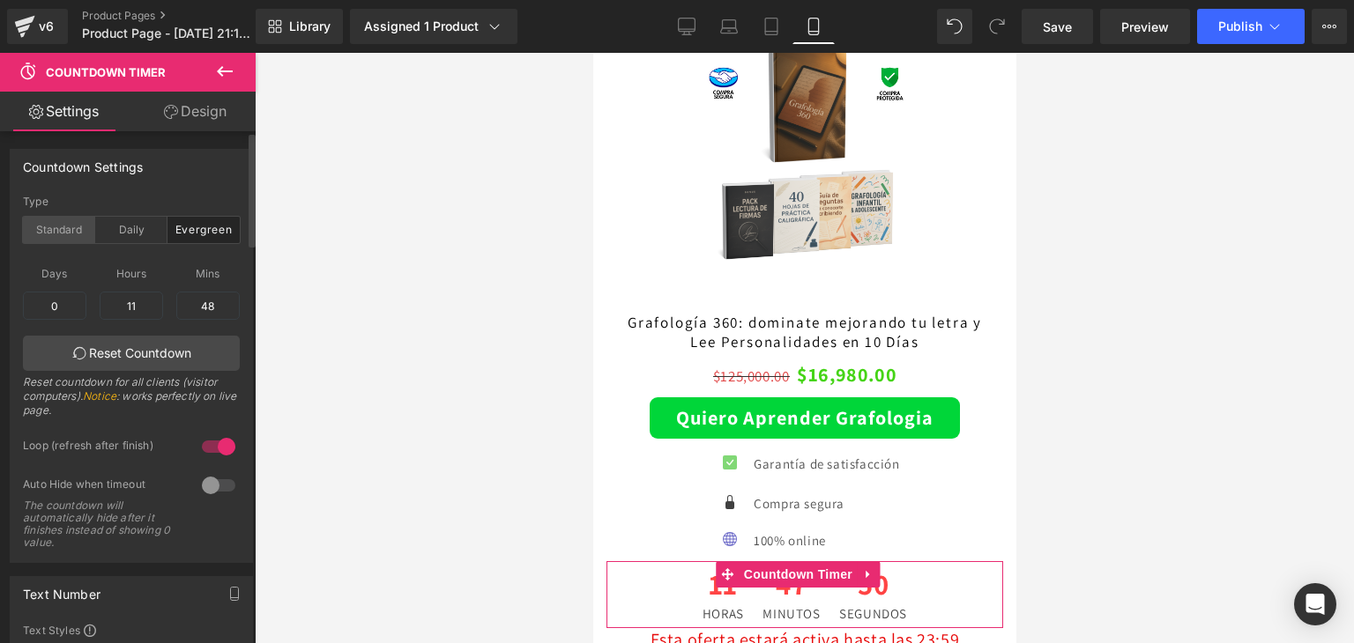
click at [50, 217] on div "Standard" at bounding box center [59, 230] width 72 height 26
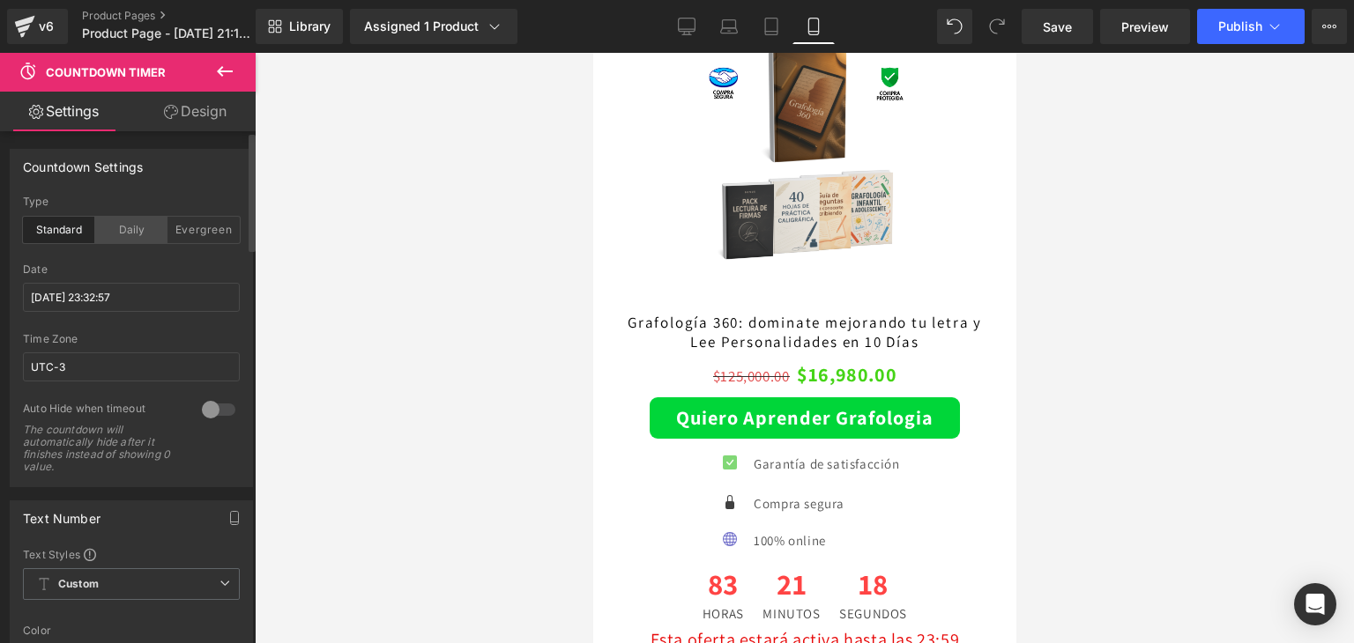
click at [130, 227] on div "Daily" at bounding box center [131, 230] width 72 height 26
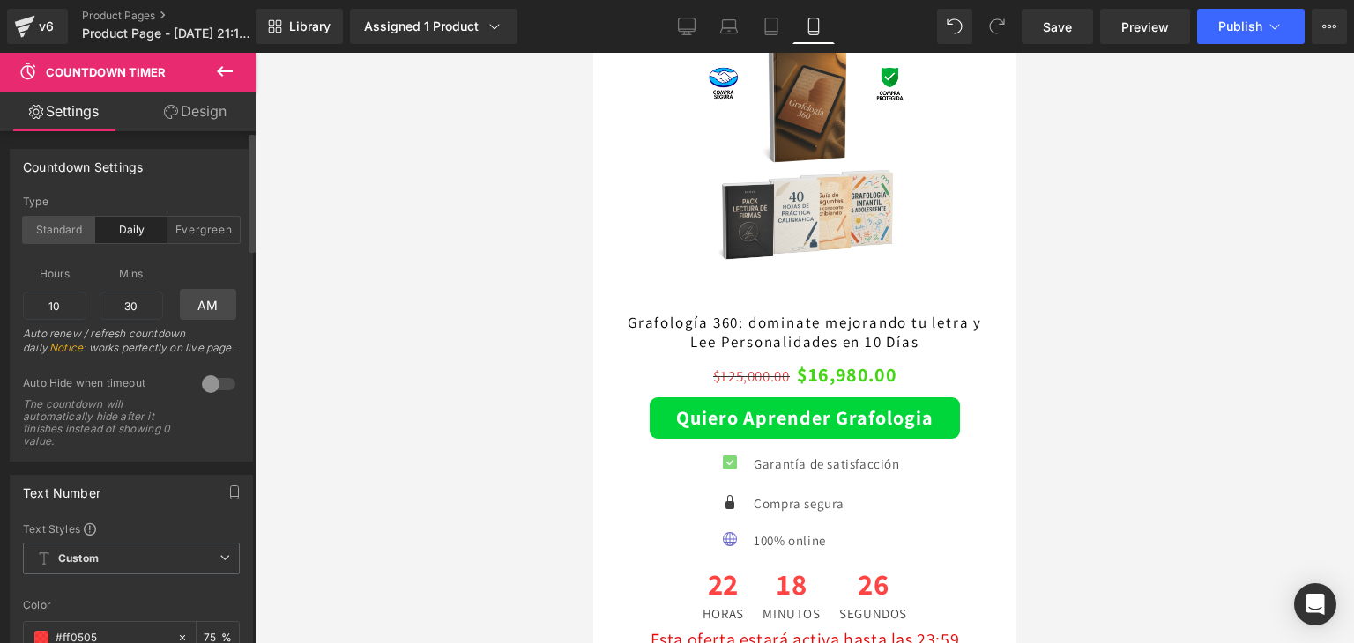
click at [63, 229] on div "Standard" at bounding box center [59, 230] width 72 height 26
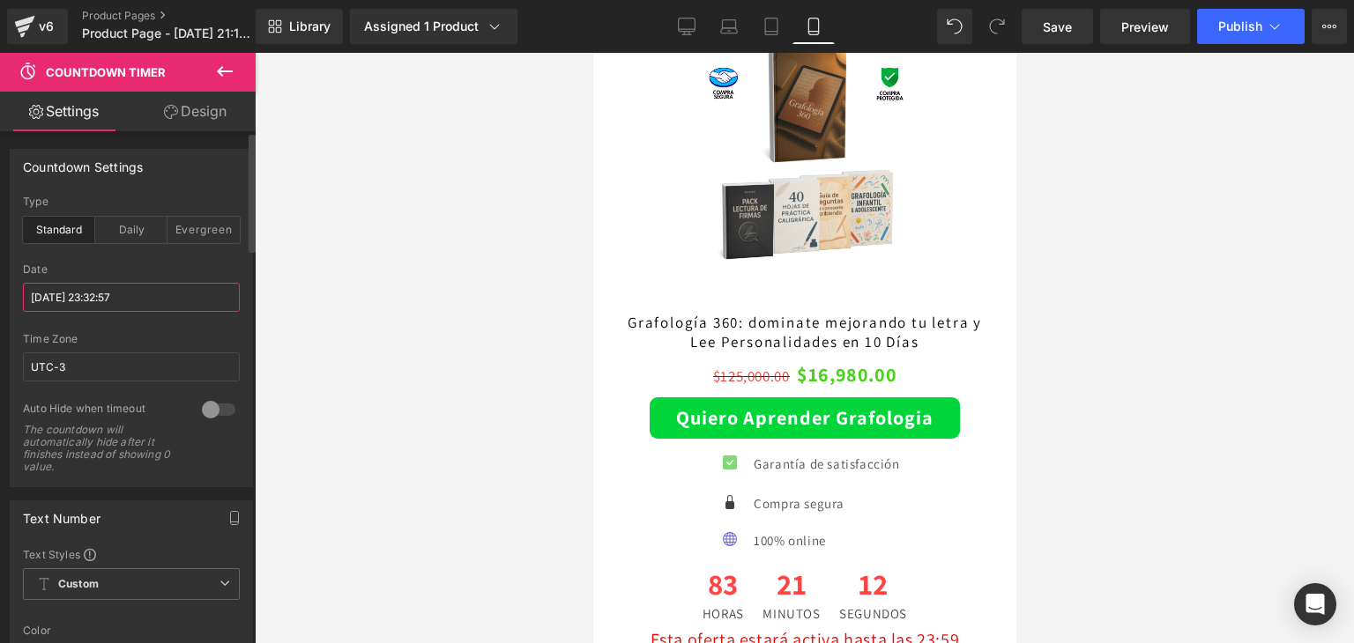
click at [106, 300] on input "[DATE] 23:32:57" at bounding box center [131, 297] width 217 height 29
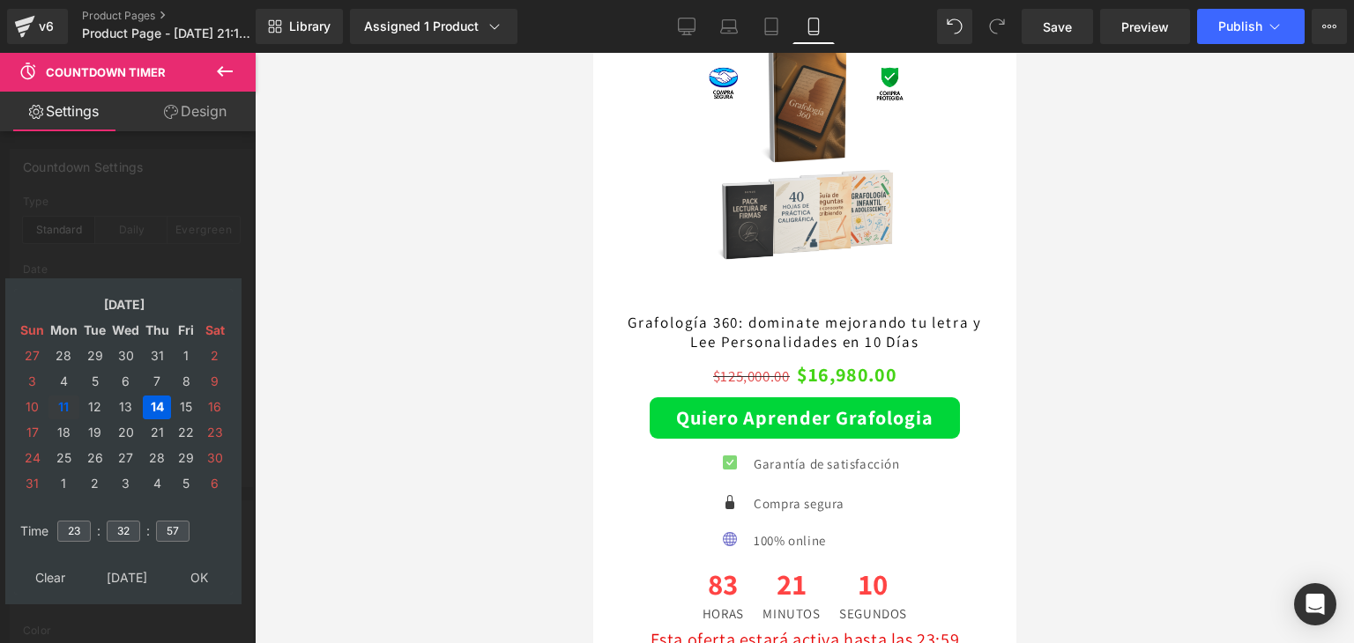
click at [63, 407] on td "11" at bounding box center [63, 408] width 31 height 24
type input "[DATE] 23:32:57"
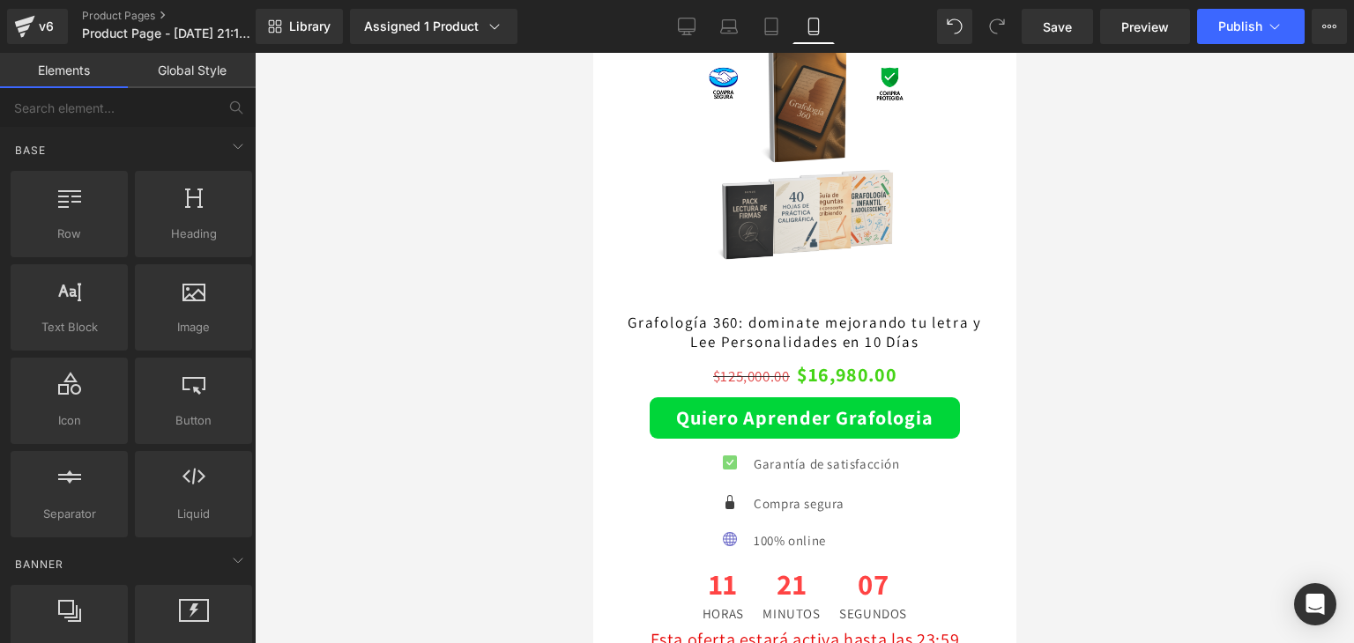
click at [430, 432] on div at bounding box center [804, 348] width 1099 height 591
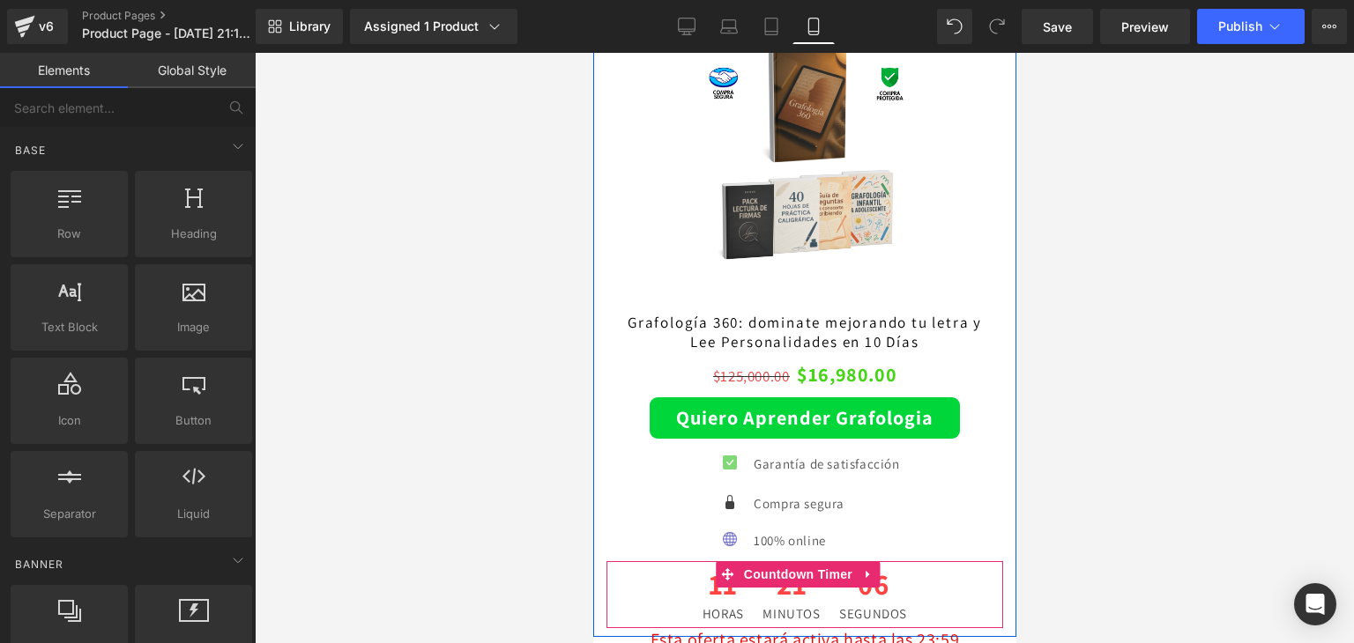
click at [898, 569] on span "06" at bounding box center [872, 588] width 68 height 38
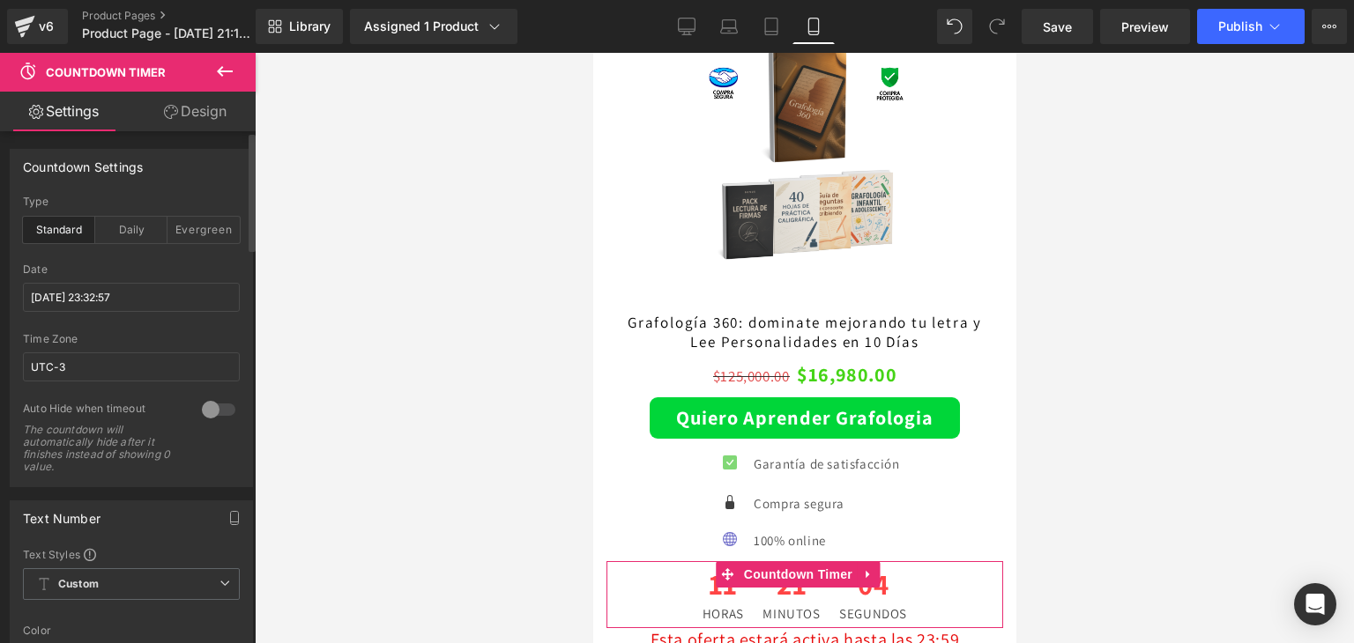
click at [209, 410] on div at bounding box center [218, 410] width 42 height 28
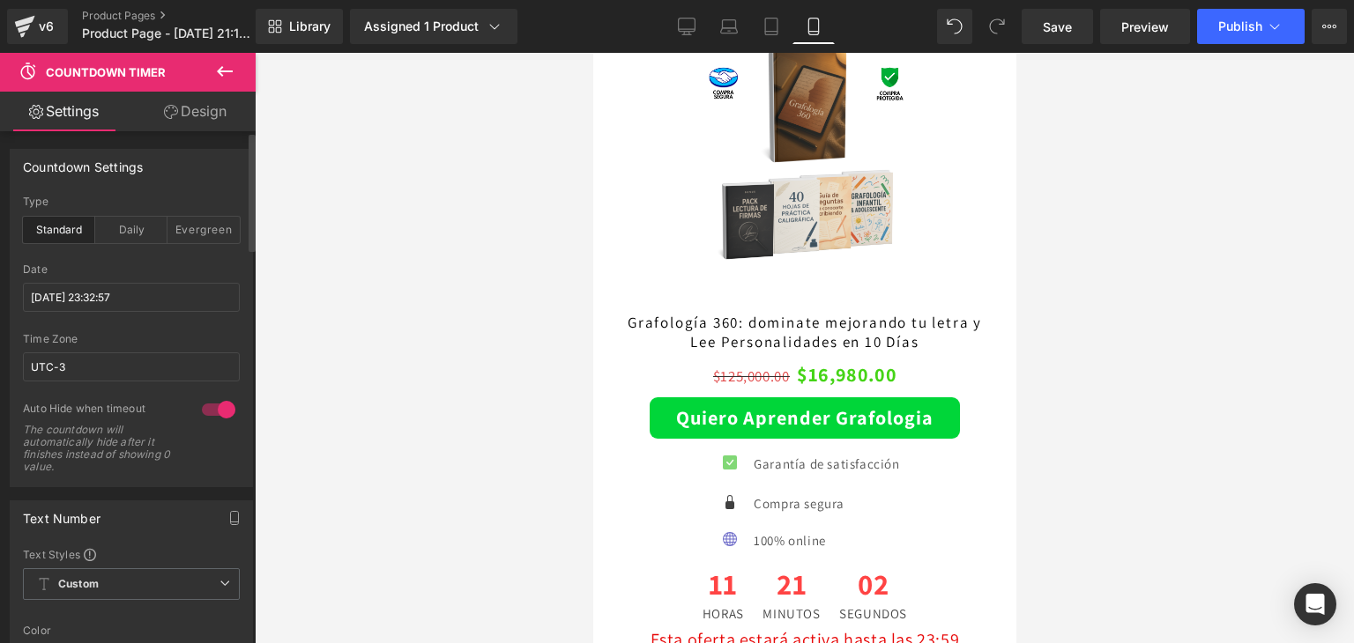
click at [201, 404] on div at bounding box center [218, 410] width 42 height 28
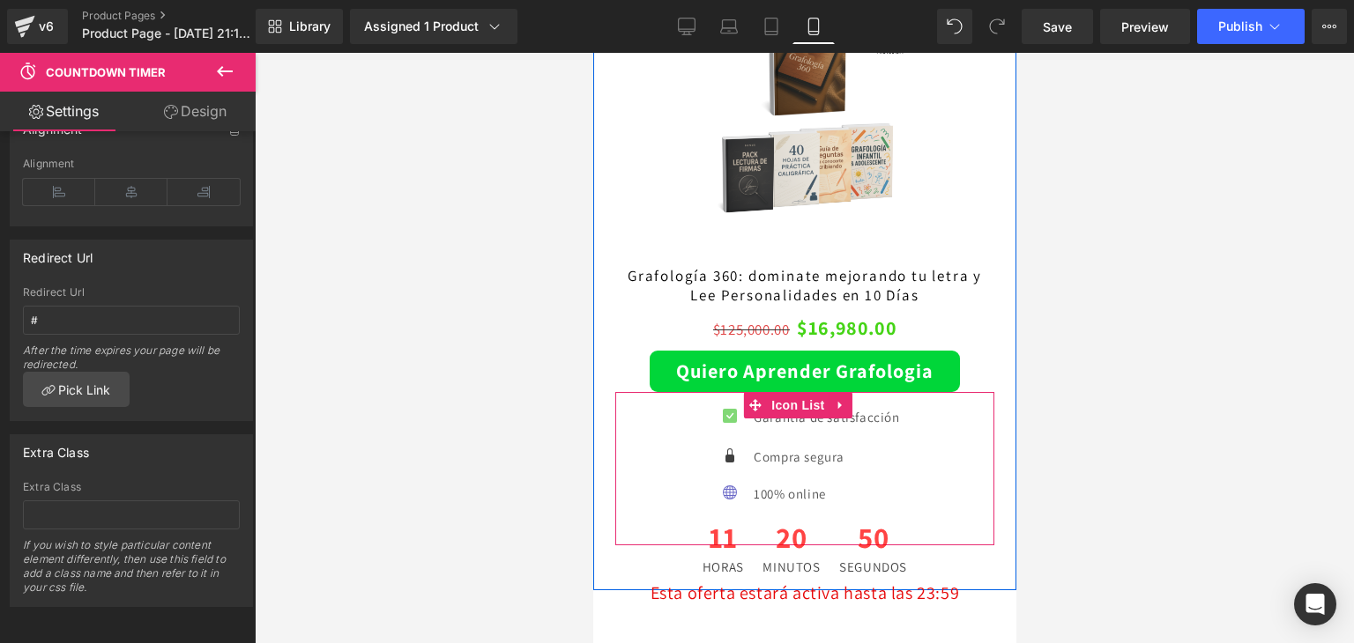
scroll to position [2426, 0]
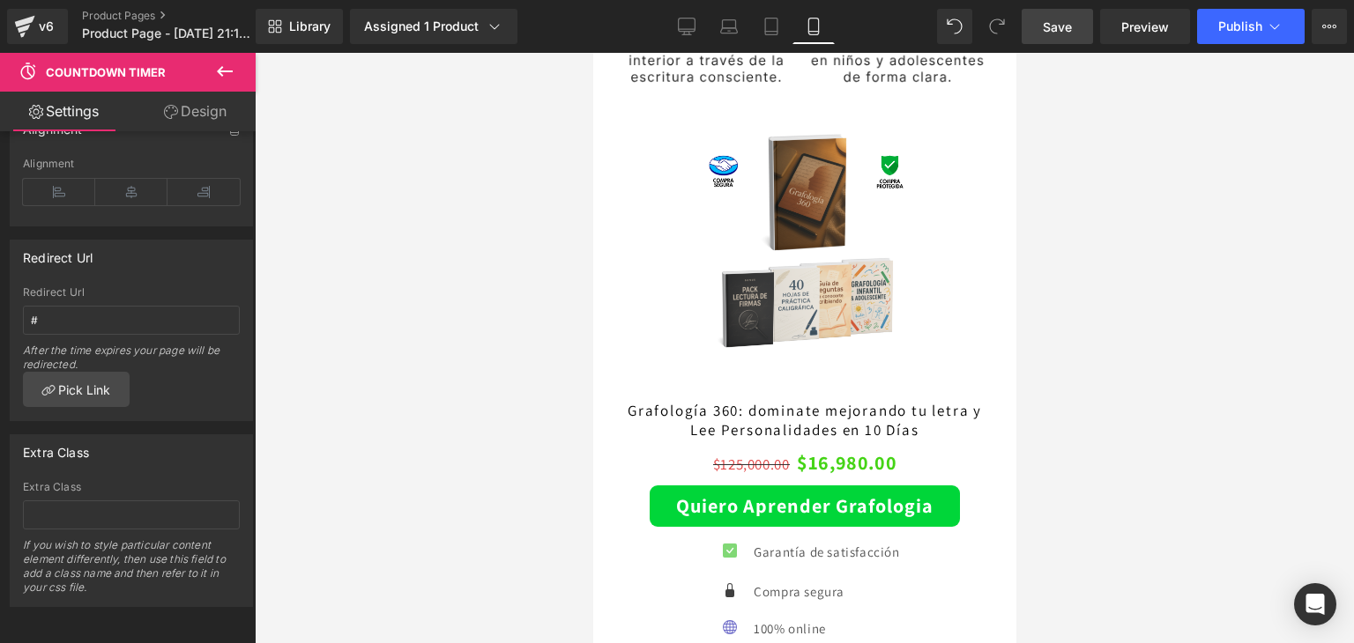
click at [1065, 33] on span "Save" at bounding box center [1057, 27] width 29 height 19
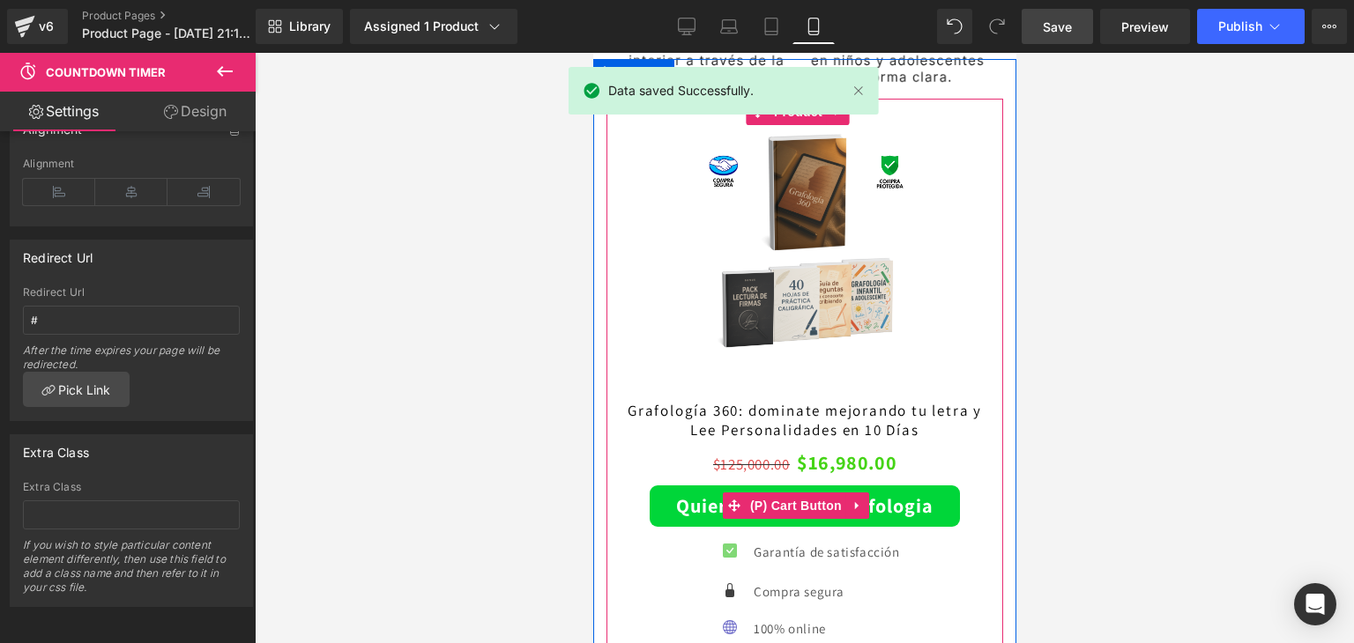
click at [667, 486] on button "Quiero Aprender Grafologia" at bounding box center [804, 506] width 310 height 41
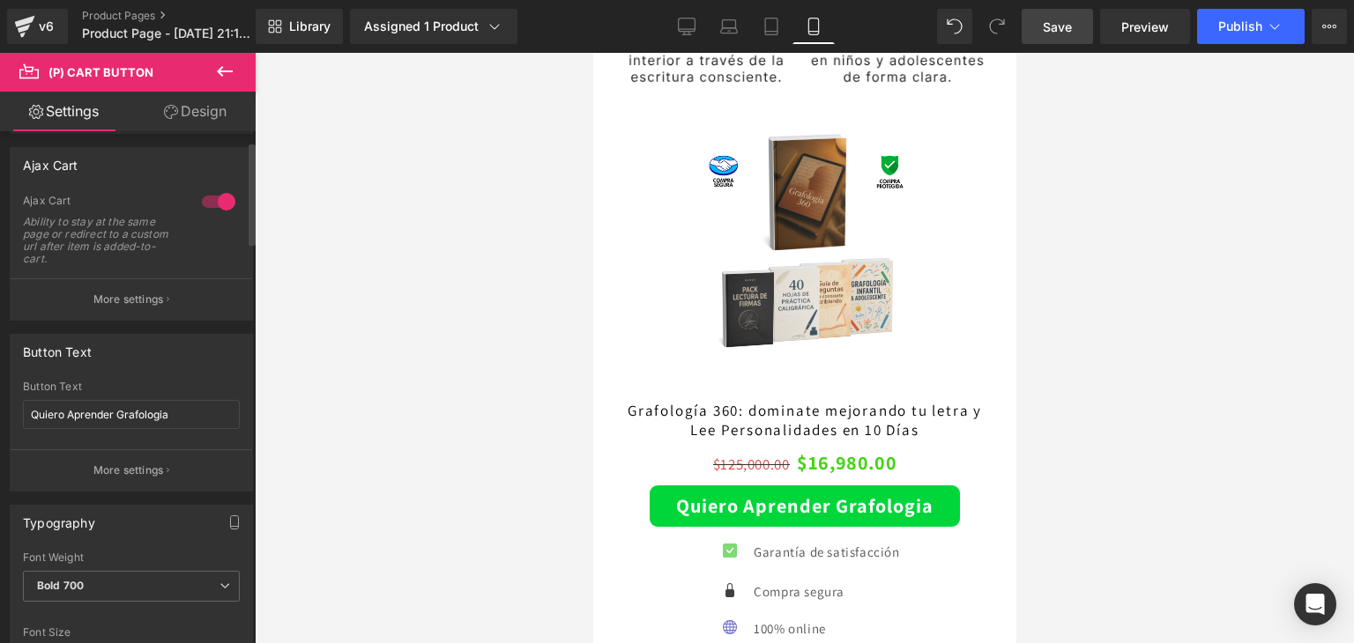
scroll to position [176, 0]
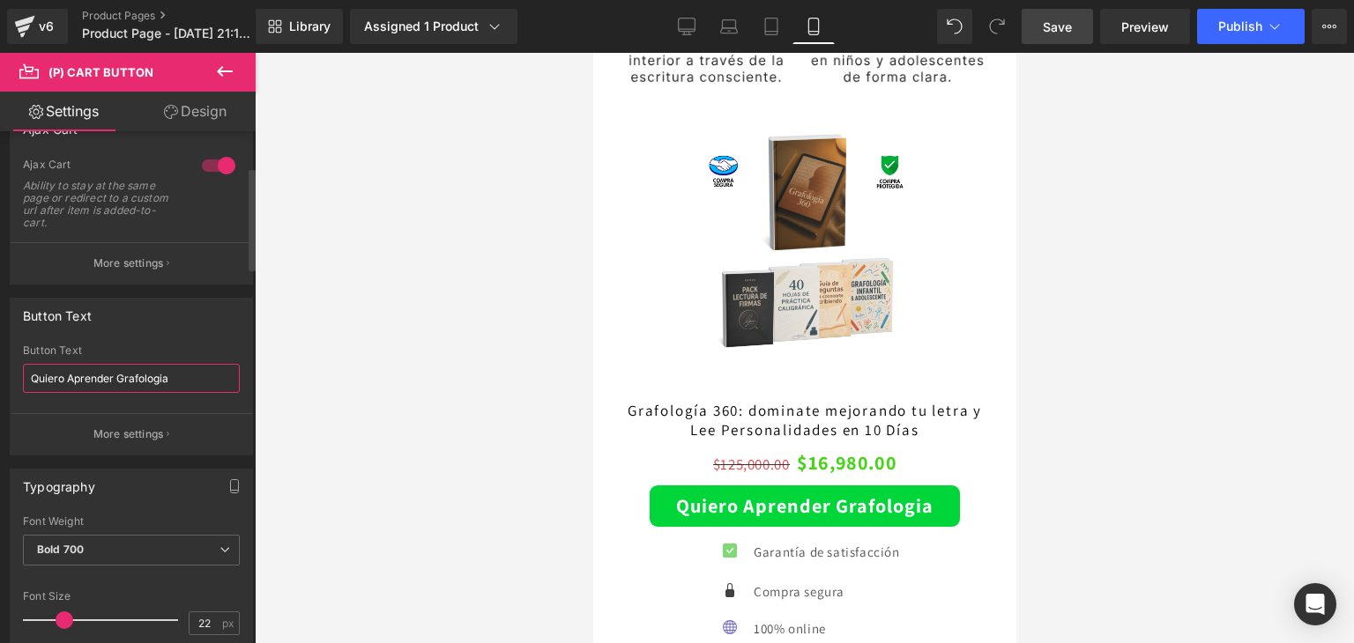
drag, startPoint x: 191, startPoint y: 370, endPoint x: 51, endPoint y: 353, distance: 141.1
click at [39, 375] on input "Quiero Aprender Grafologia" at bounding box center [131, 378] width 217 height 29
type input "QUIERO EMPEZAR YA"
click at [458, 339] on div at bounding box center [804, 348] width 1099 height 591
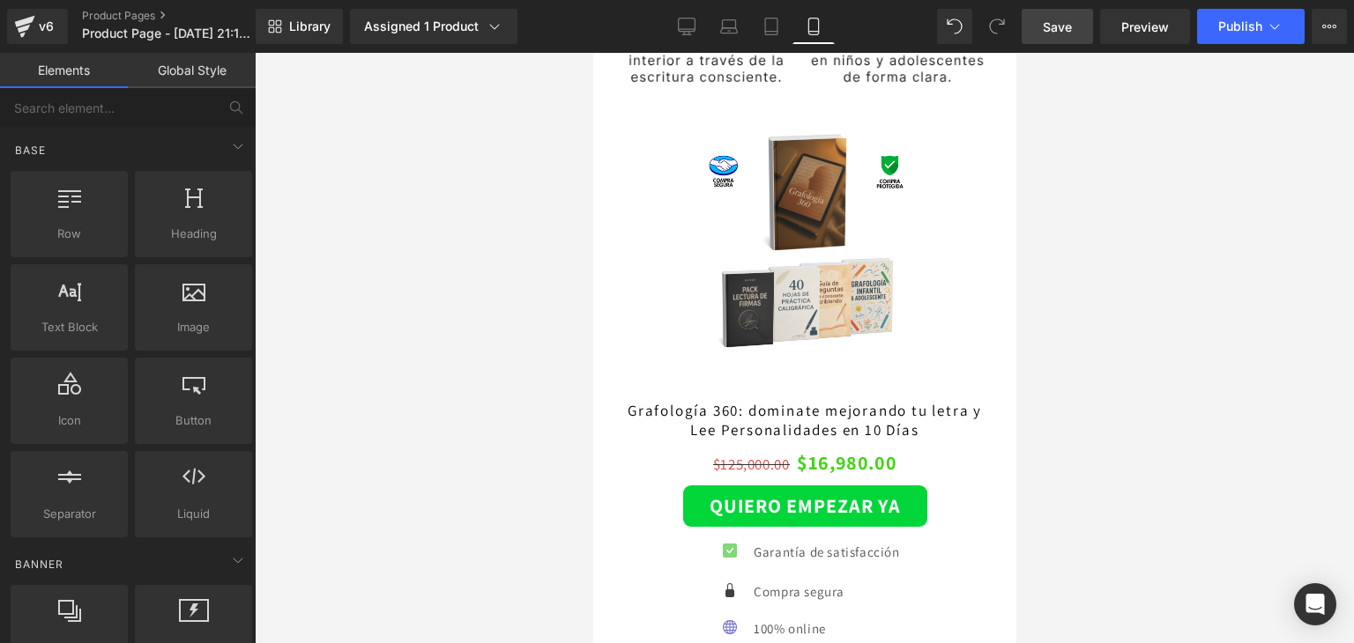
click at [1065, 19] on span "Save" at bounding box center [1057, 27] width 29 height 19
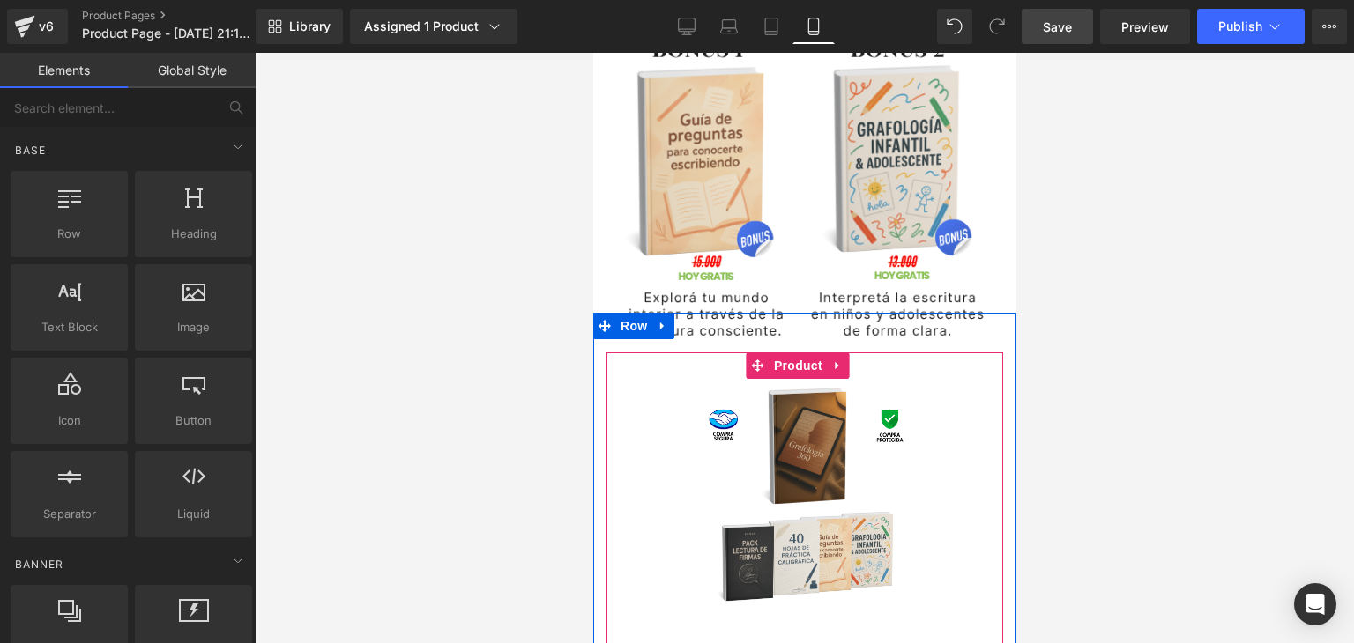
scroll to position [2162, 0]
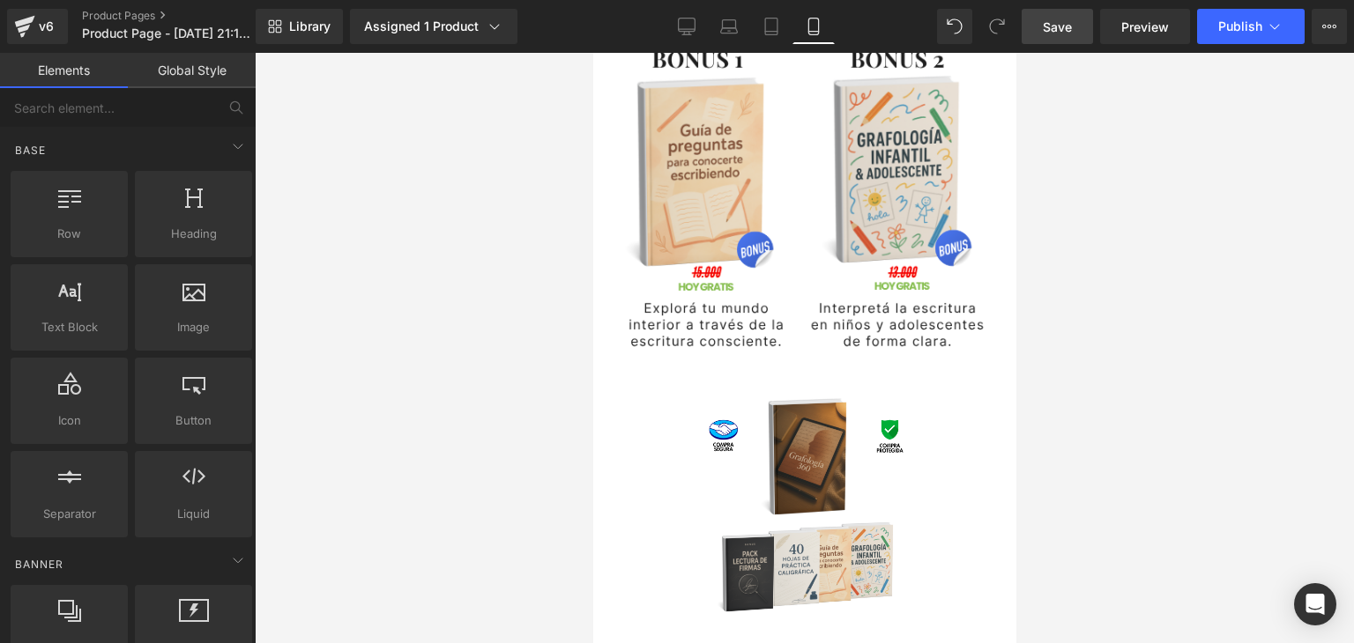
click at [1036, 38] on link "Save" at bounding box center [1056, 26] width 71 height 35
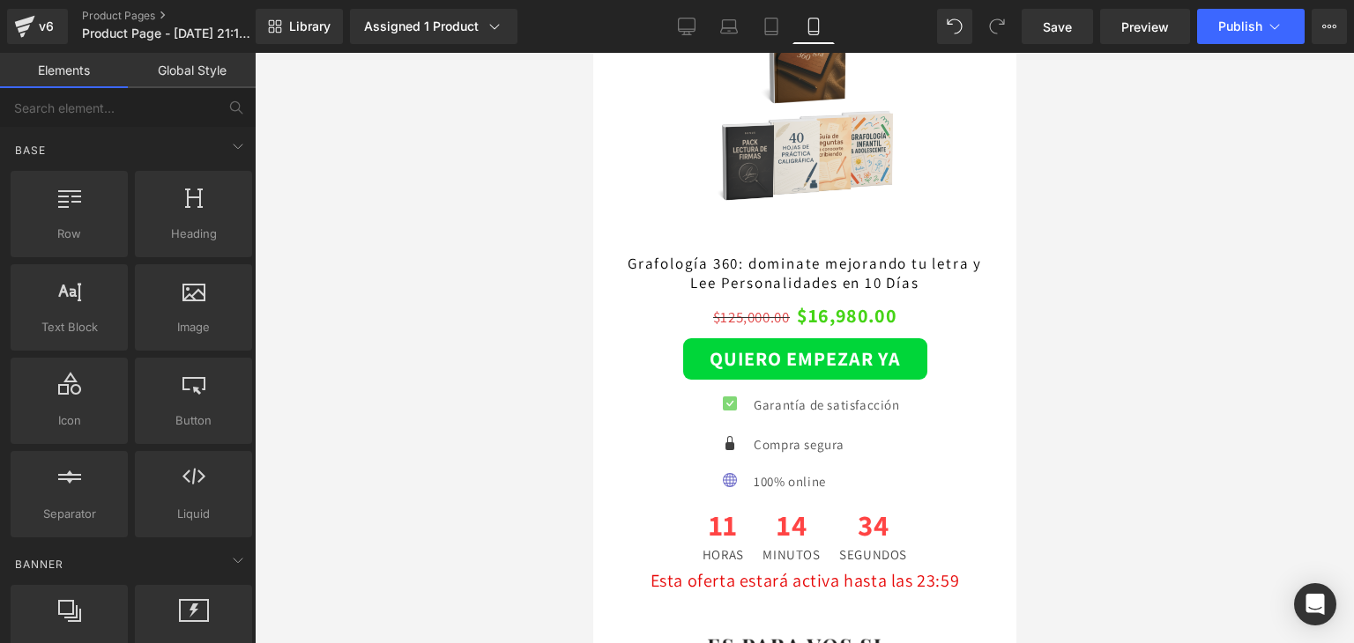
scroll to position [2514, 0]
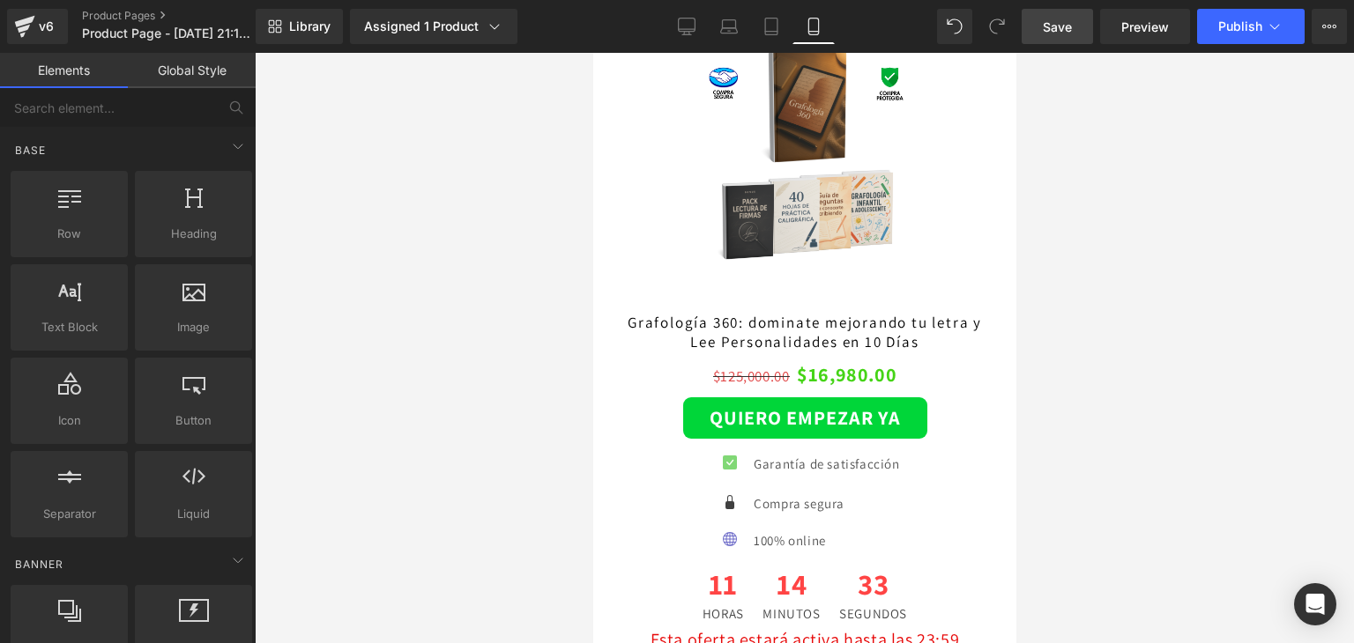
click at [1053, 32] on span "Save" at bounding box center [1057, 27] width 29 height 19
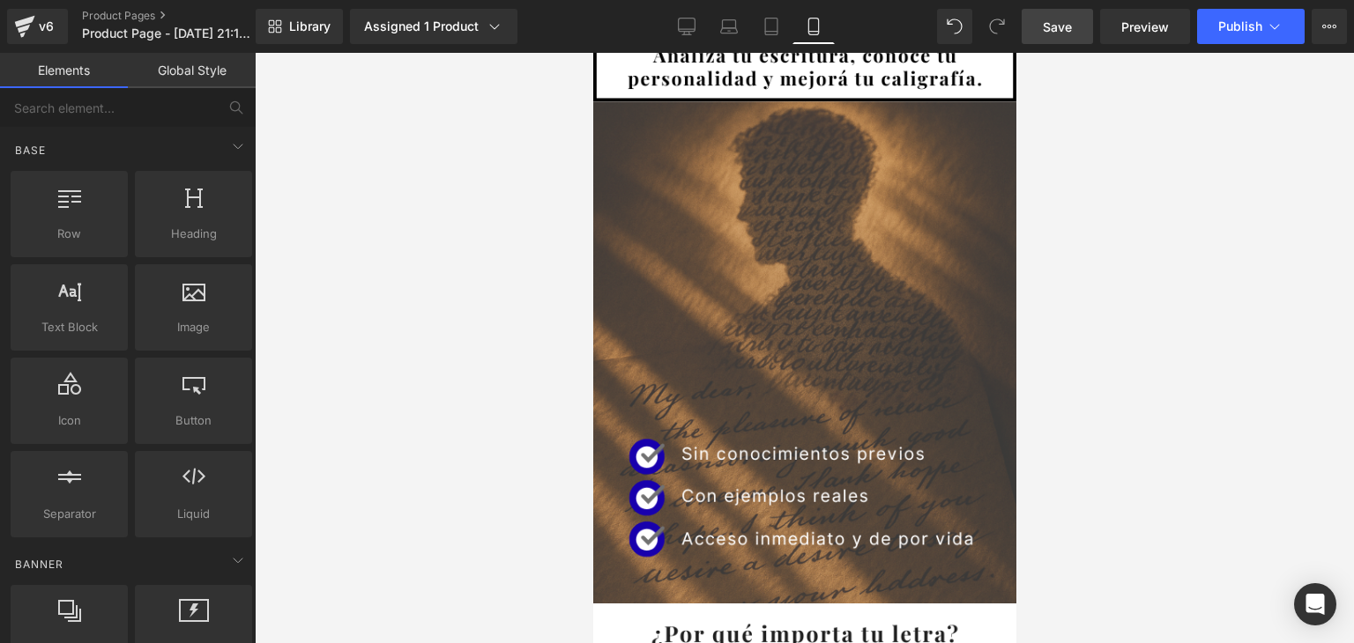
scroll to position [0, 0]
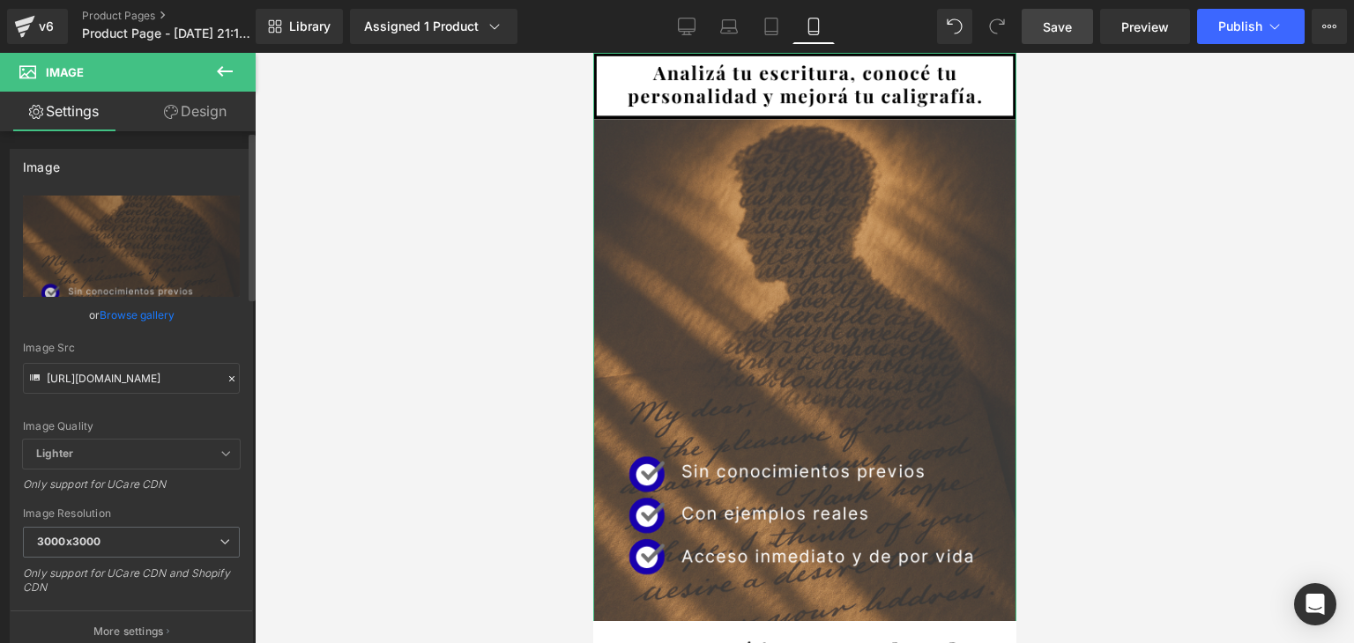
click at [226, 382] on icon at bounding box center [232, 379] width 12 height 12
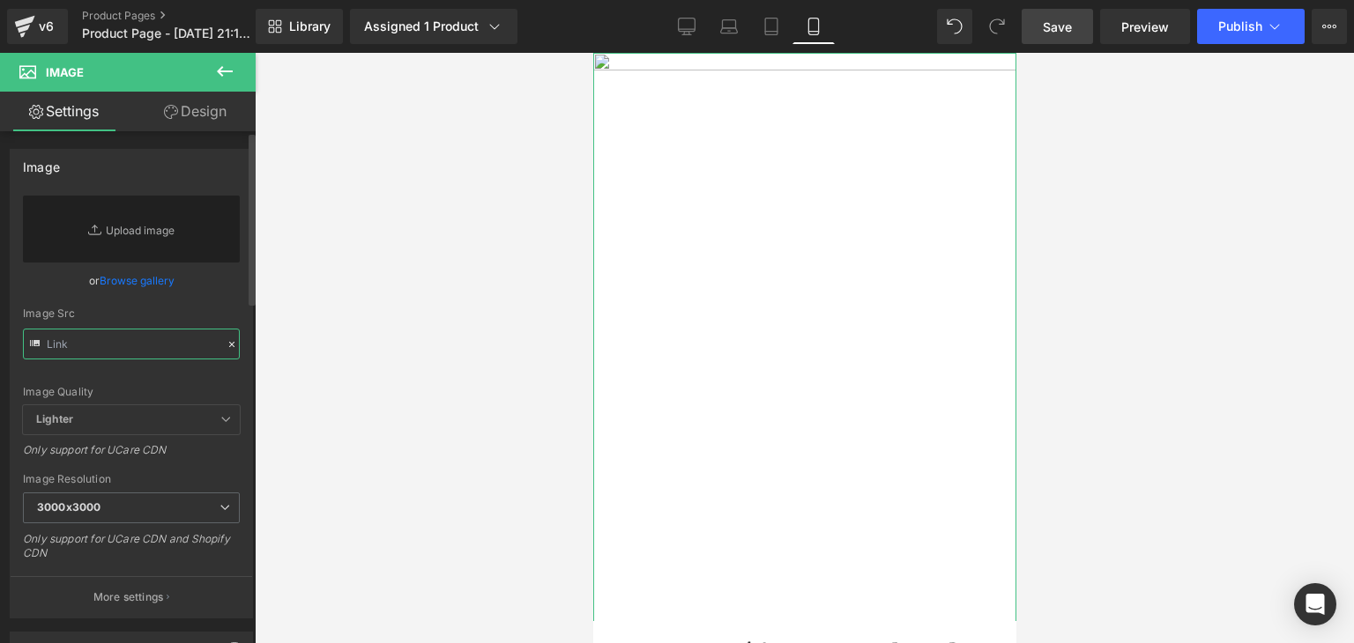
click at [118, 334] on input "text" at bounding box center [131, 344] width 217 height 31
paste input "[URL][DOMAIN_NAME]"
type input "[URL][DOMAIN_NAME]"
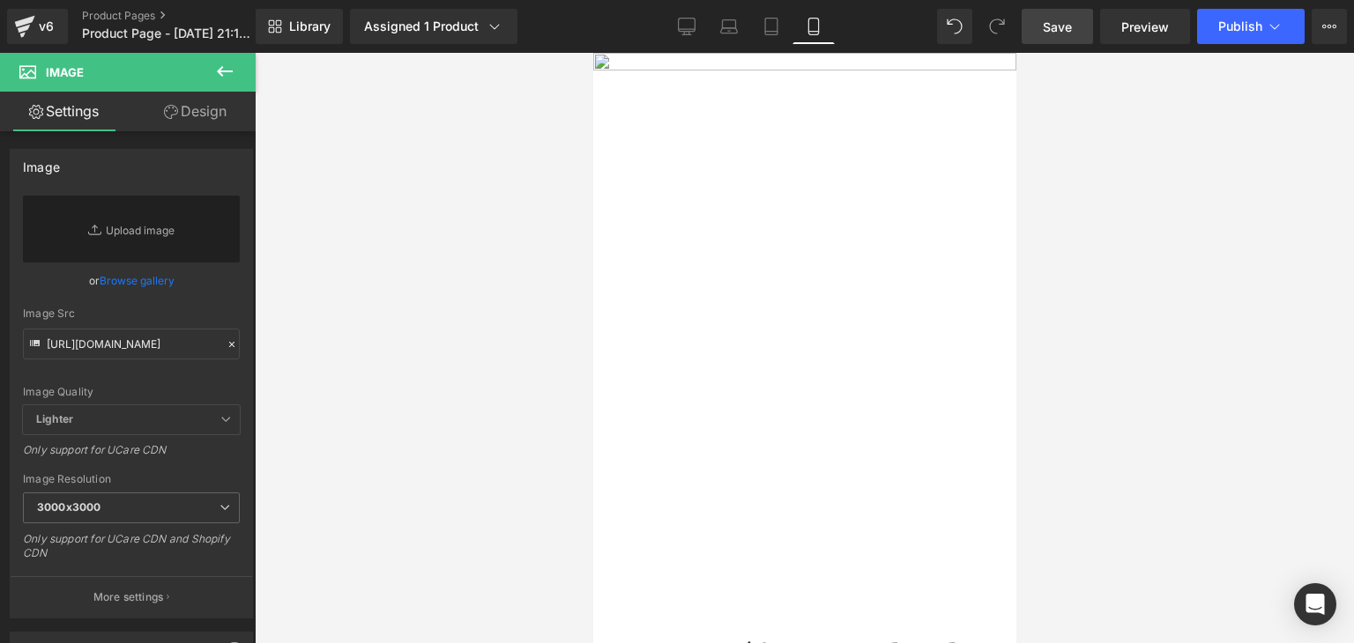
click at [323, 342] on div at bounding box center [804, 348] width 1099 height 591
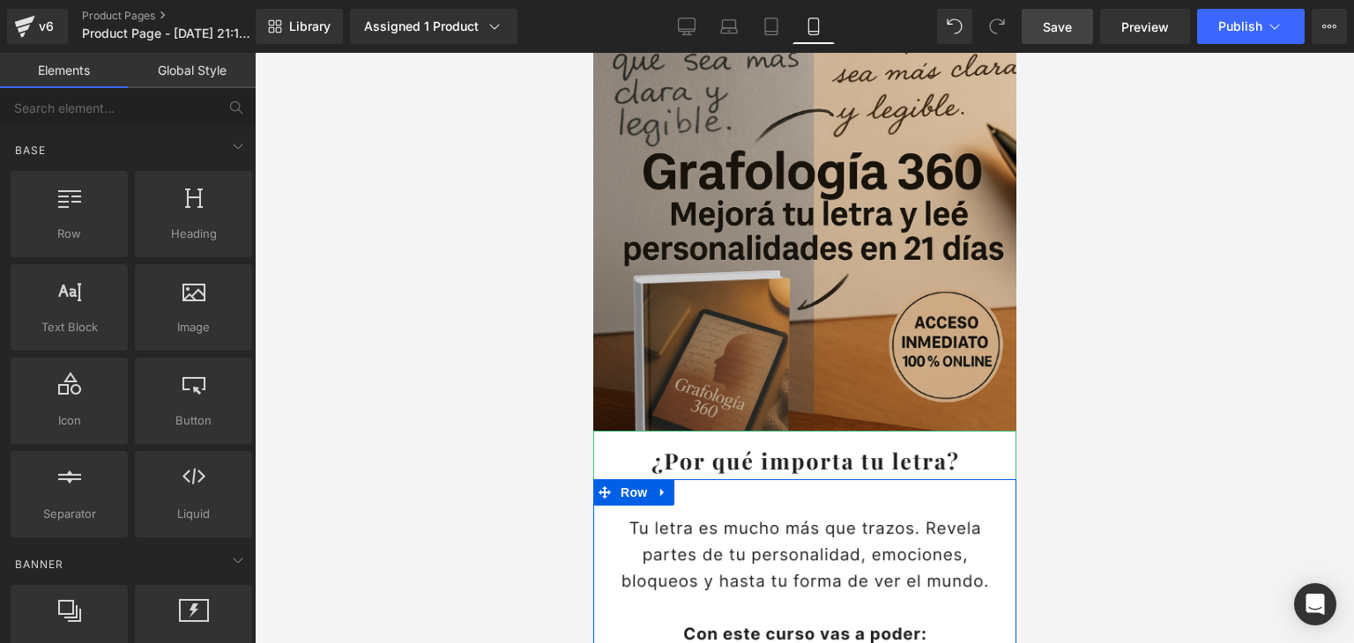
scroll to position [176, 0]
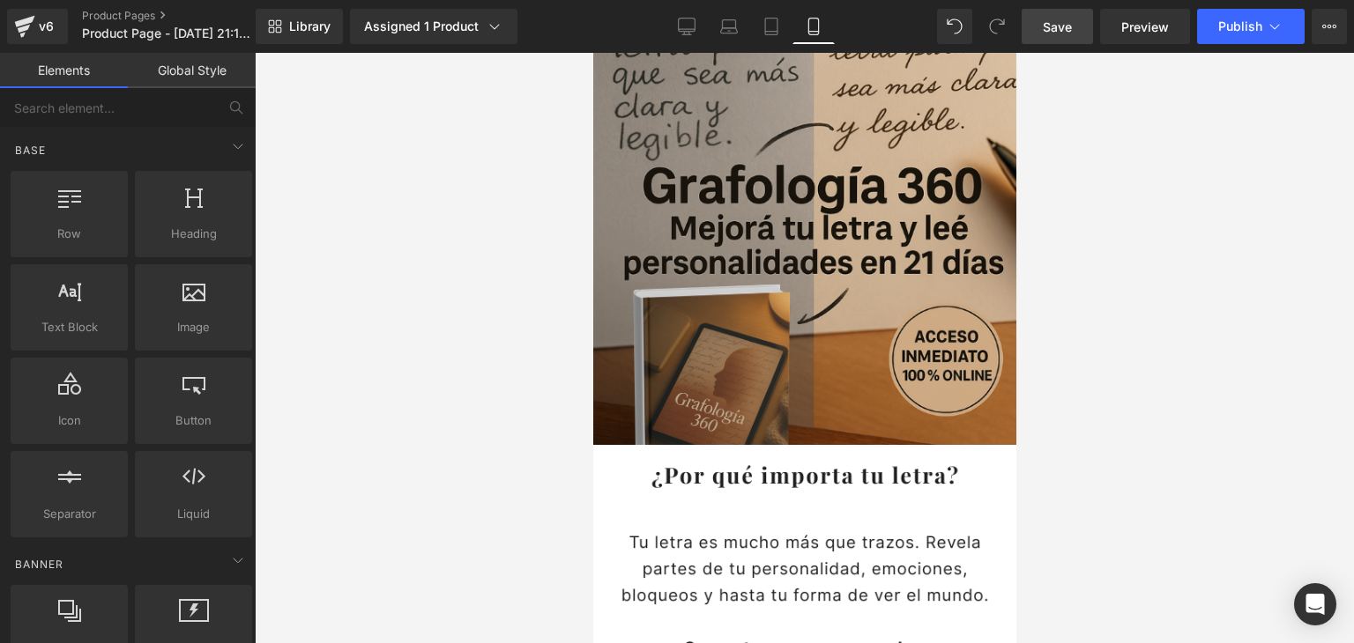
click at [861, 301] on img at bounding box center [803, 207] width 423 height 661
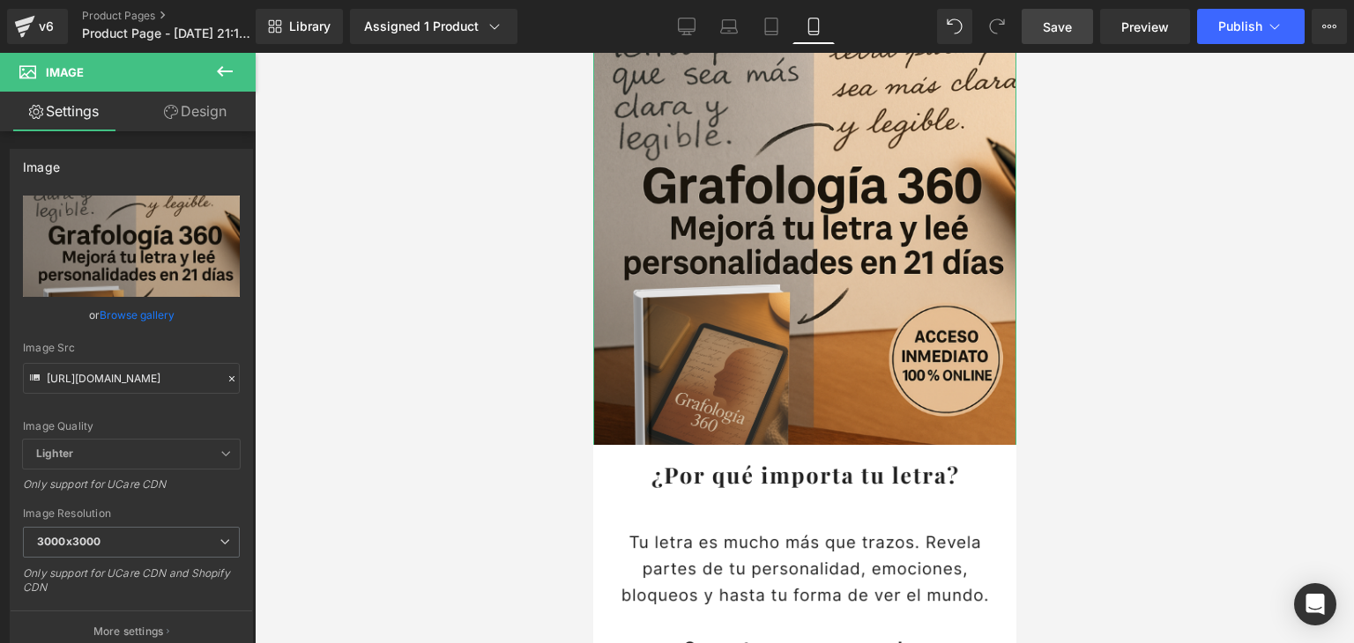
click at [227, 106] on link "Design" at bounding box center [195, 112] width 128 height 40
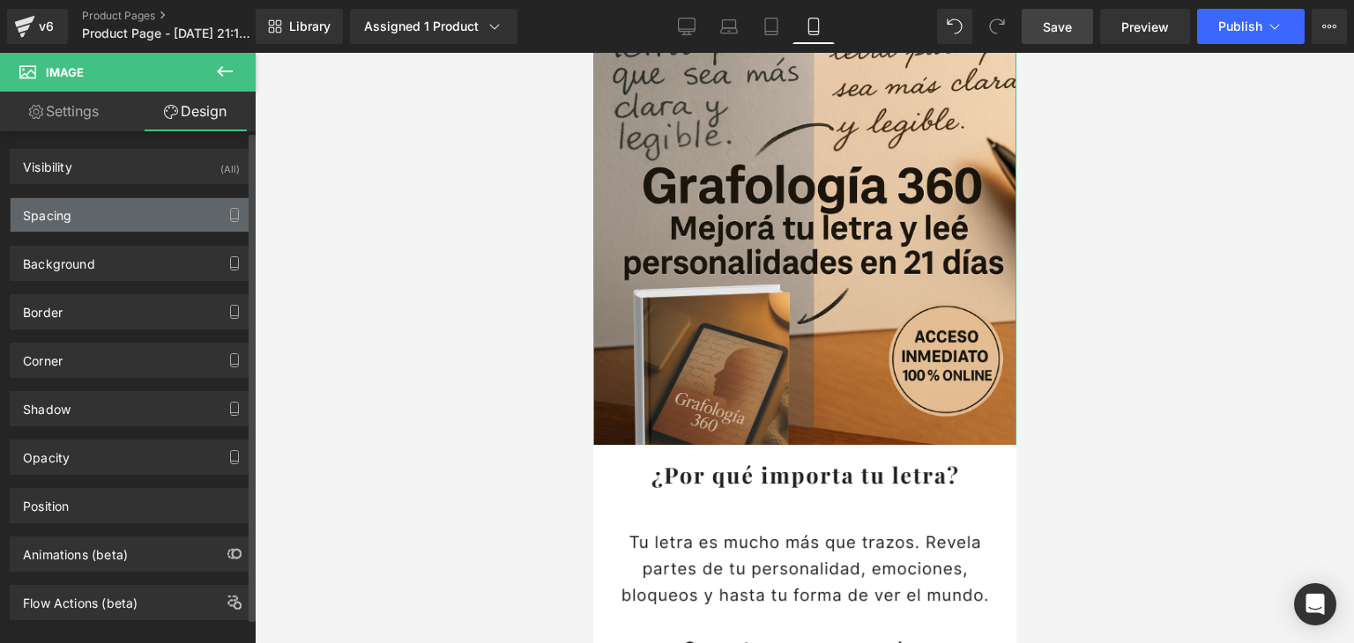
click at [127, 210] on div "Spacing" at bounding box center [131, 214] width 241 height 33
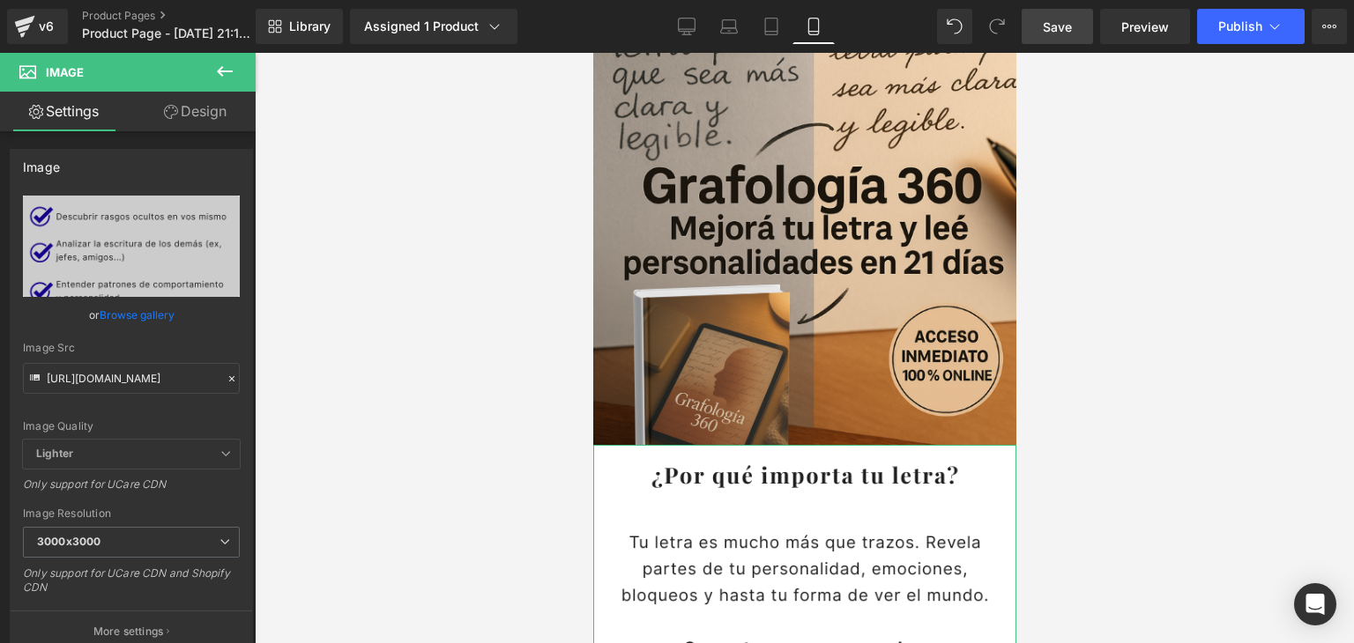
click at [201, 118] on link "Design" at bounding box center [195, 112] width 128 height 40
click at [0, 0] on div "Spacing" at bounding box center [0, 0] width 0 height 0
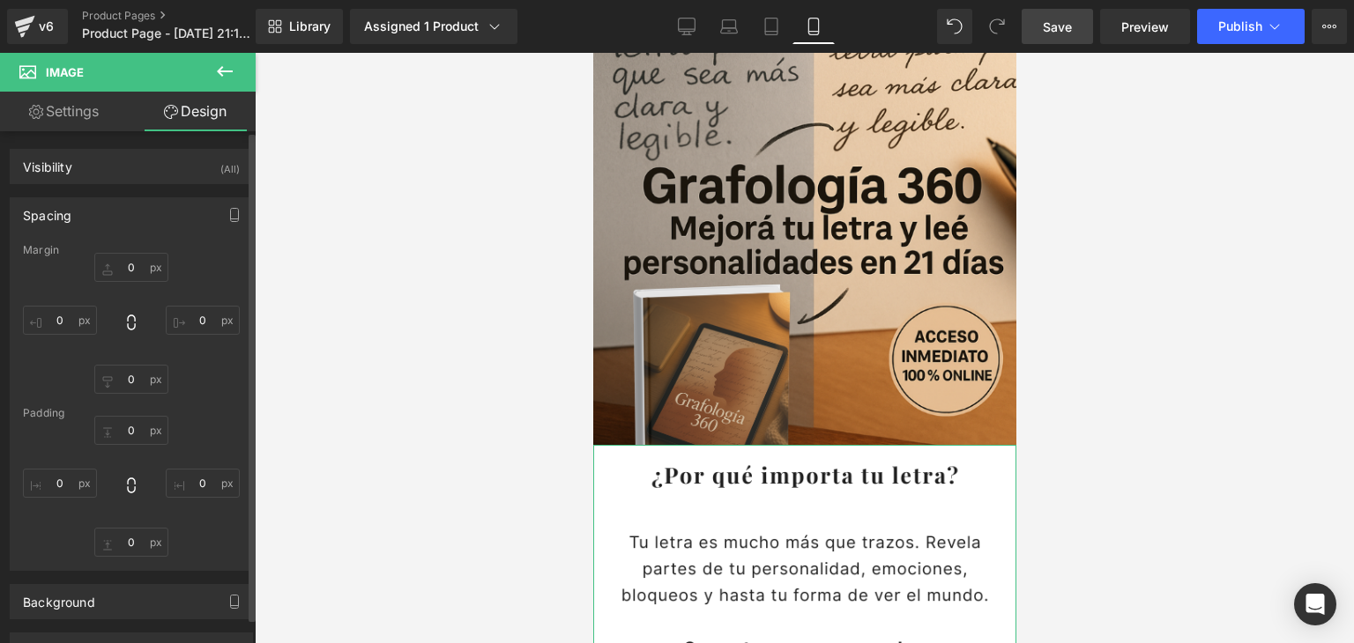
type input "-100"
type input "-15"
type input "-40"
type input "-15"
type input "0"
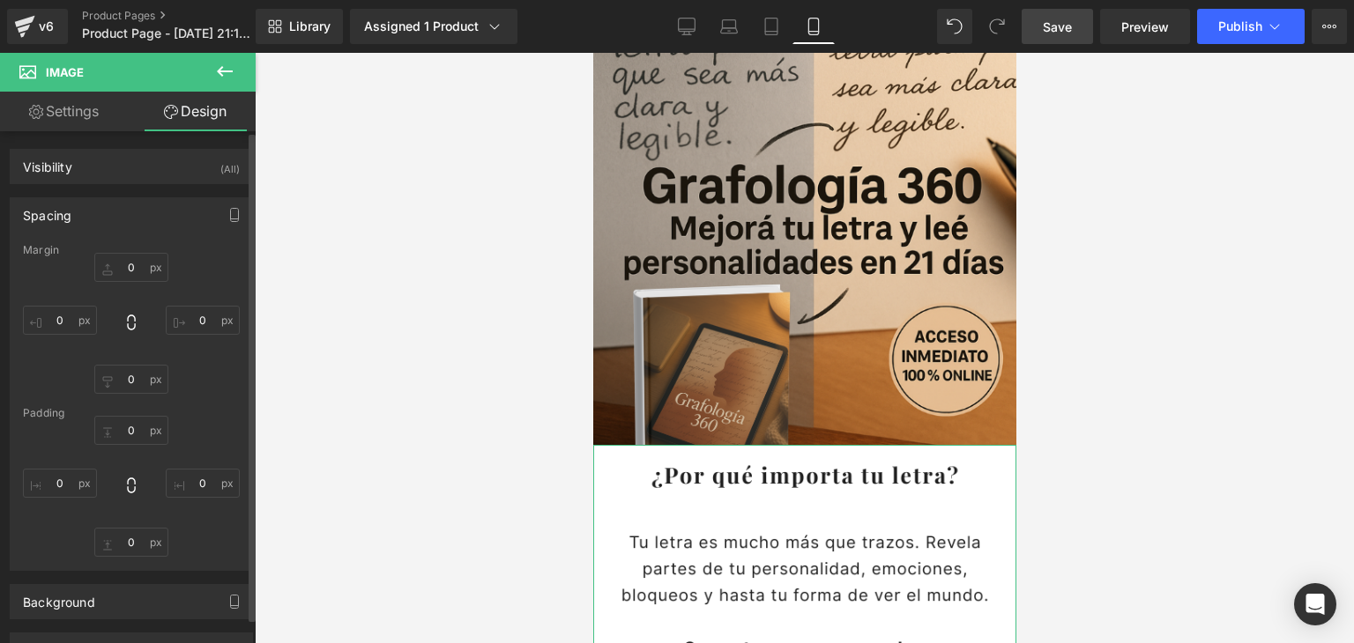
type input "0"
click at [130, 383] on input "-40" at bounding box center [131, 379] width 74 height 29
type input "-2"
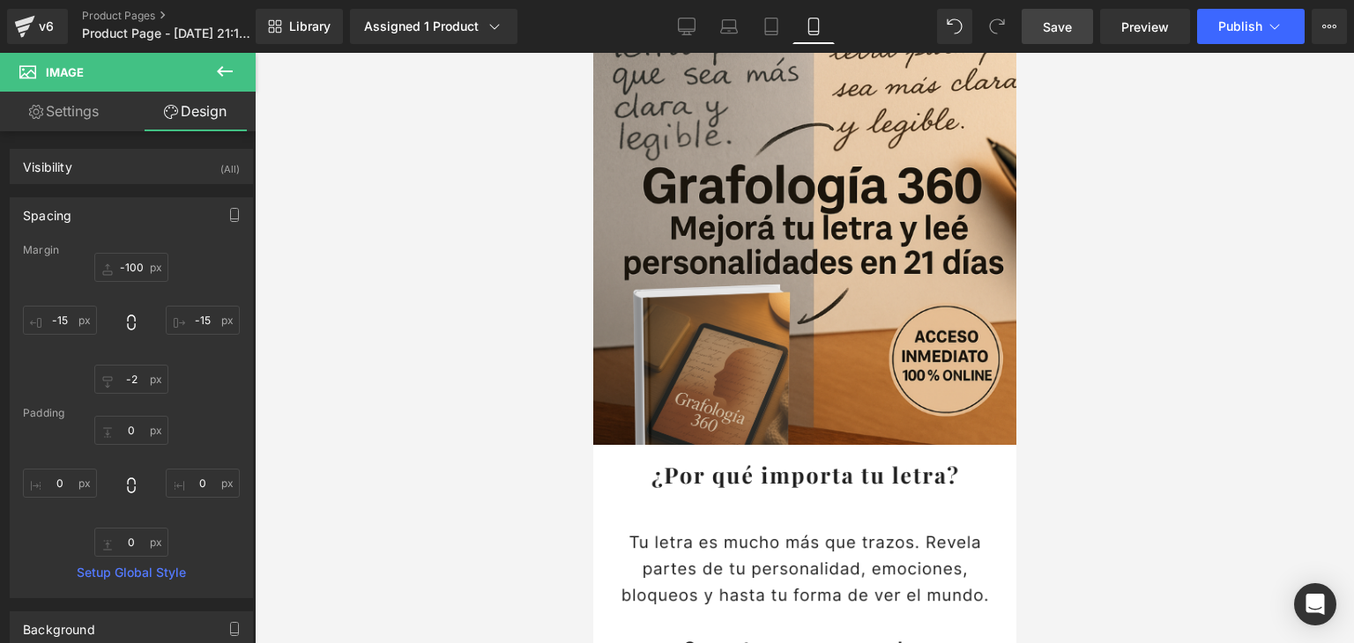
type input "-100"
type input "-15"
type input "-40"
type input "-15"
type input "0"
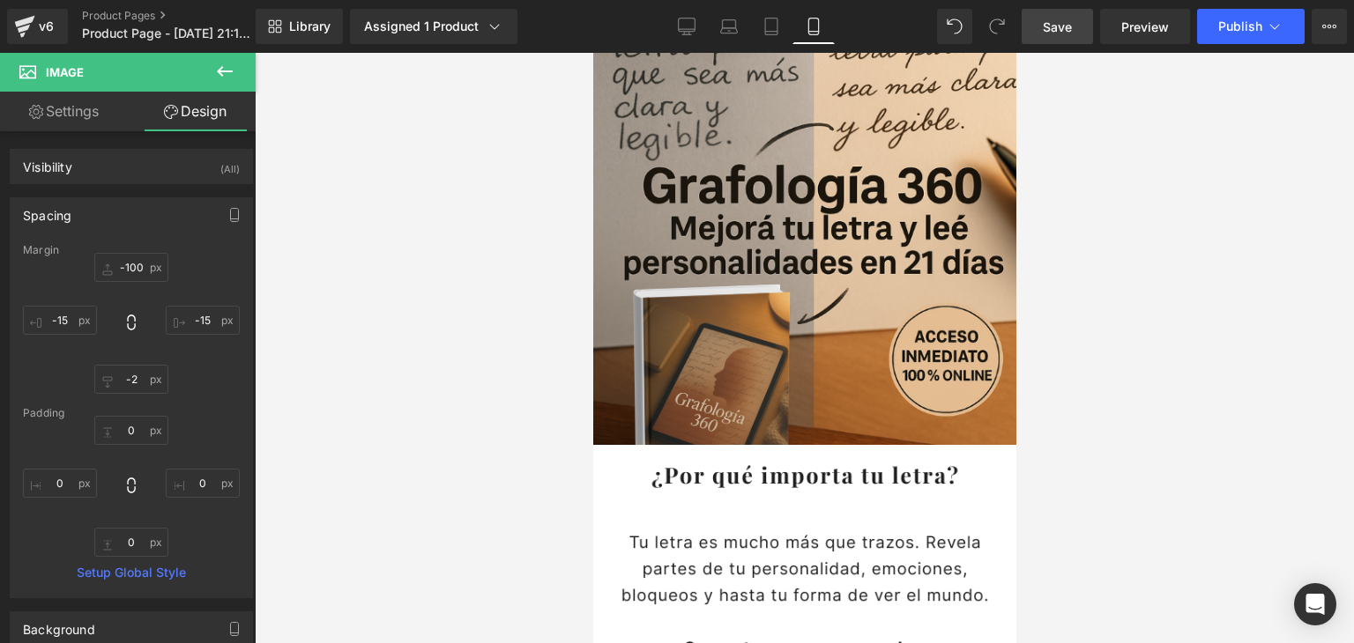
type input "0"
click at [464, 438] on div at bounding box center [804, 348] width 1099 height 591
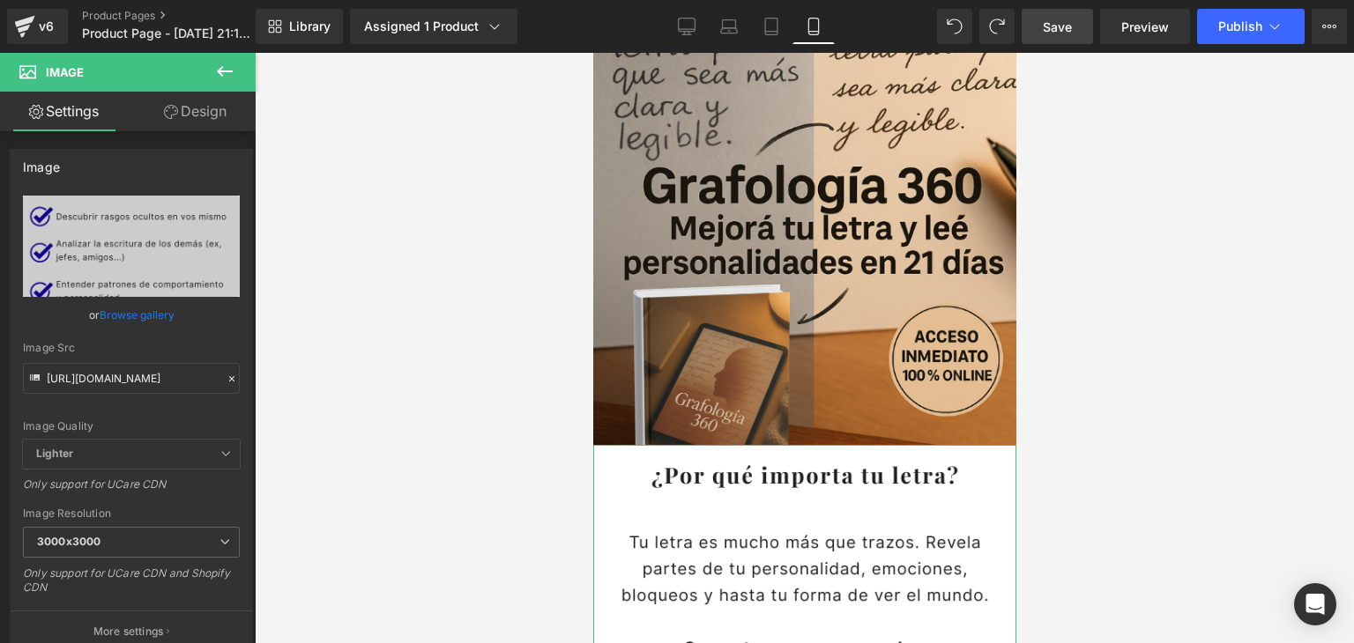
click at [206, 107] on link "Design" at bounding box center [195, 112] width 128 height 40
click at [0, 0] on div "Spacing" at bounding box center [0, 0] width 0 height 0
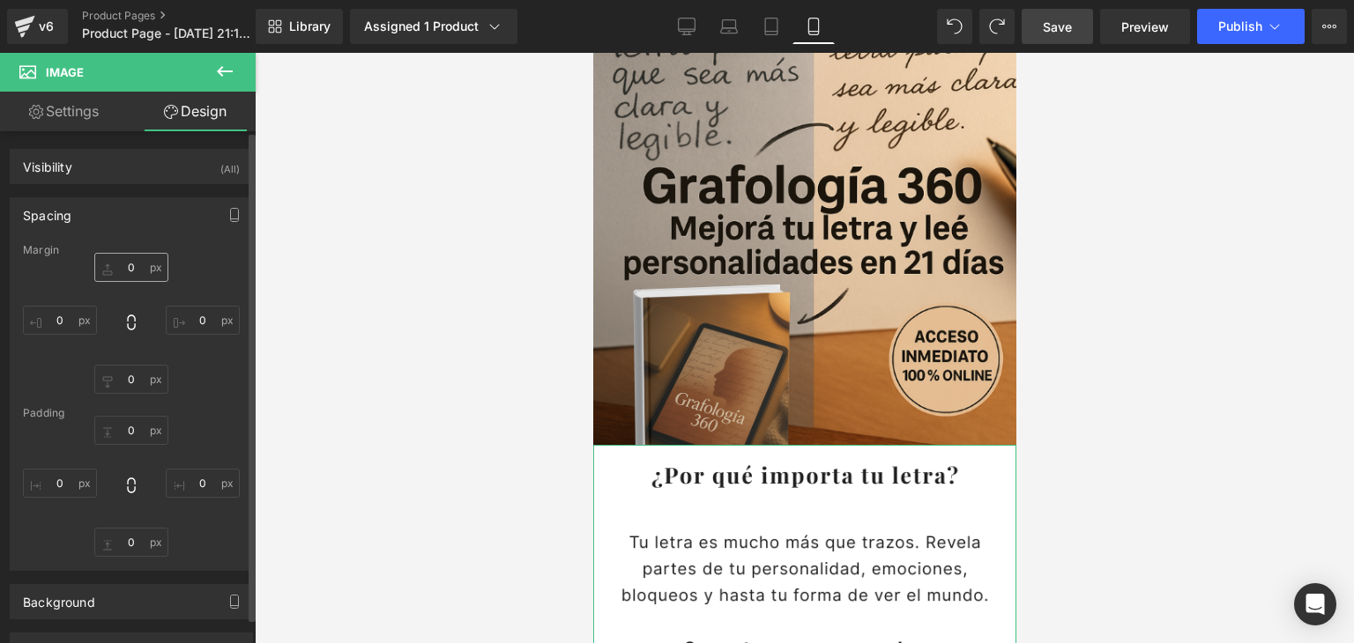
type input "-100"
type input "-15"
type input "-40"
type input "-15"
type input "0"
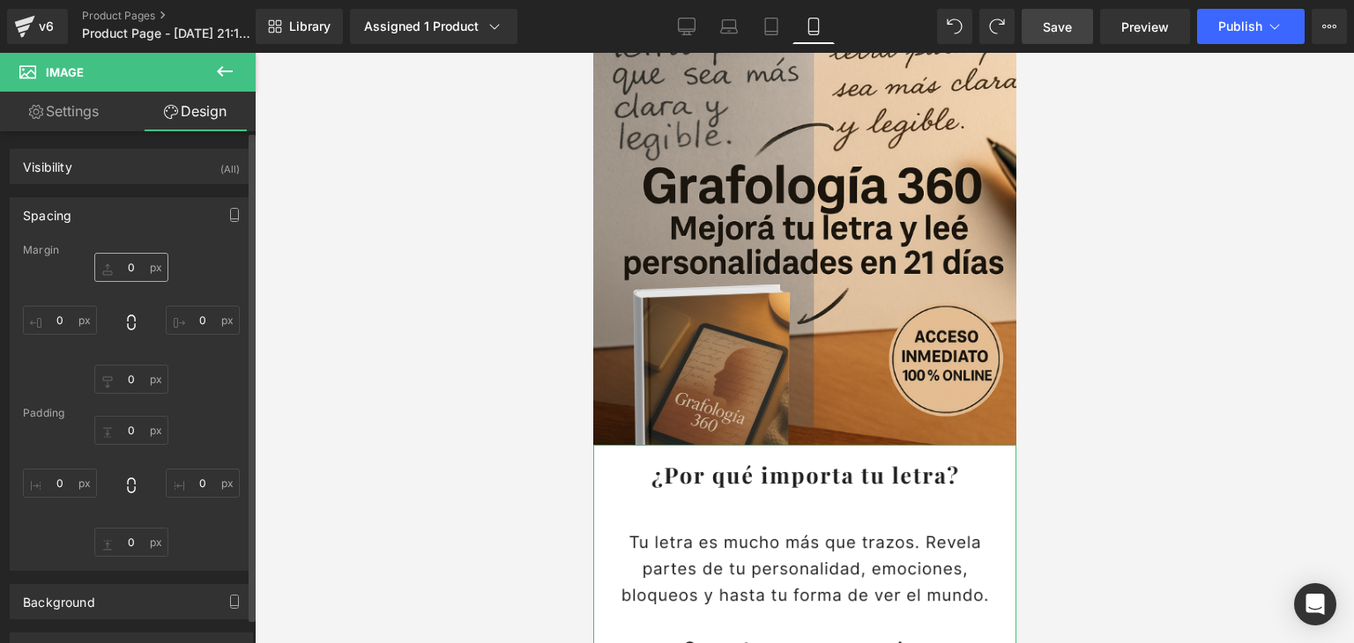
type input "0"
click at [136, 272] on input "-100" at bounding box center [131, 267] width 74 height 29
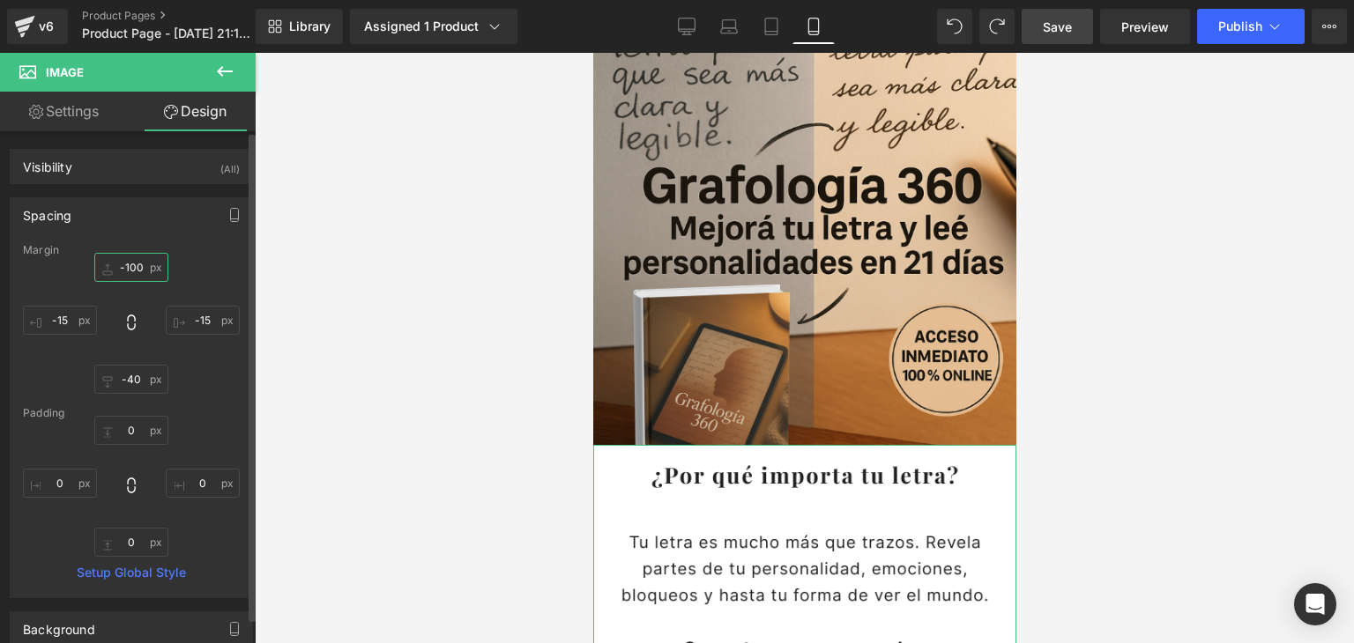
click at [136, 272] on input "-100" at bounding box center [131, 267] width 74 height 29
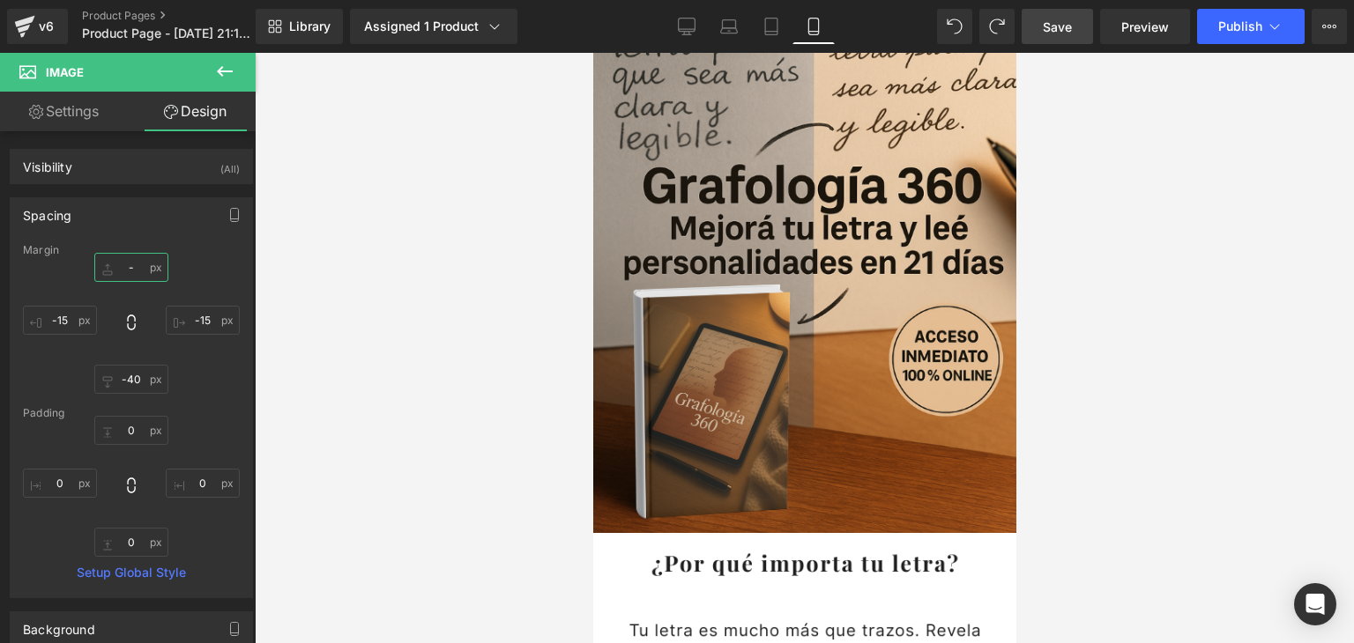
type input "-¿"
type input "0"
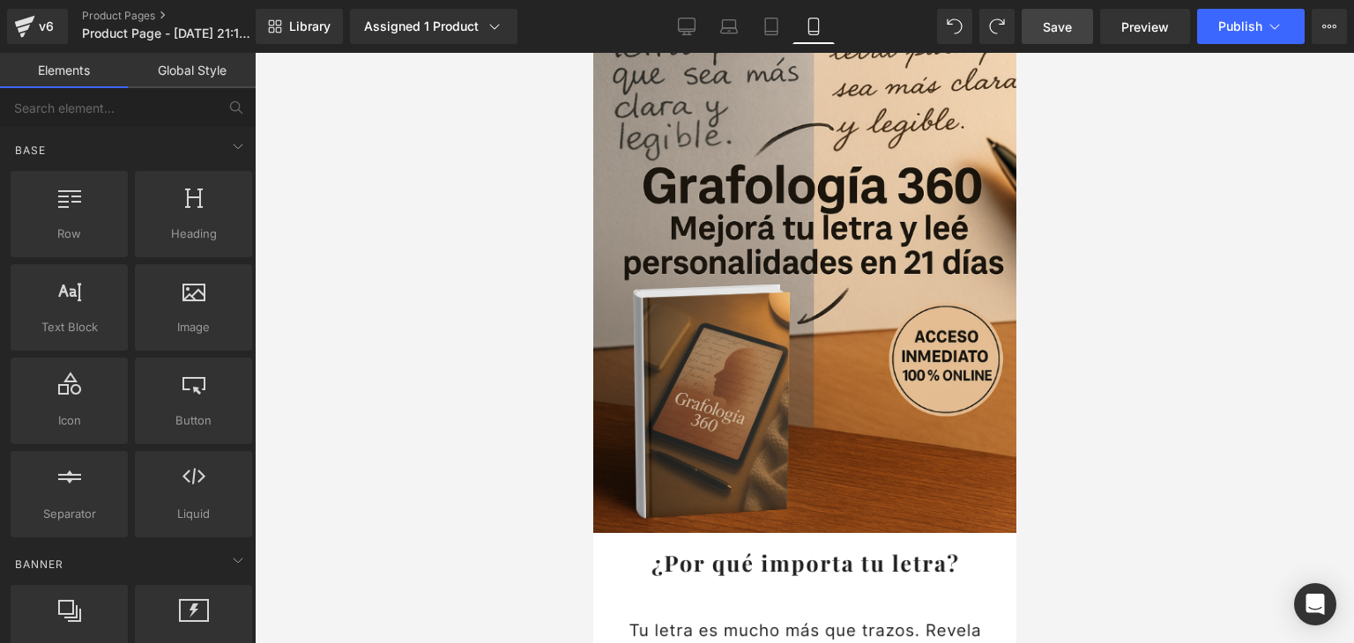
click at [440, 422] on div at bounding box center [804, 348] width 1099 height 591
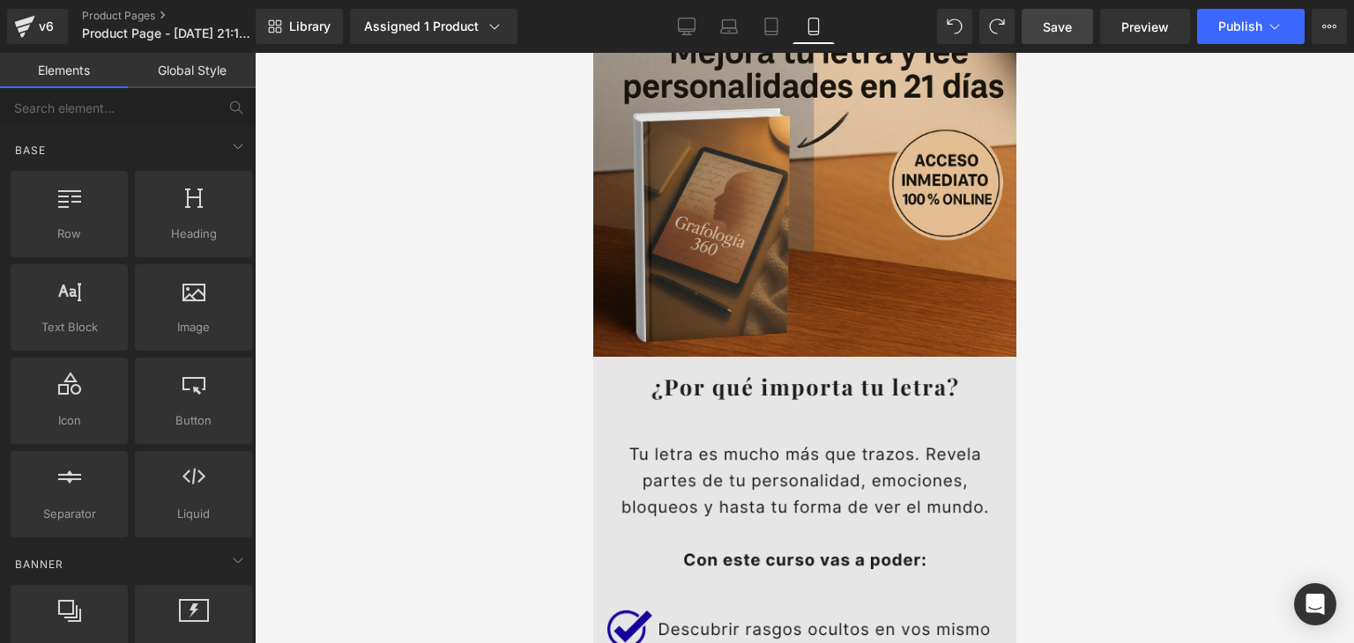
scroll to position [0, 0]
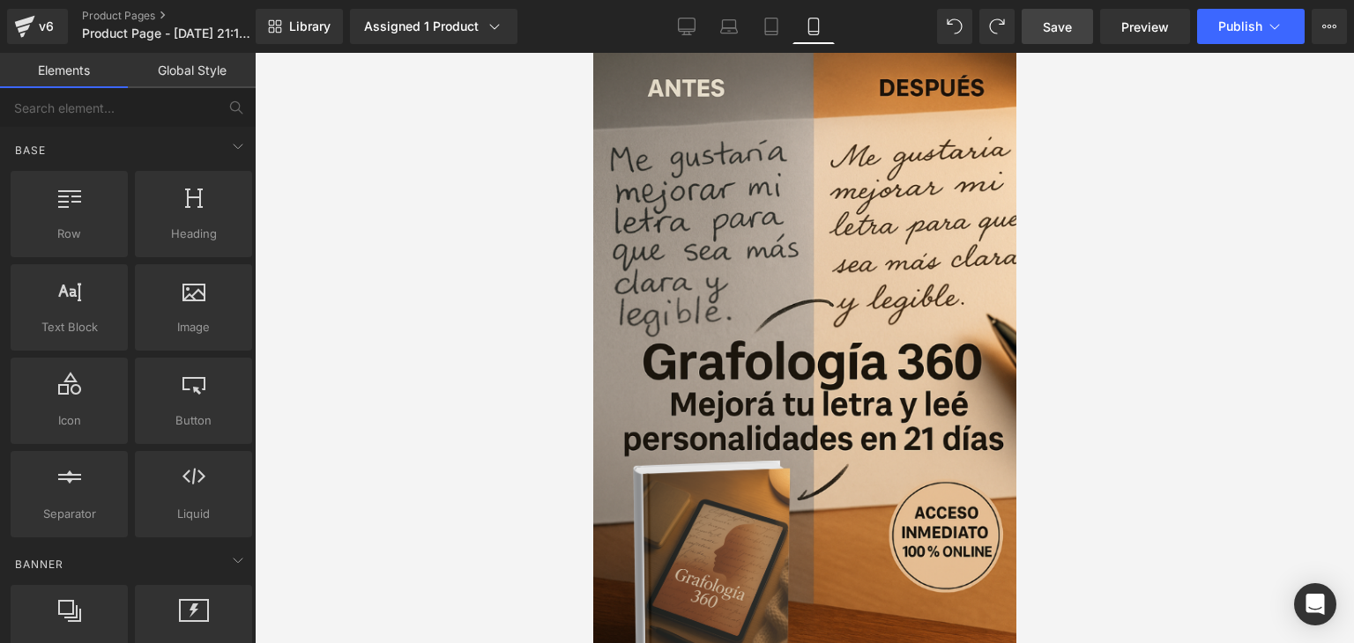
click at [1049, 29] on span "Save" at bounding box center [1057, 27] width 29 height 19
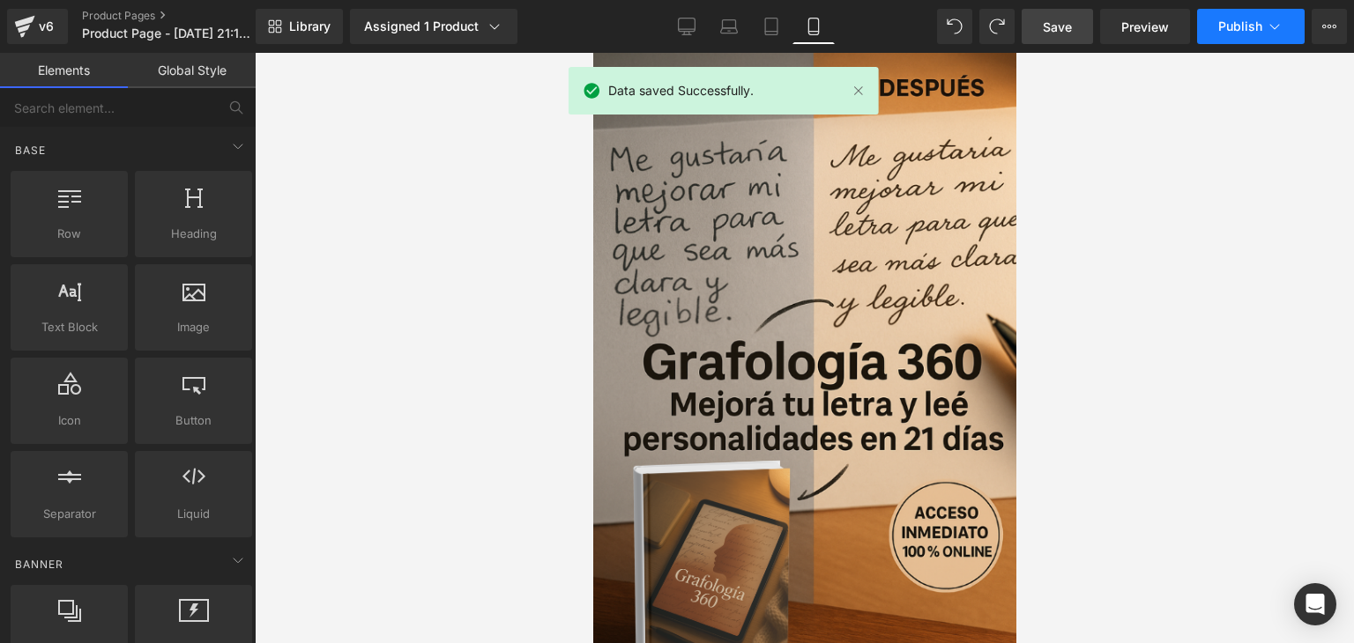
click at [1262, 18] on button "Publish" at bounding box center [1251, 26] width 108 height 35
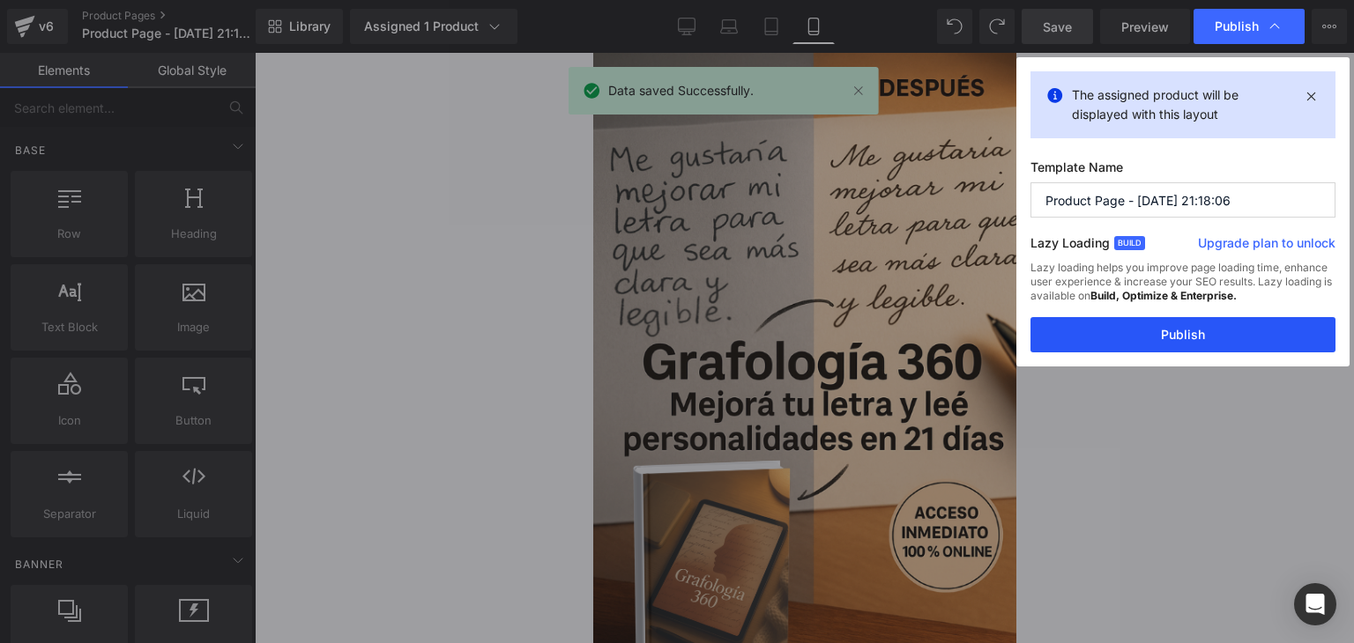
click at [1166, 343] on button "Publish" at bounding box center [1182, 334] width 305 height 35
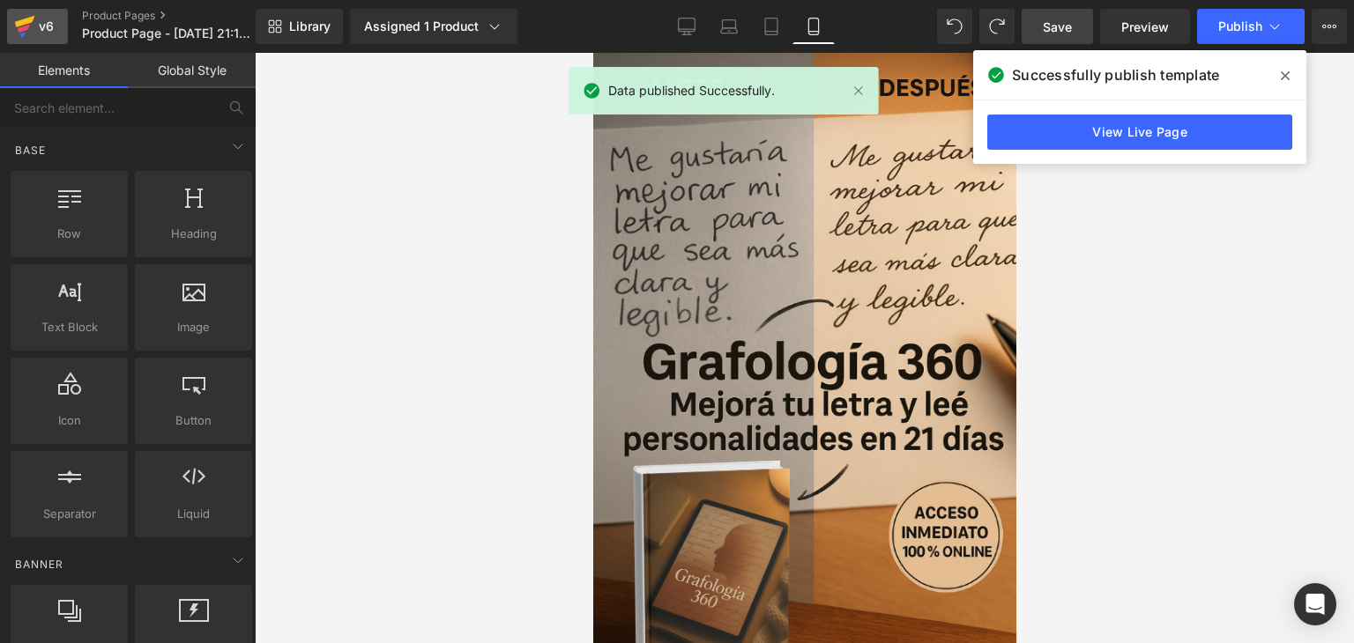
click at [32, 33] on icon at bounding box center [24, 26] width 21 height 44
